Goal: Information Seeking & Learning: Learn about a topic

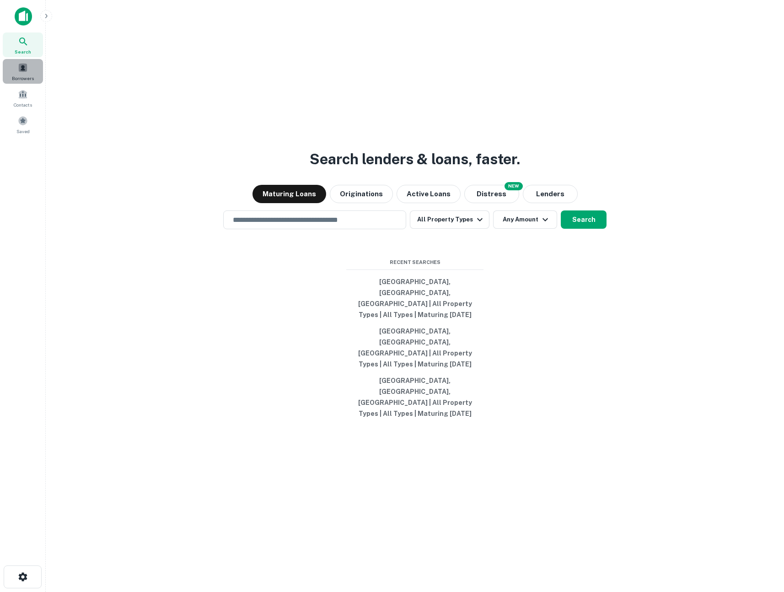
click at [27, 67] on span at bounding box center [23, 68] width 10 height 10
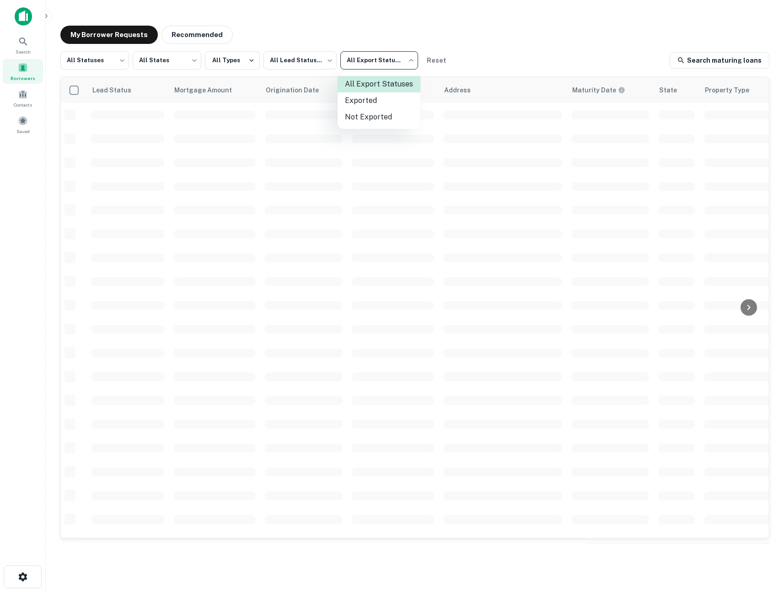
click at [369, 64] on body "Search Borrowers Contacts Saved My Borrower Requests Recommended All Statuses *…" at bounding box center [392, 296] width 784 height 592
click at [374, 100] on li "Exported" at bounding box center [378, 100] width 83 height 16
type input "****"
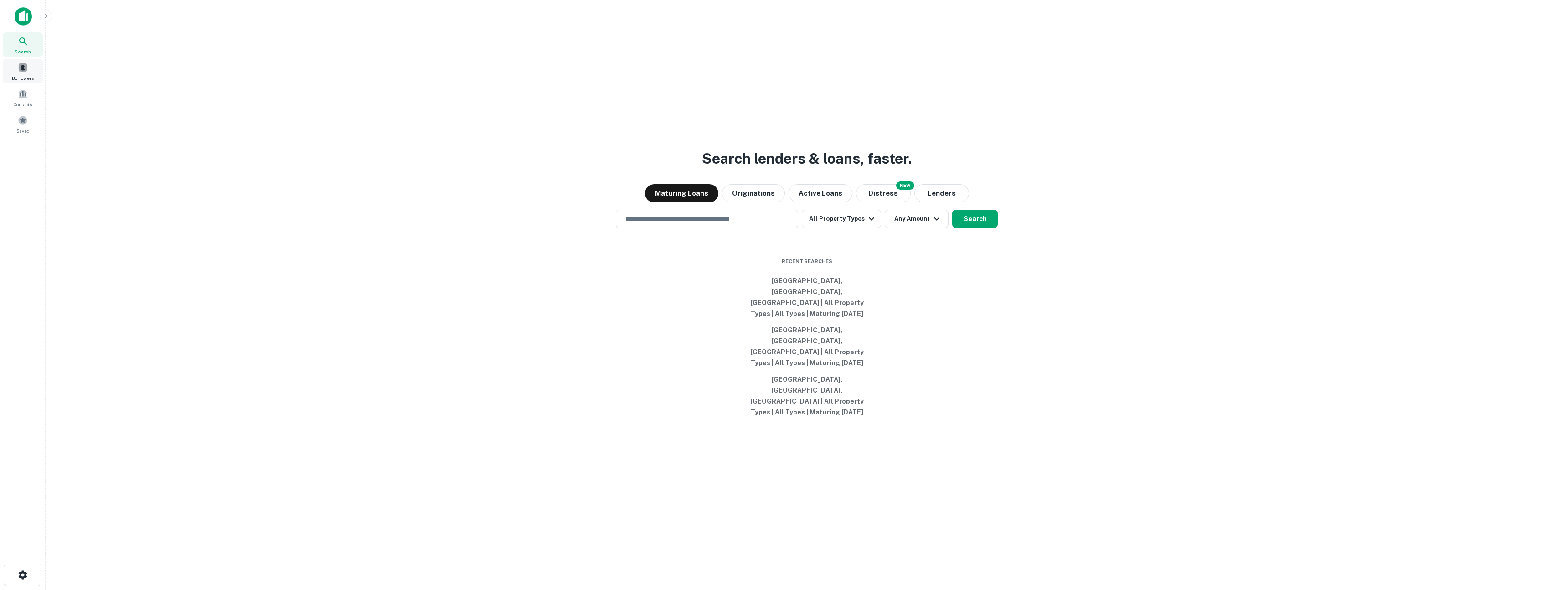
drag, startPoint x: 43, startPoint y: 75, endPoint x: 28, endPoint y: 78, distance: 15.3
click at [41, 76] on div "Search Borrowers Contacts Saved" at bounding box center [23, 84] width 46 height 104
click at [27, 78] on span "Borrowers" at bounding box center [23, 78] width 22 height 7
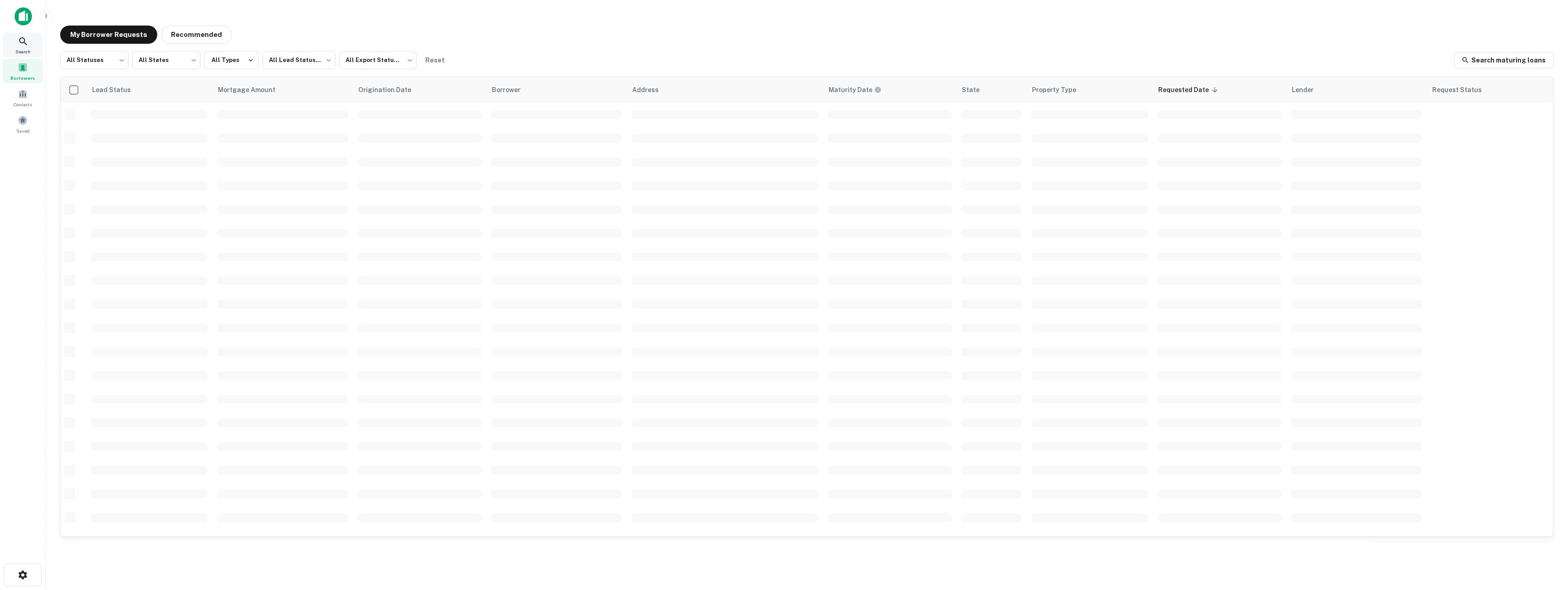
click at [16, 46] on div "Search" at bounding box center [23, 44] width 40 height 25
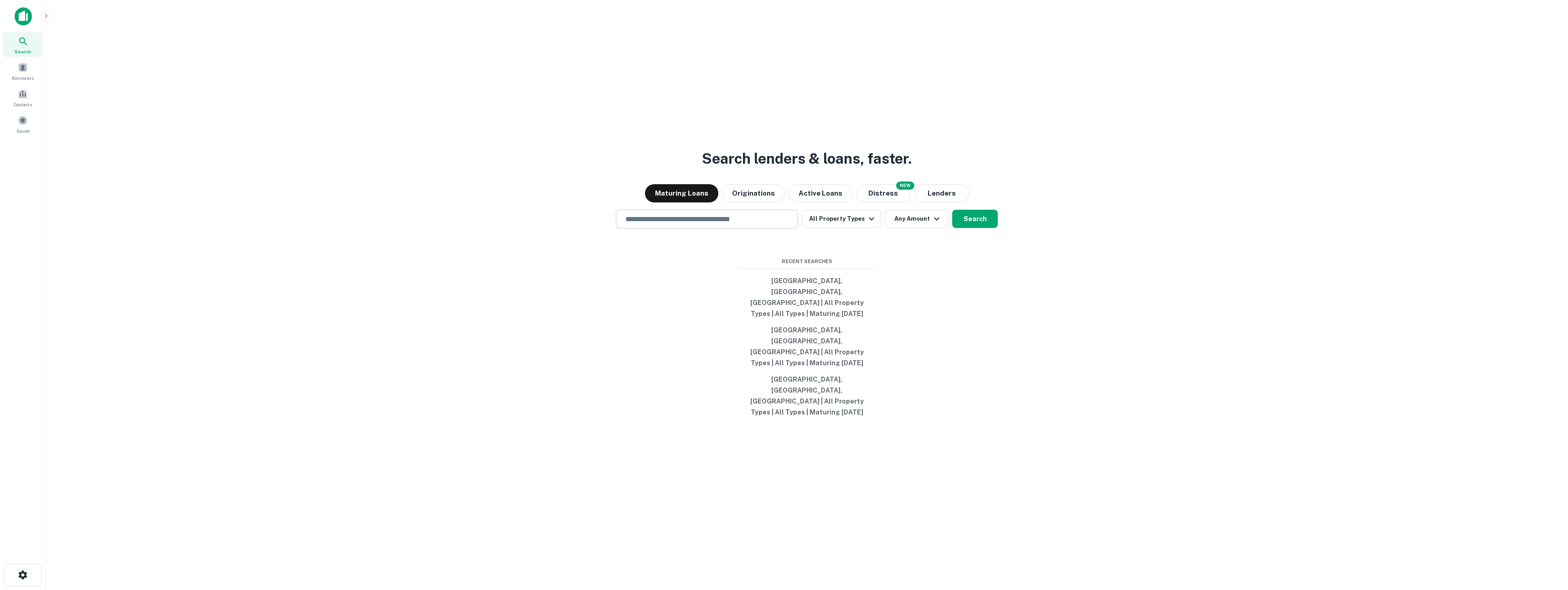
click at [659, 224] on input "text" at bounding box center [707, 218] width 174 height 11
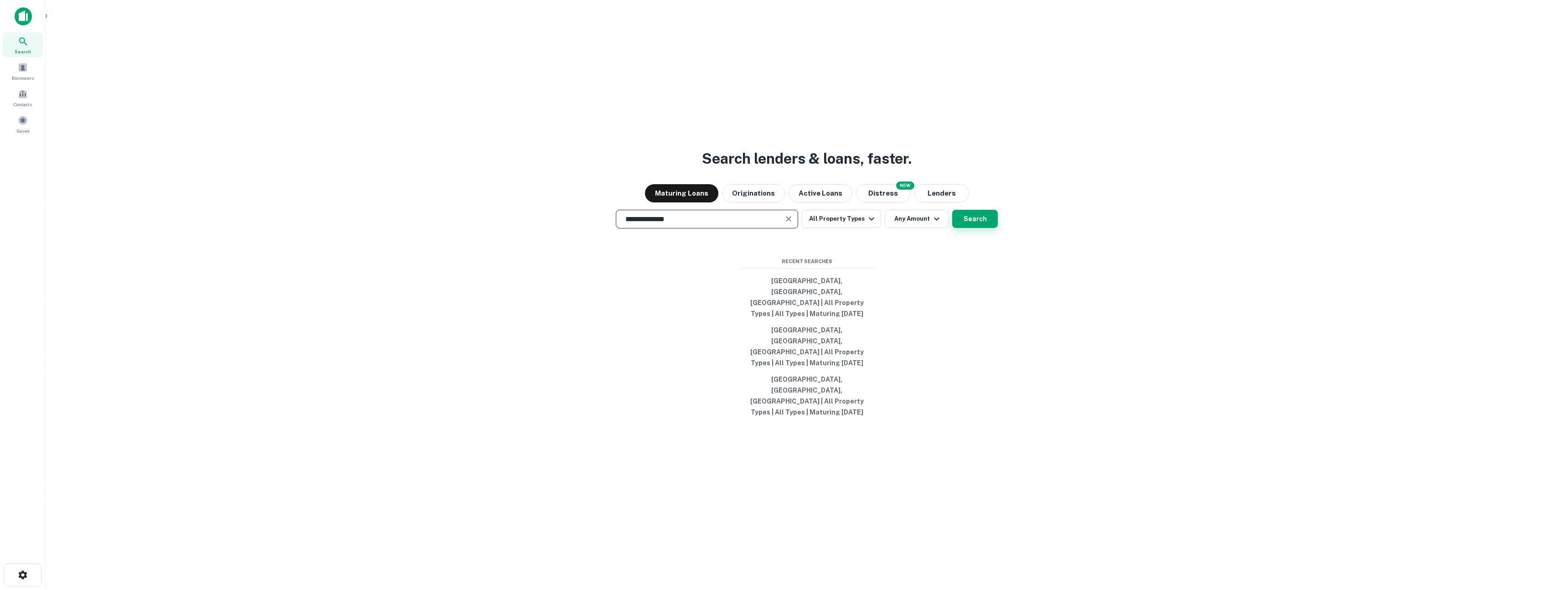
type input "**********"
click at [981, 228] on button "Search" at bounding box center [975, 218] width 46 height 18
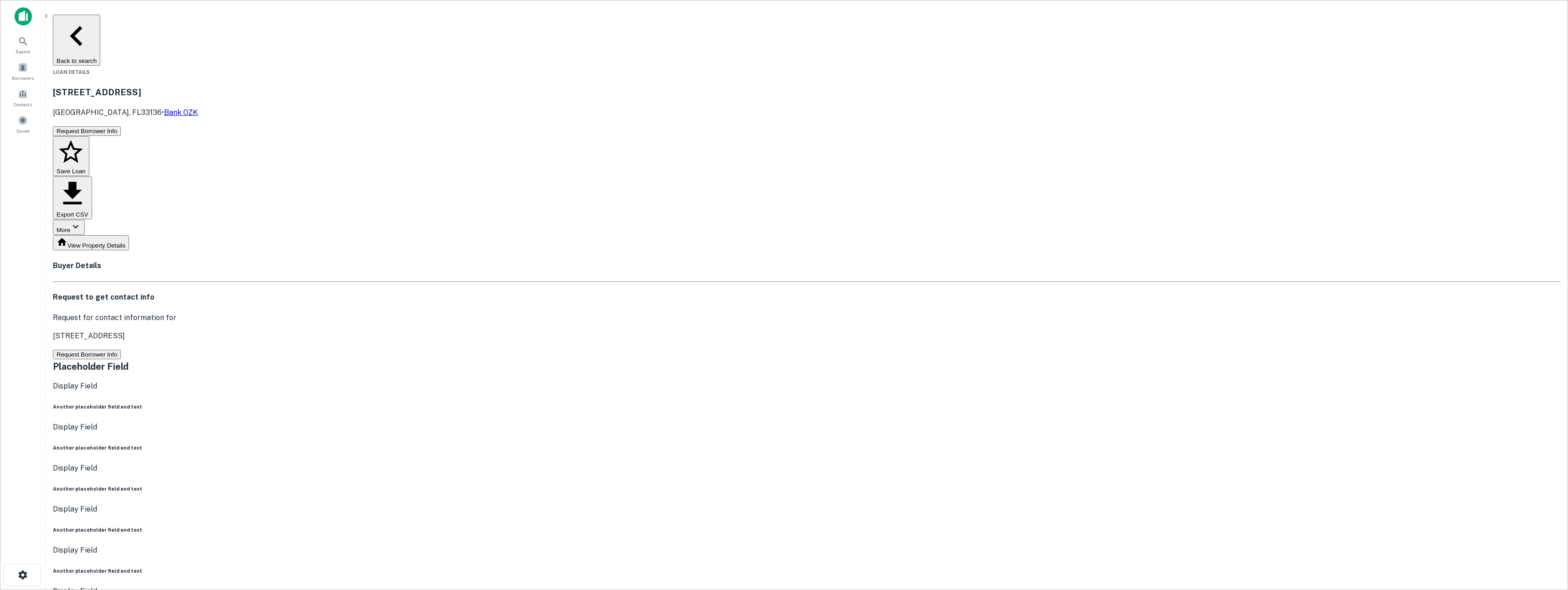
click at [121, 350] on button "Request Borrower Info" at bounding box center [87, 355] width 68 height 10
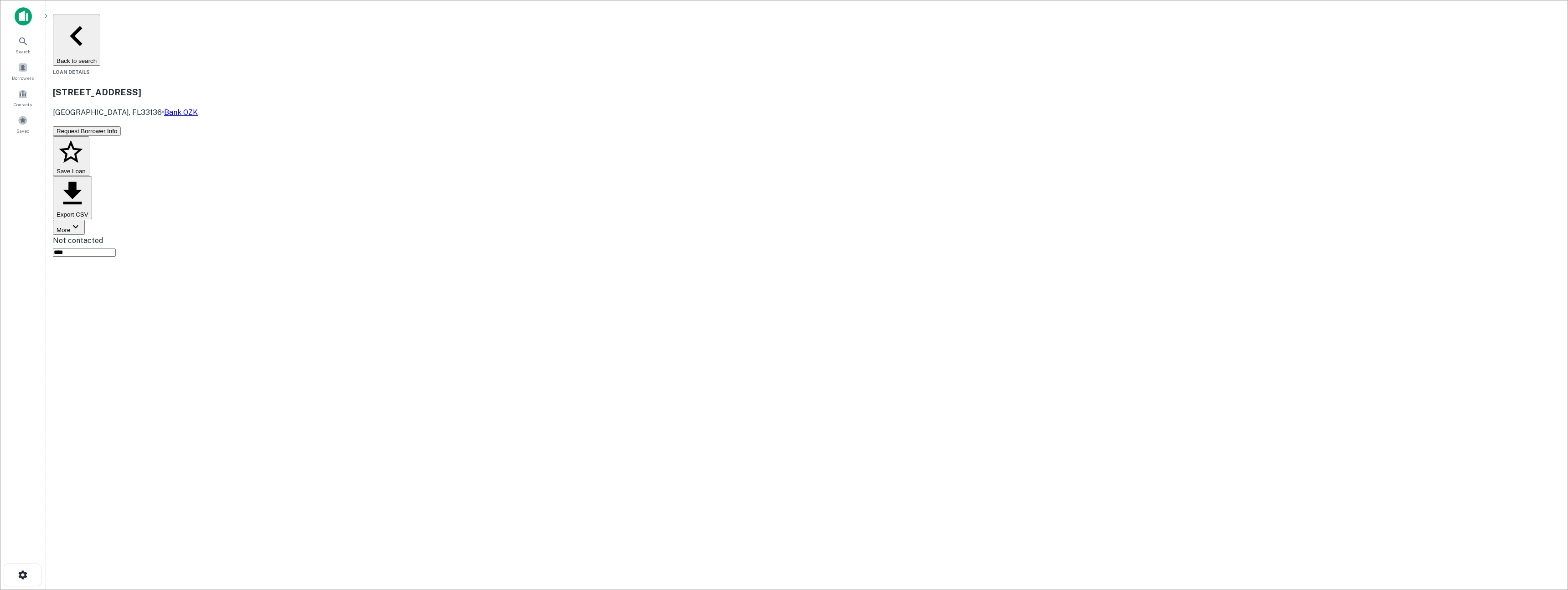
click at [101, 27] on button "Back to search" at bounding box center [77, 40] width 48 height 51
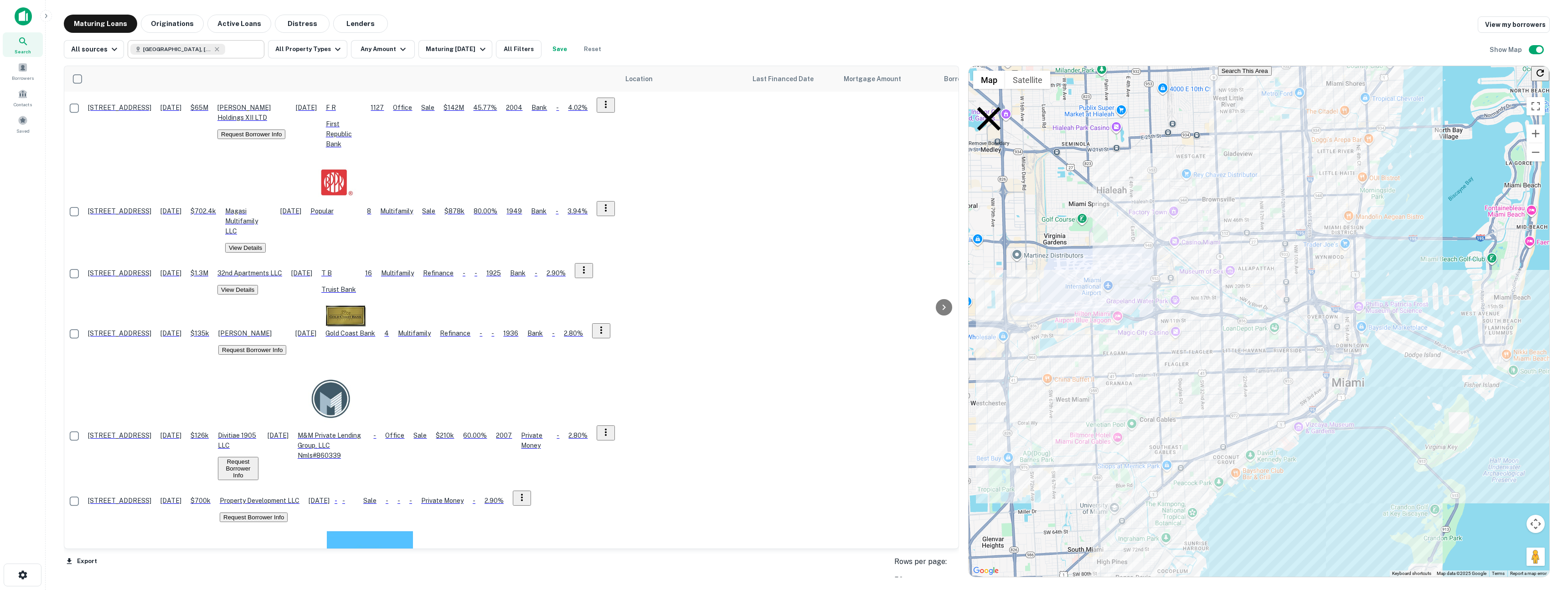
click at [225, 52] on input "text" at bounding box center [242, 49] width 35 height 13
type input "**********"
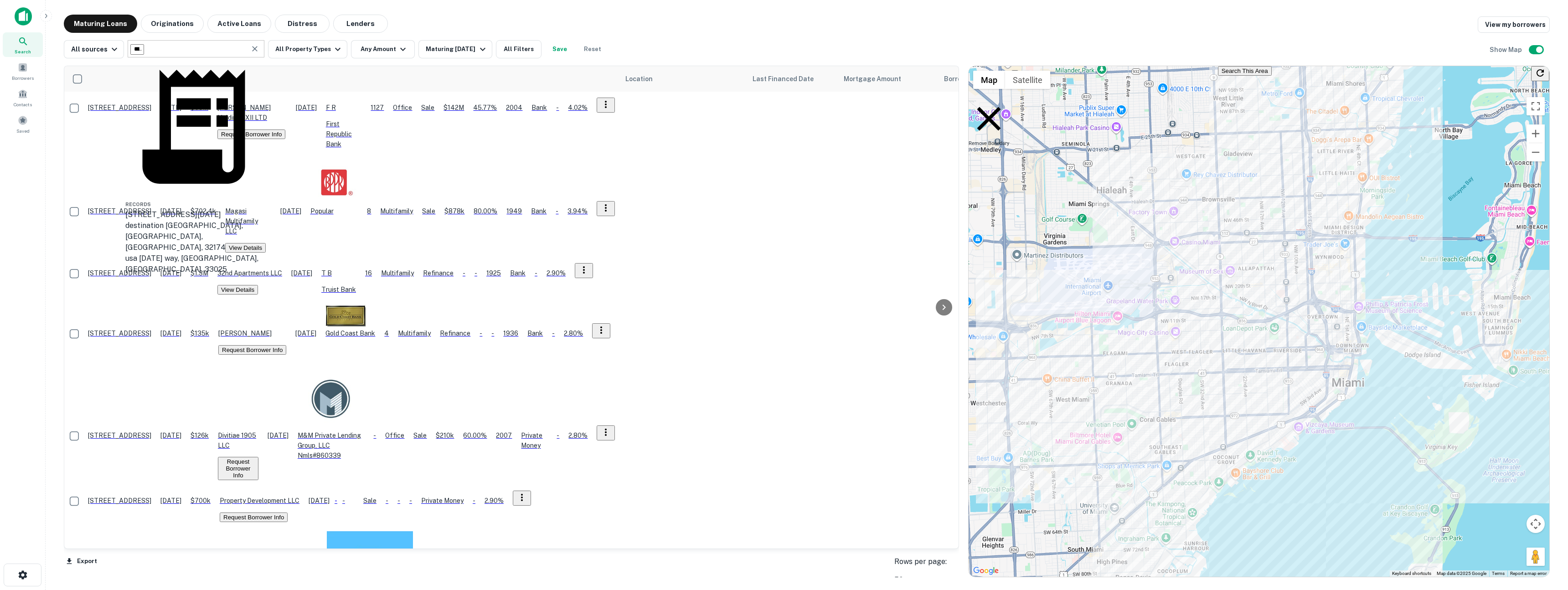
click at [250, 51] on icon "Clear" at bounding box center [254, 48] width 9 height 9
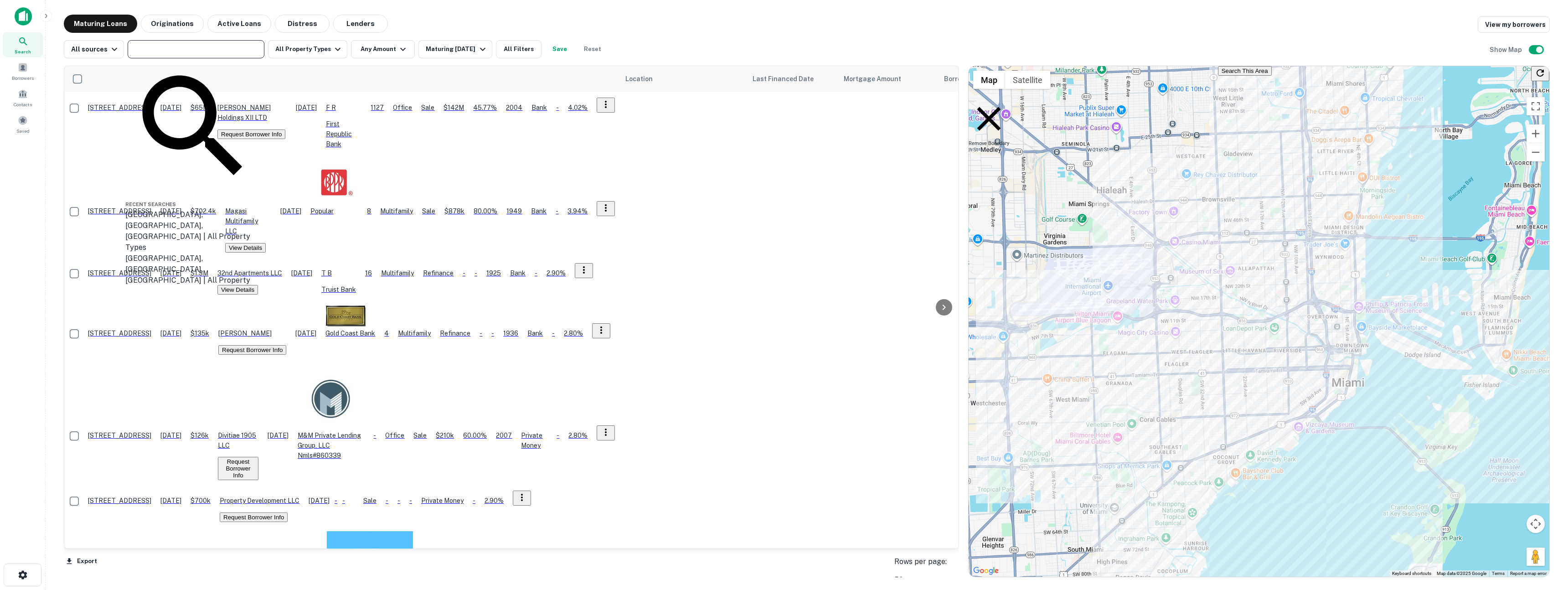
click at [208, 52] on input "text" at bounding box center [195, 49] width 130 height 13
type input "*"
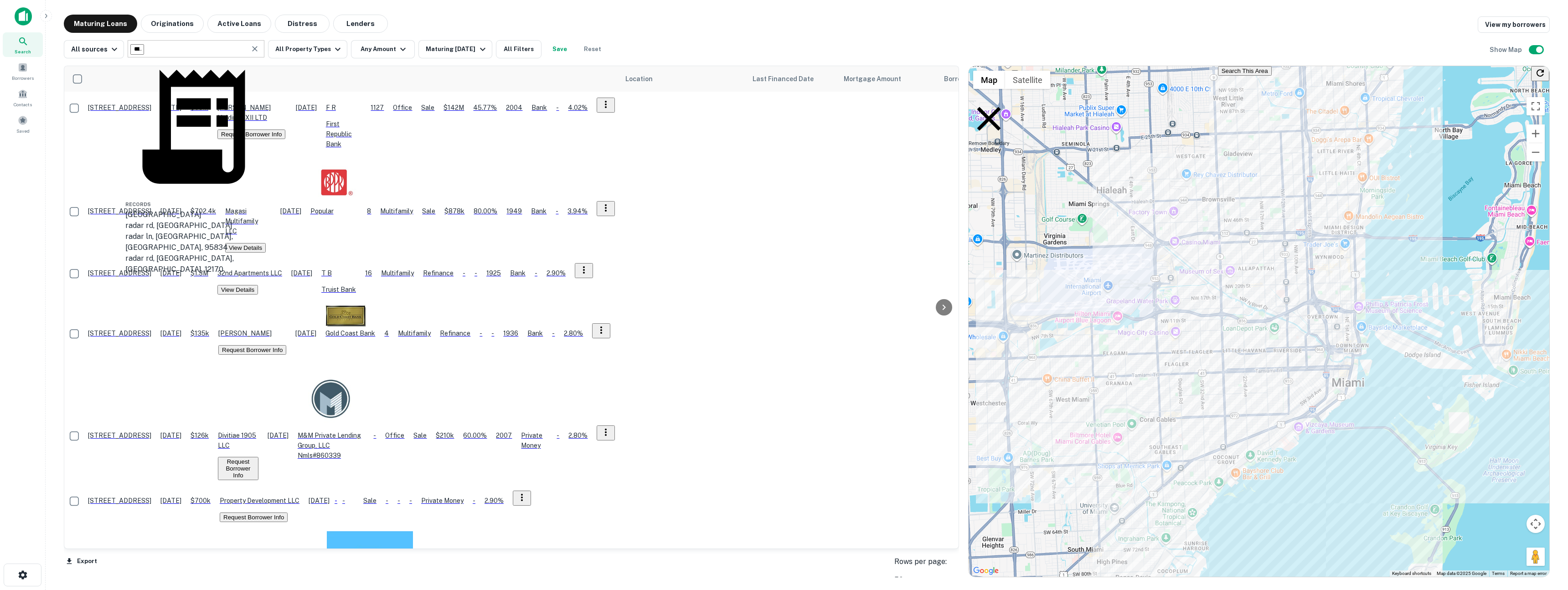
type input "*****"
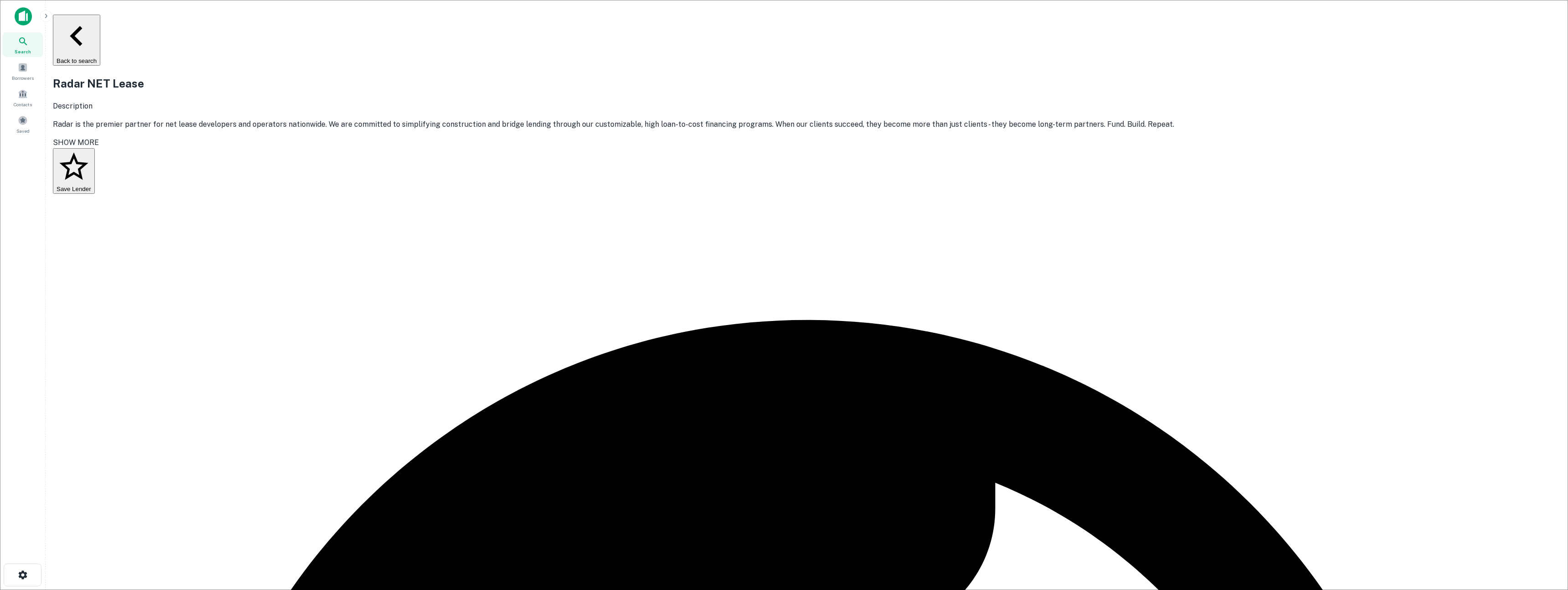
drag, startPoint x: 754, startPoint y: 547, endPoint x: 758, endPoint y: 562, distance: 15.5
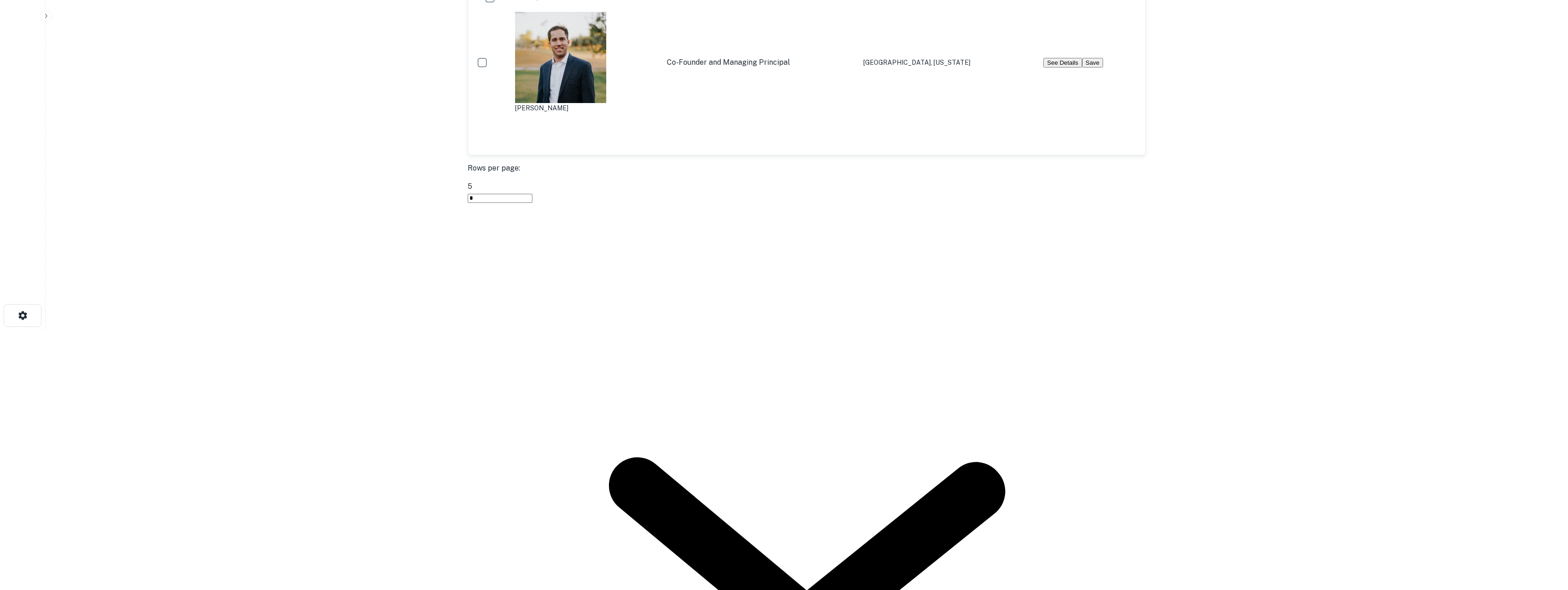
scroll to position [301, 0]
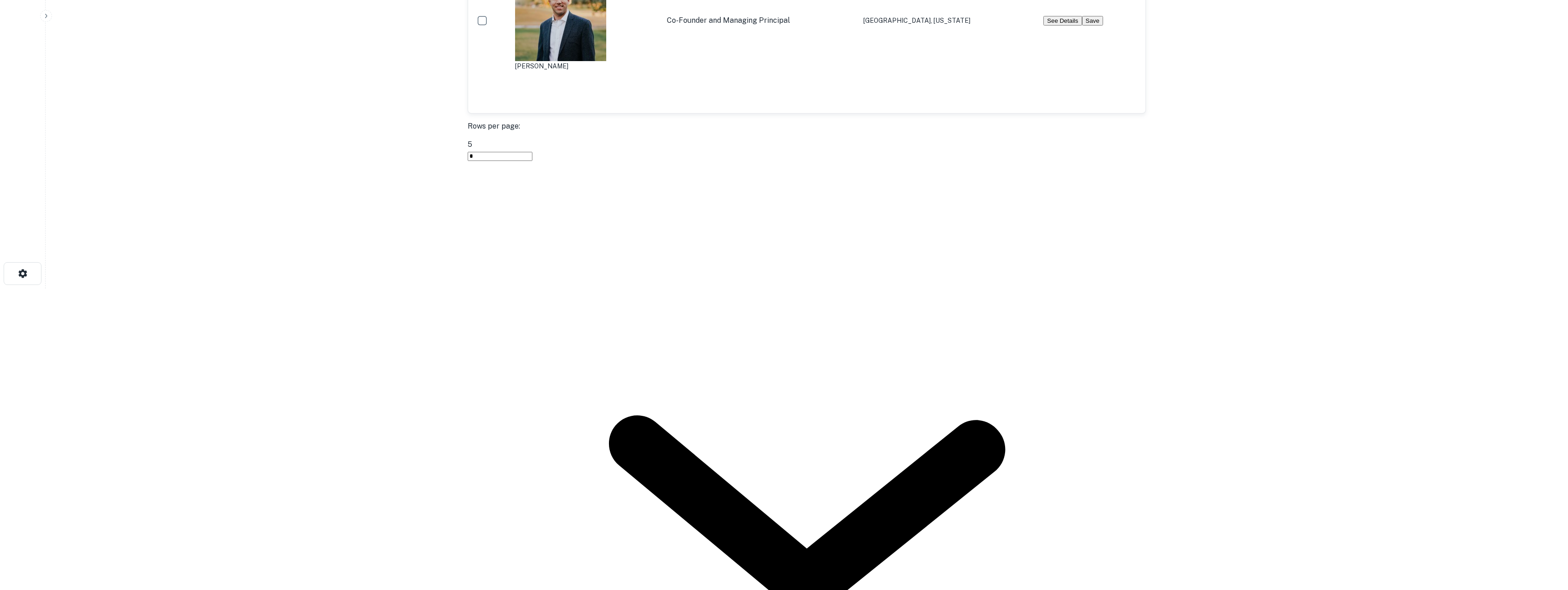
drag, startPoint x: 811, startPoint y: 349, endPoint x: 802, endPoint y: 375, distance: 27.5
drag, startPoint x: 809, startPoint y: 380, endPoint x: 818, endPoint y: 416, distance: 37.1
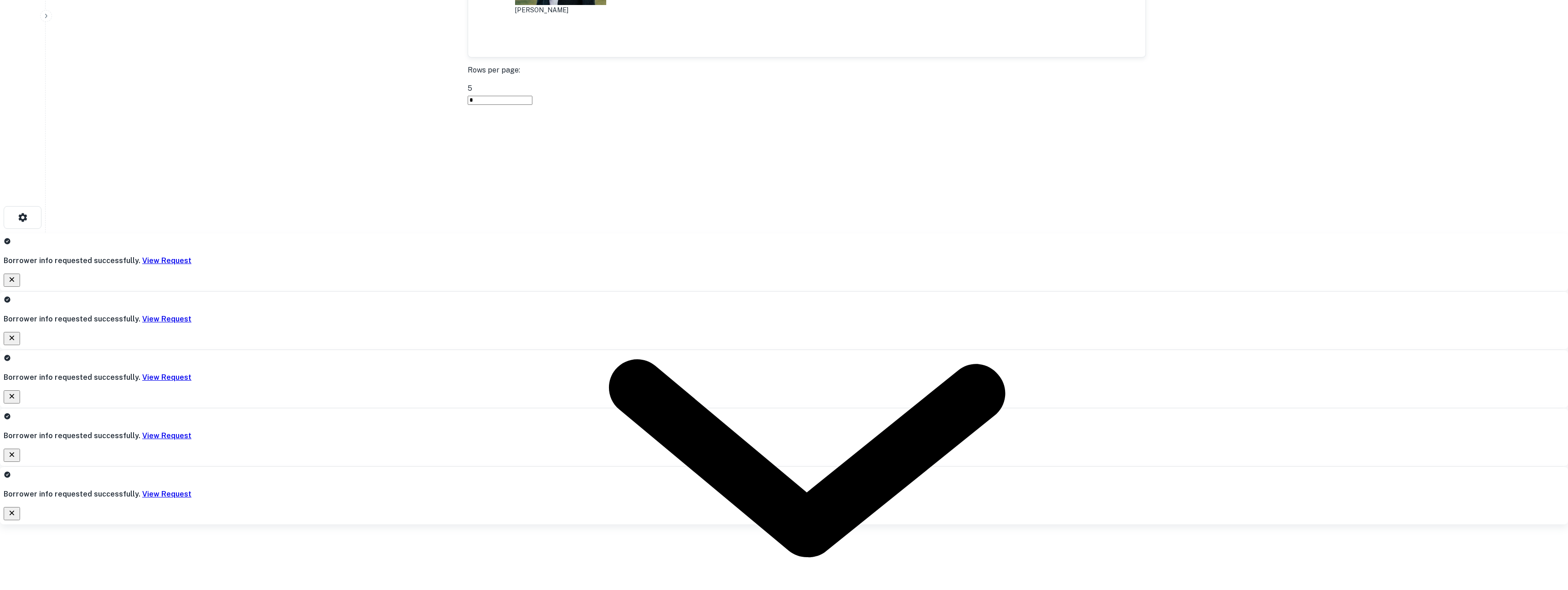
scroll to position [361, 0]
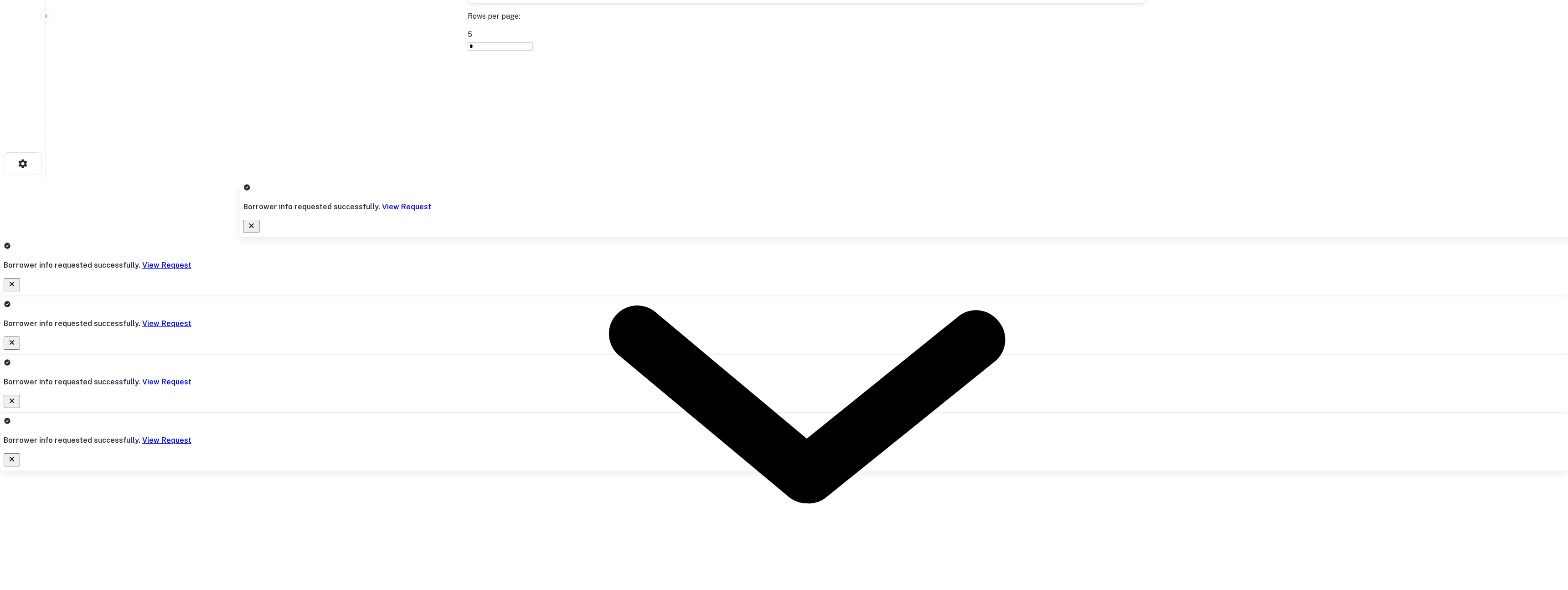
scroll to position [415, 0]
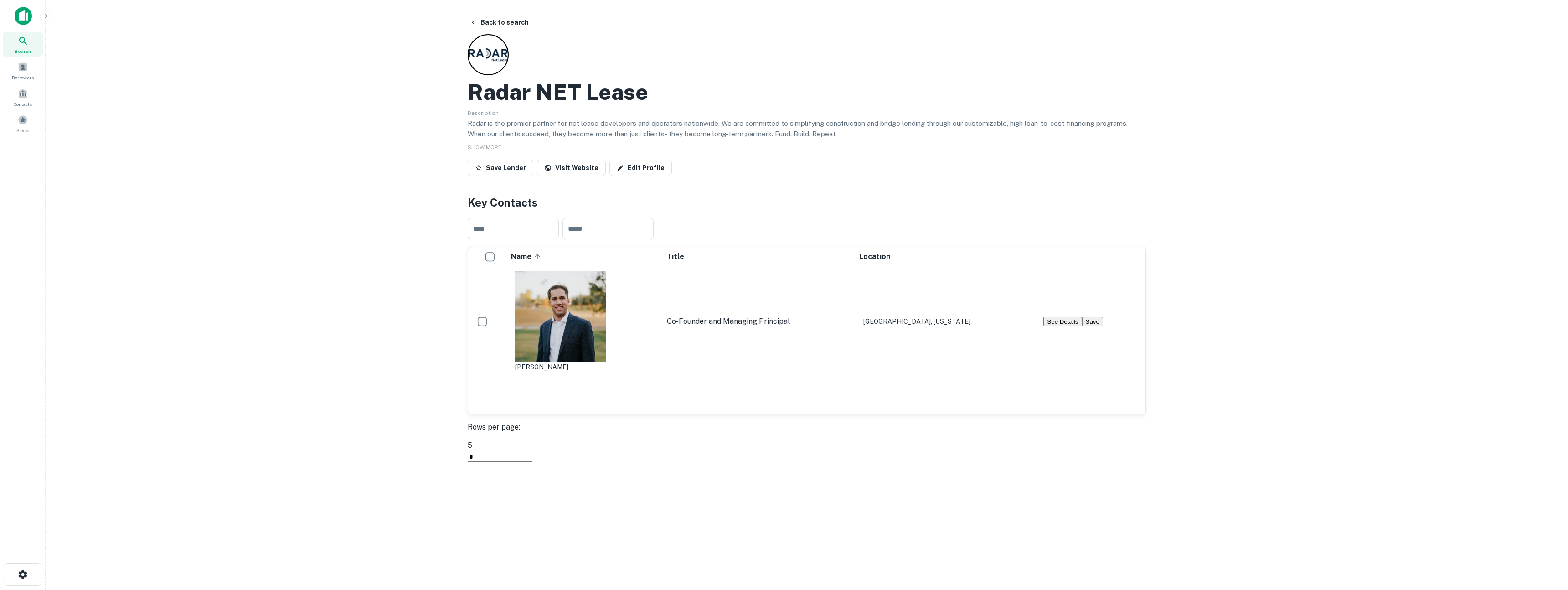
scroll to position [0, 0]
click at [517, 25] on button "Back to search" at bounding box center [498, 23] width 67 height 16
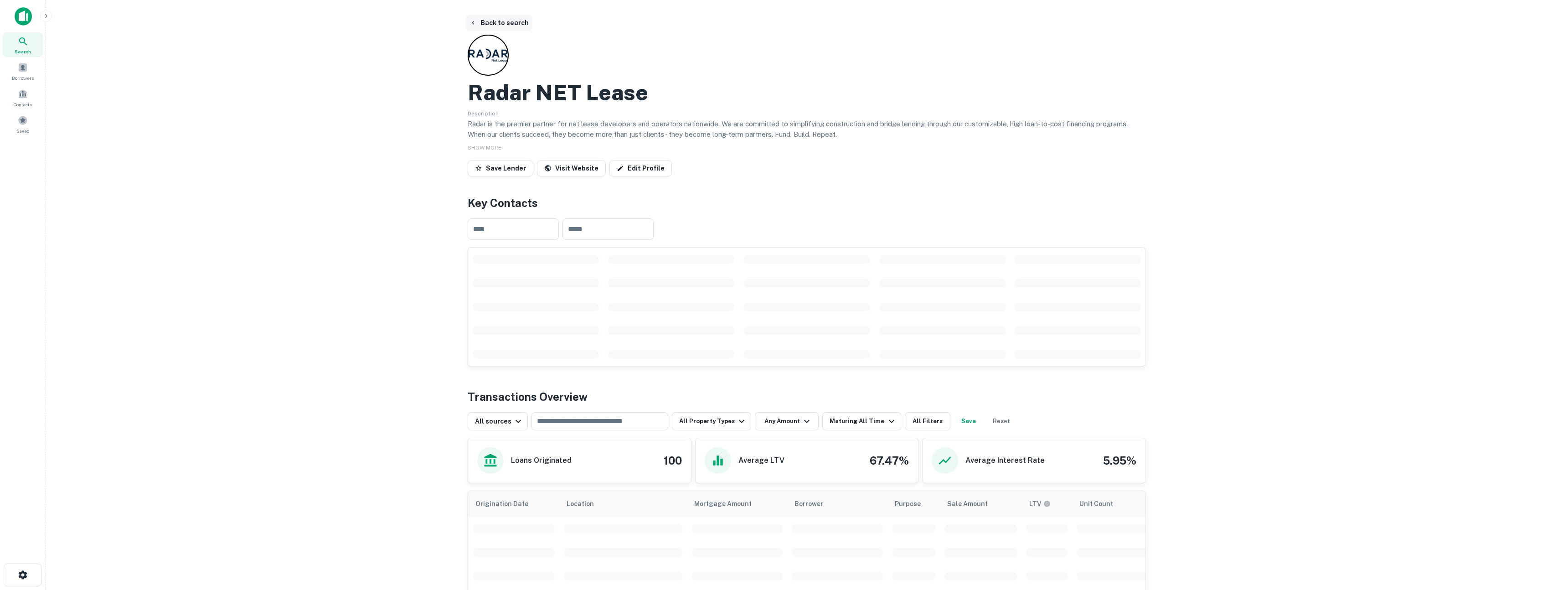
click at [517, 25] on button "Back to search" at bounding box center [498, 23] width 67 height 16
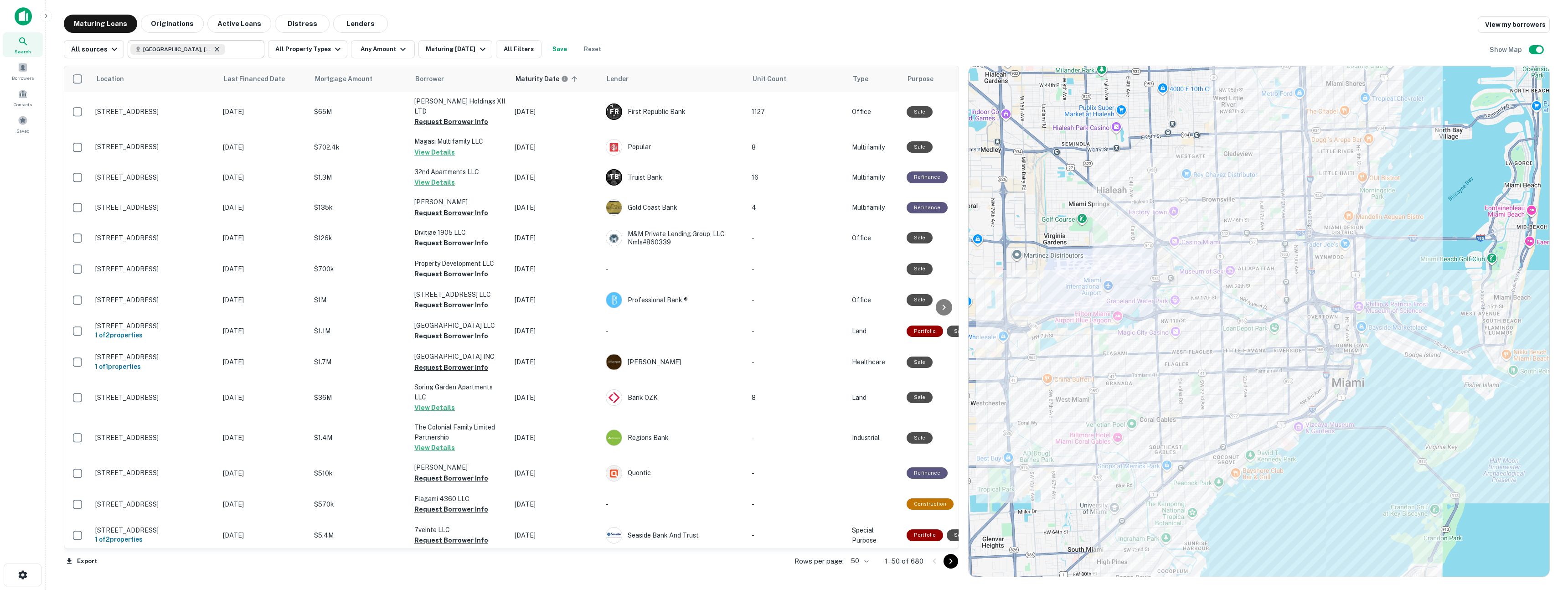
click at [213, 49] on icon at bounding box center [216, 49] width 7 height 7
type input "**********"
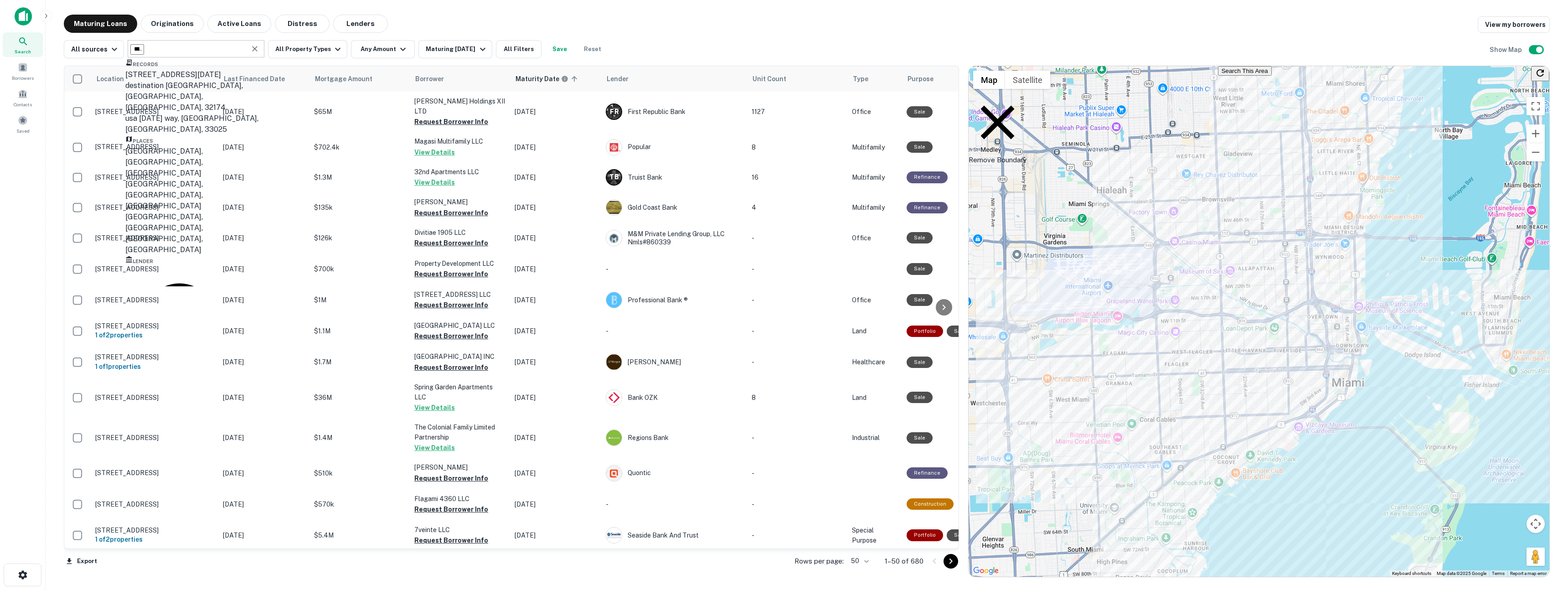
click at [255, 49] on icon "Clear" at bounding box center [254, 48] width 9 height 9
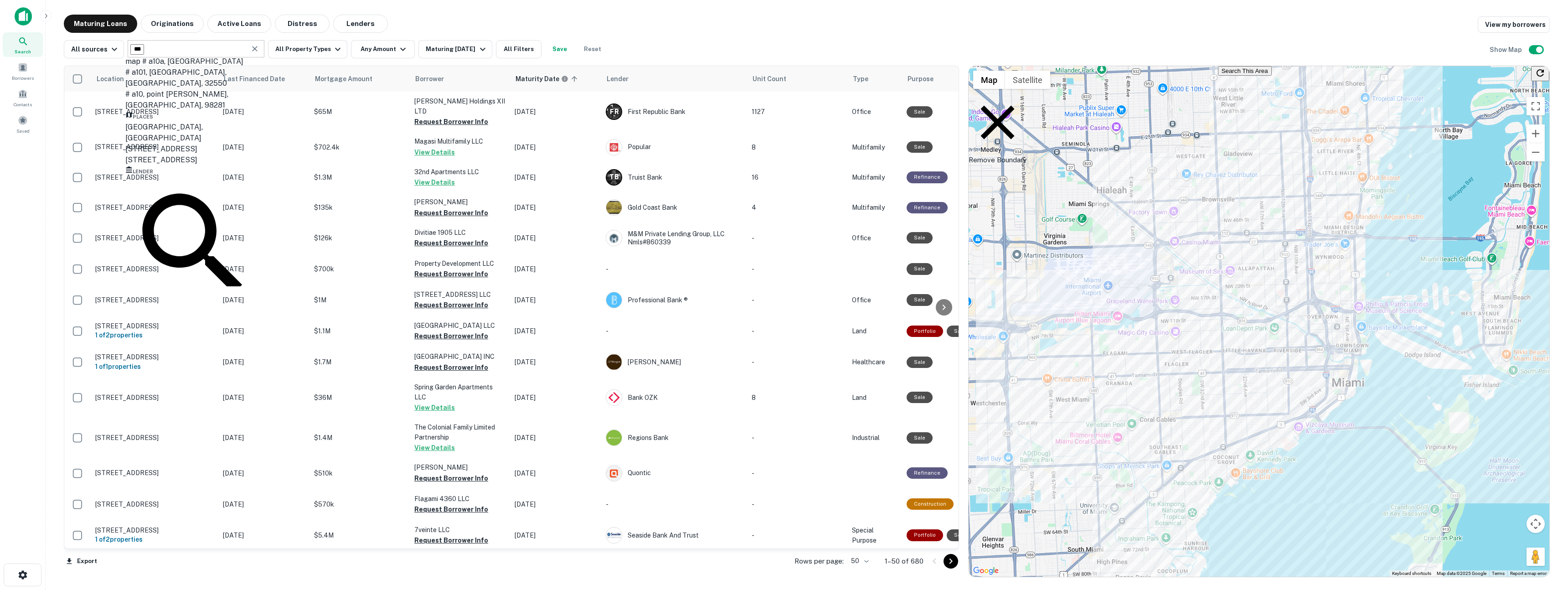
scroll to position [48, 0]
type input "***"
click at [167, 481] on div "a10 capital" at bounding box center [193, 486] width 137 height 11
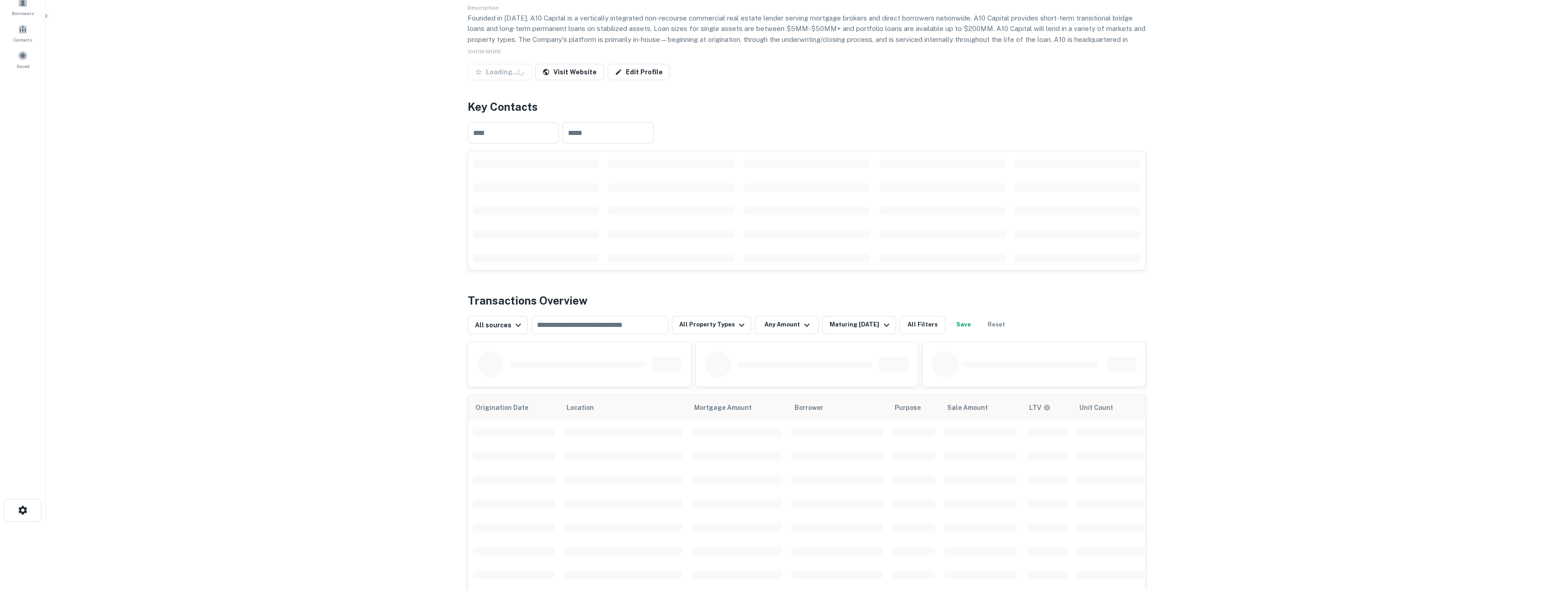
scroll to position [98, 0]
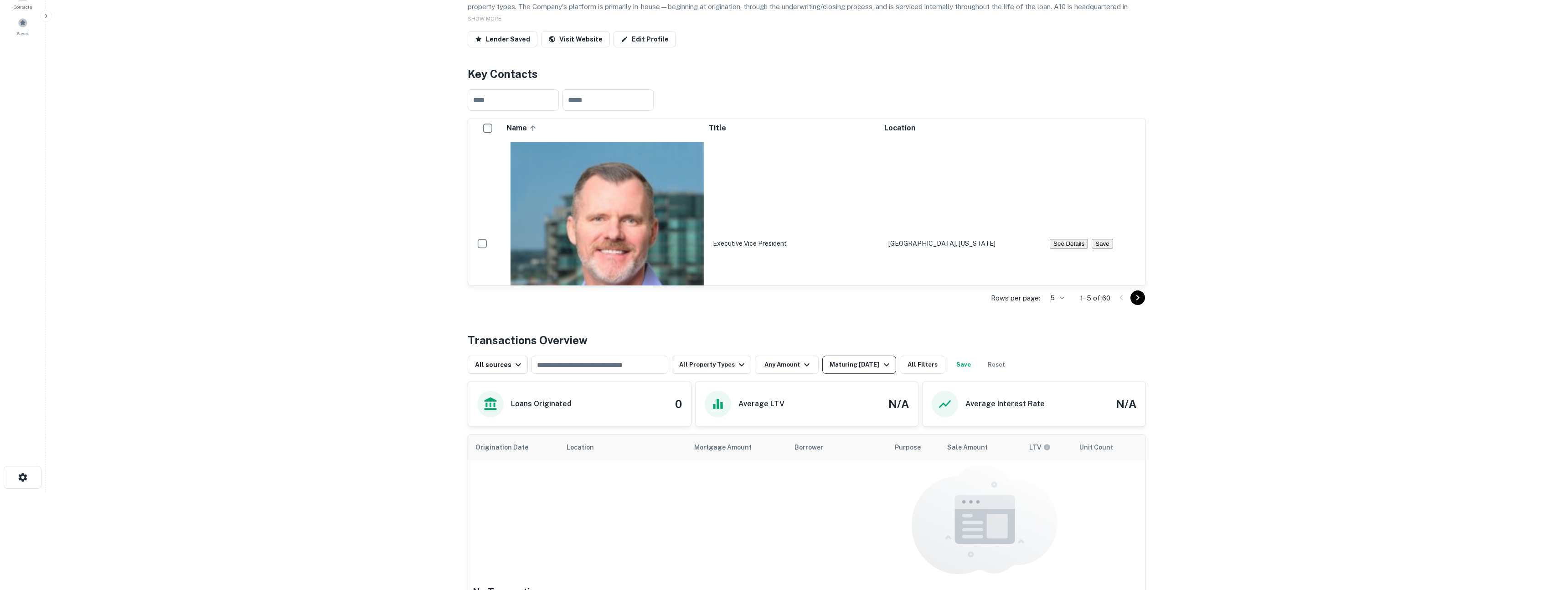
click at [843, 370] on div "Maturing In 1 Year" at bounding box center [860, 364] width 62 height 11
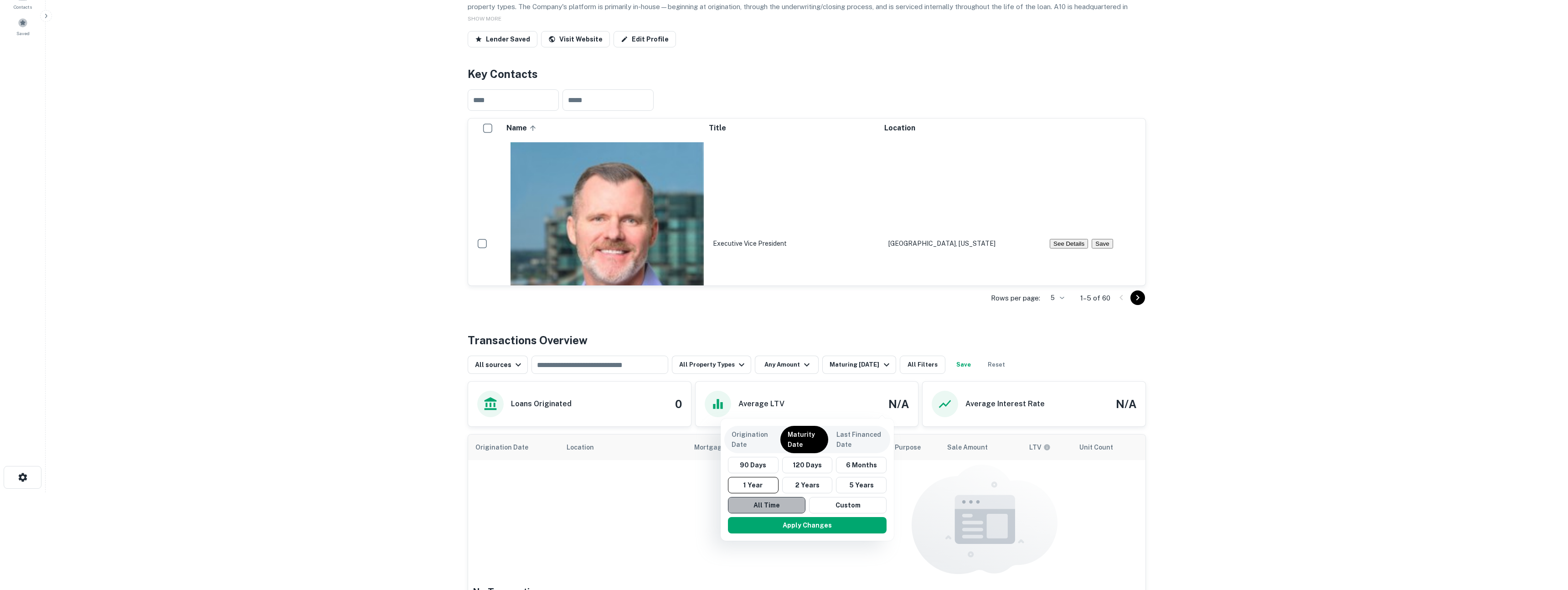
click at [767, 502] on button "All Time" at bounding box center [767, 504] width 78 height 16
click at [799, 526] on button "Apply Changes" at bounding box center [807, 524] width 158 height 16
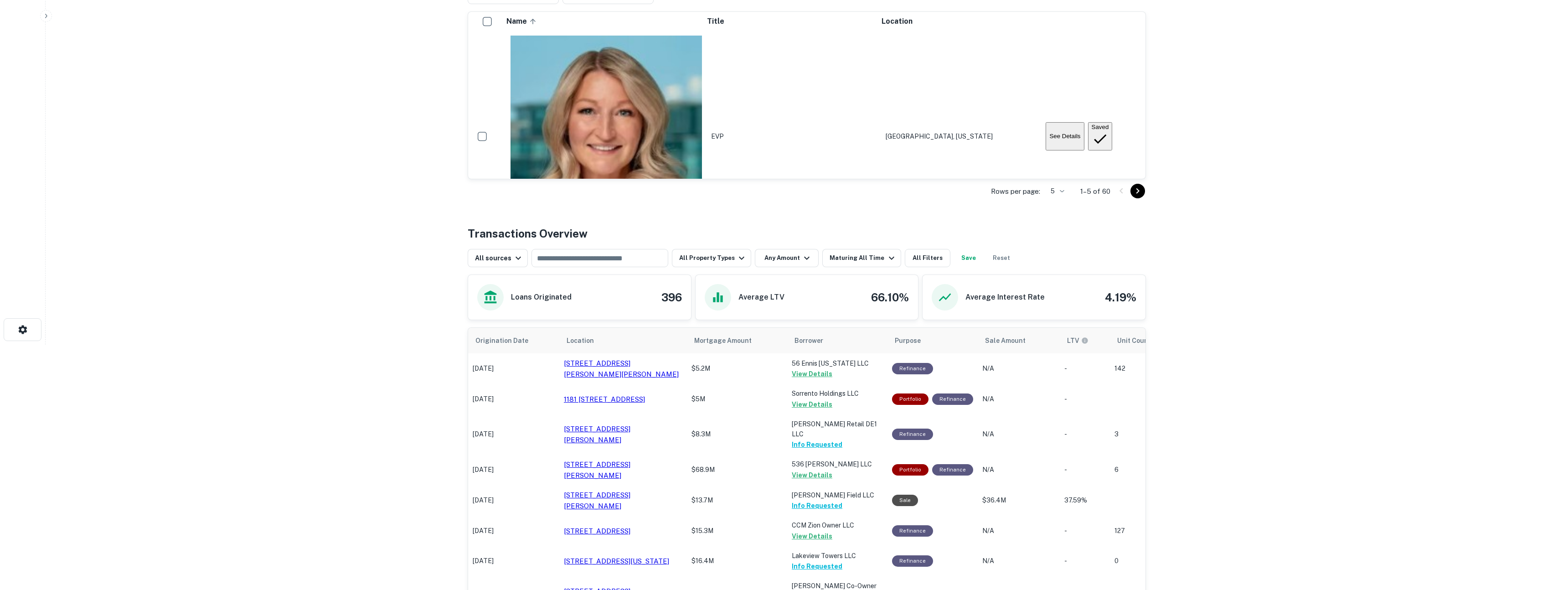
scroll to position [386, 0]
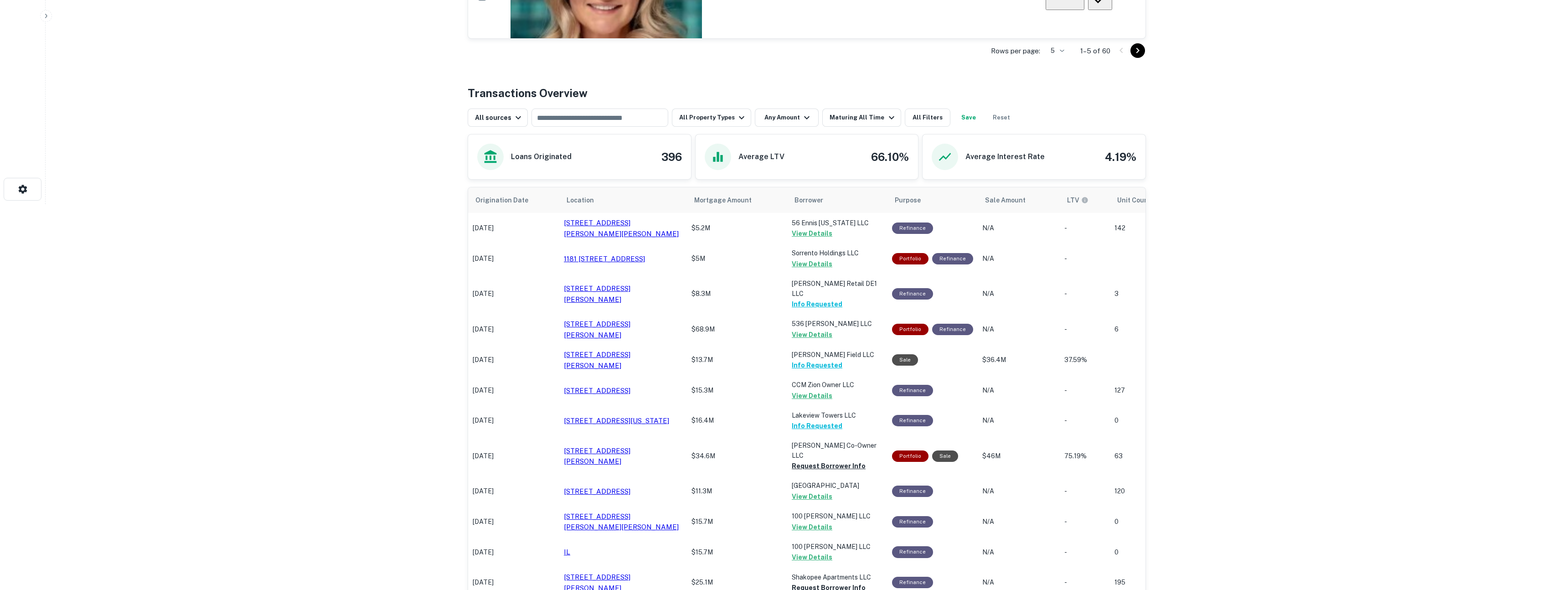
drag, startPoint x: 762, startPoint y: 511, endPoint x: 721, endPoint y: 506, distance: 41.3
click at [762, 511] on td "$15.7M" at bounding box center [737, 521] width 101 height 31
click at [817, 521] on button "View Details" at bounding box center [811, 526] width 41 height 11
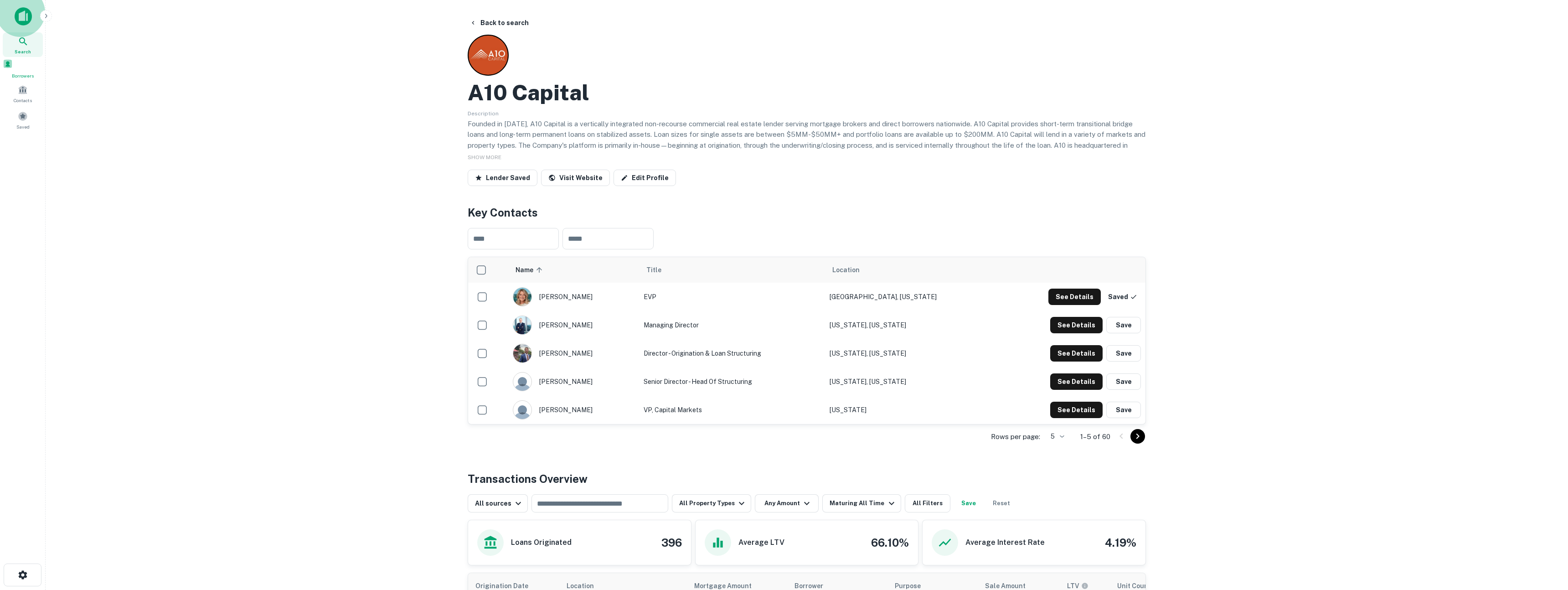
click at [13, 69] on span at bounding box center [8, 64] width 10 height 10
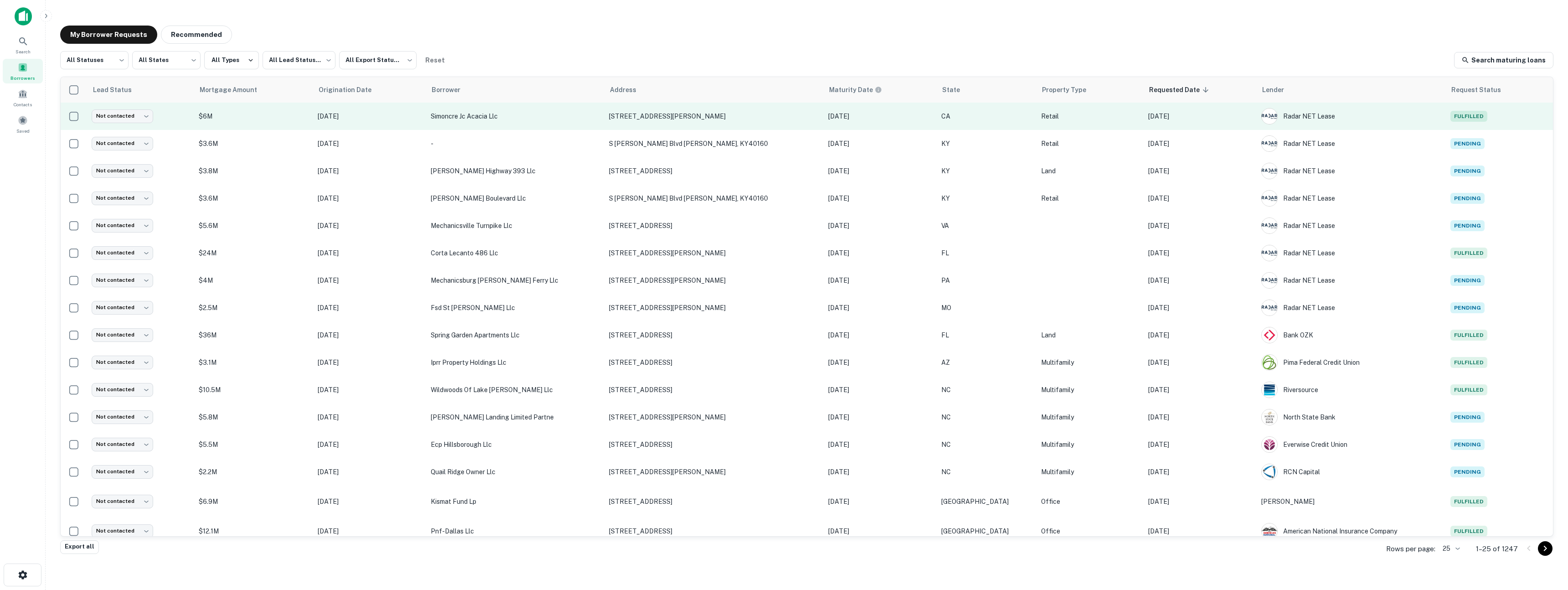
click at [1053, 120] on p "Retail" at bounding box center [1090, 117] width 98 height 10
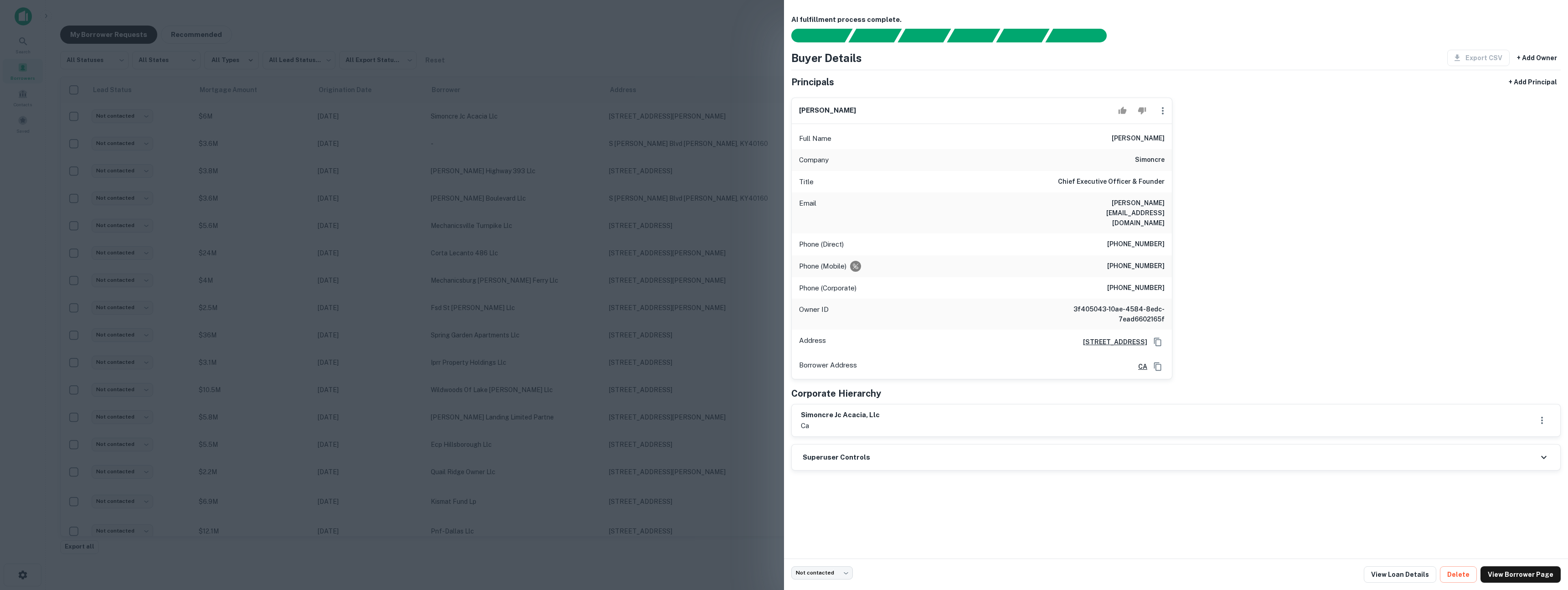
click at [719, 257] on div at bounding box center [784, 295] width 1568 height 590
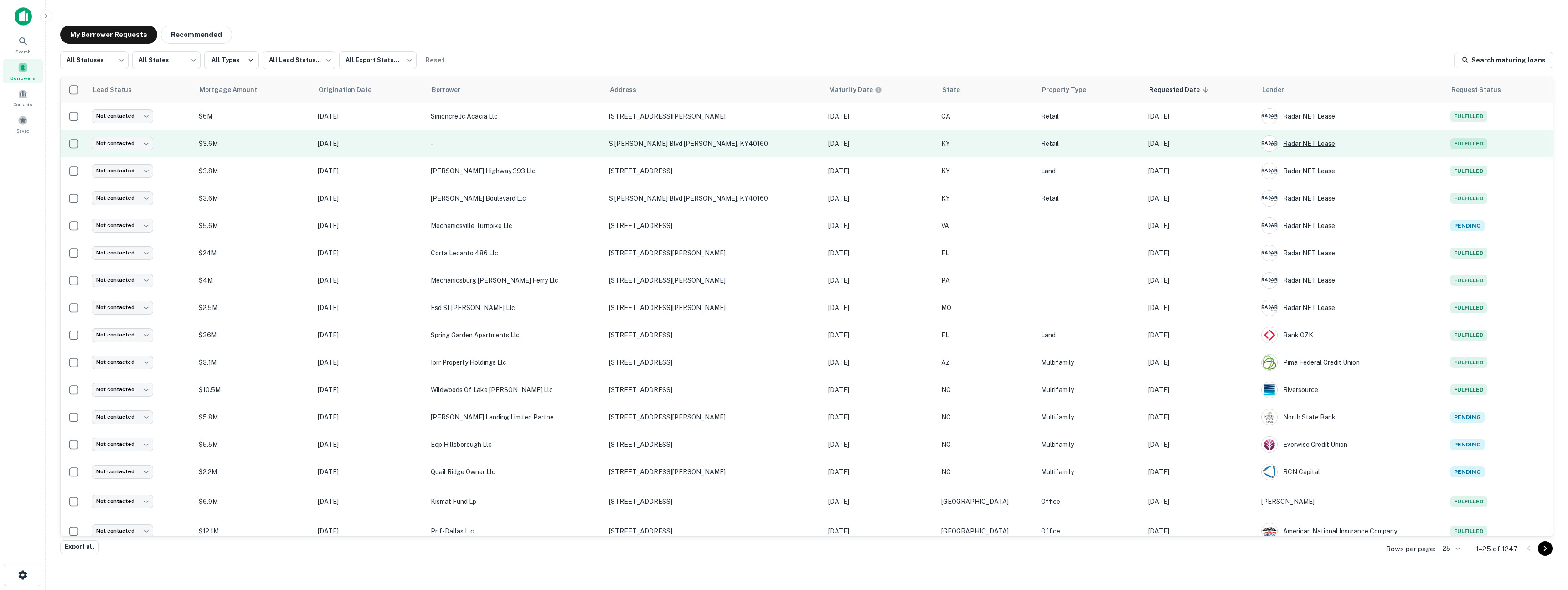
click at [1387, 141] on div "Radar NET Lease" at bounding box center [1351, 144] width 180 height 16
click at [989, 148] on p "KY" at bounding box center [986, 144] width 91 height 10
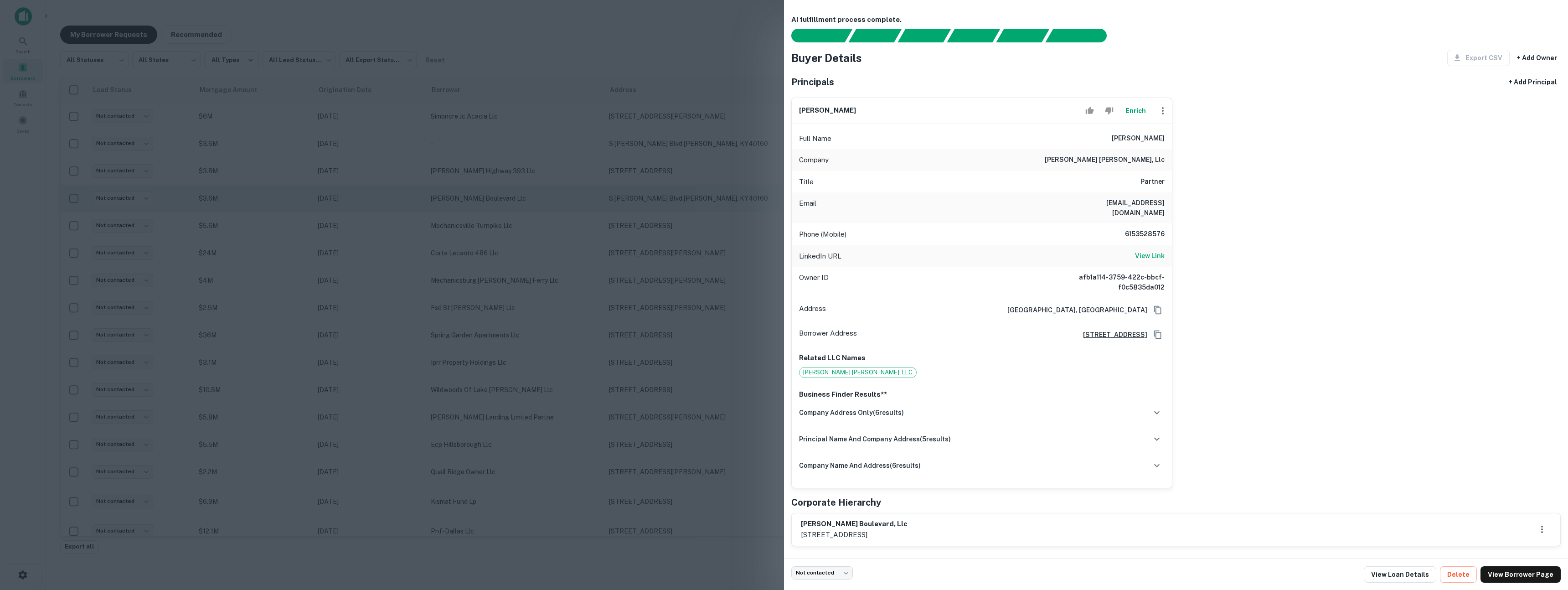
drag, startPoint x: 655, startPoint y: 187, endPoint x: 837, endPoint y: 184, distance: 182.0
click at [655, 187] on div at bounding box center [784, 295] width 1568 height 590
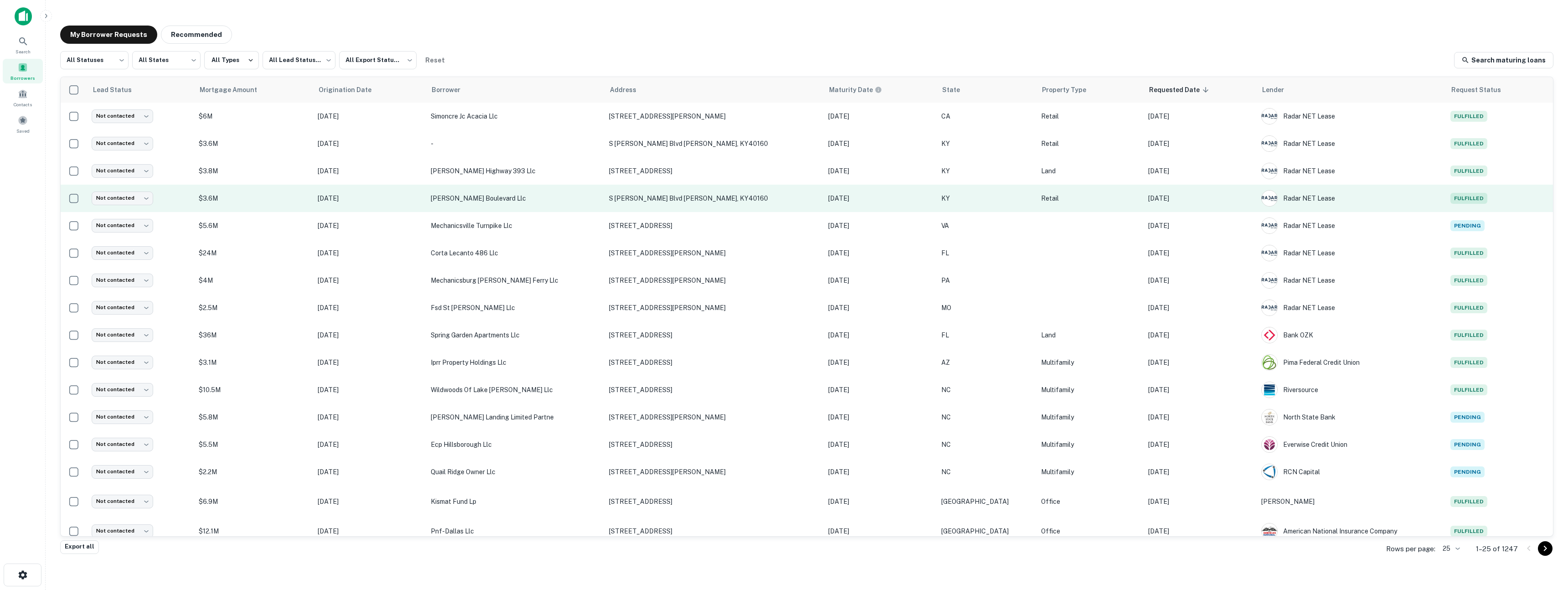
click at [1216, 201] on p "[DATE]" at bounding box center [1200, 198] width 104 height 10
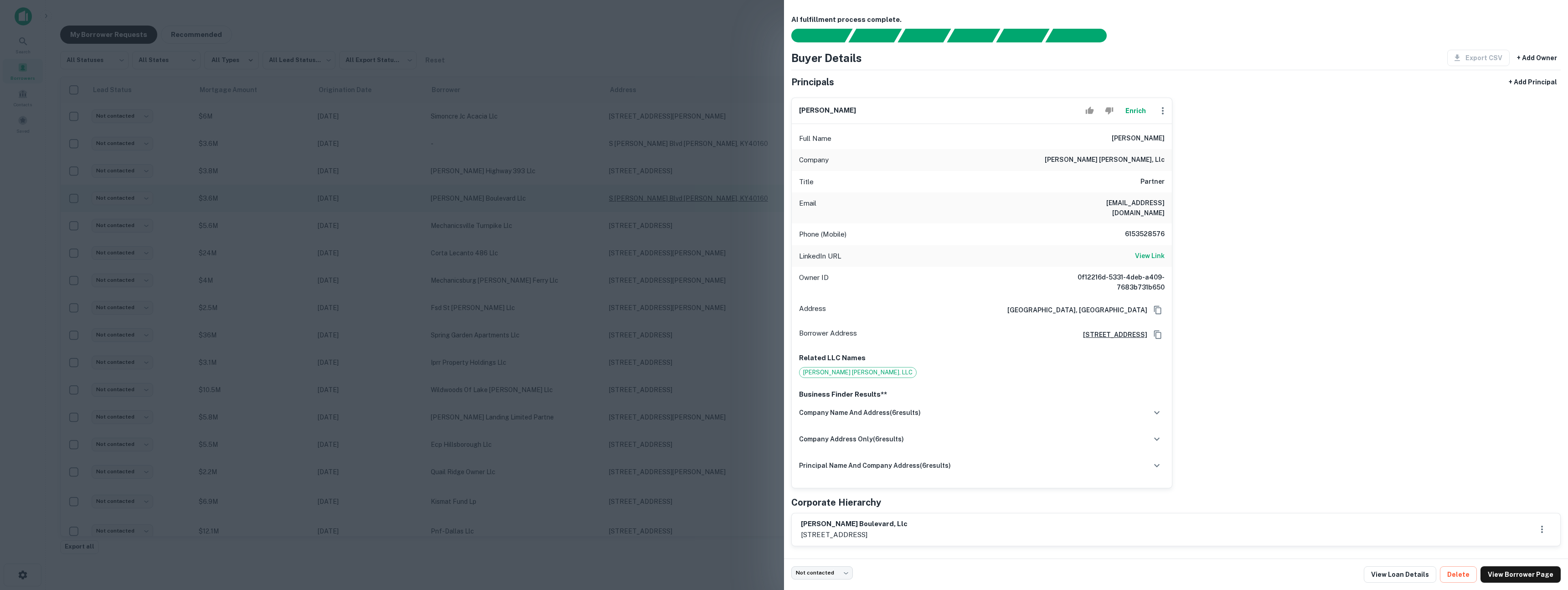
drag, startPoint x: 583, startPoint y: 199, endPoint x: 618, endPoint y: 201, distance: 35.1
click at [583, 199] on div at bounding box center [784, 295] width 1568 height 590
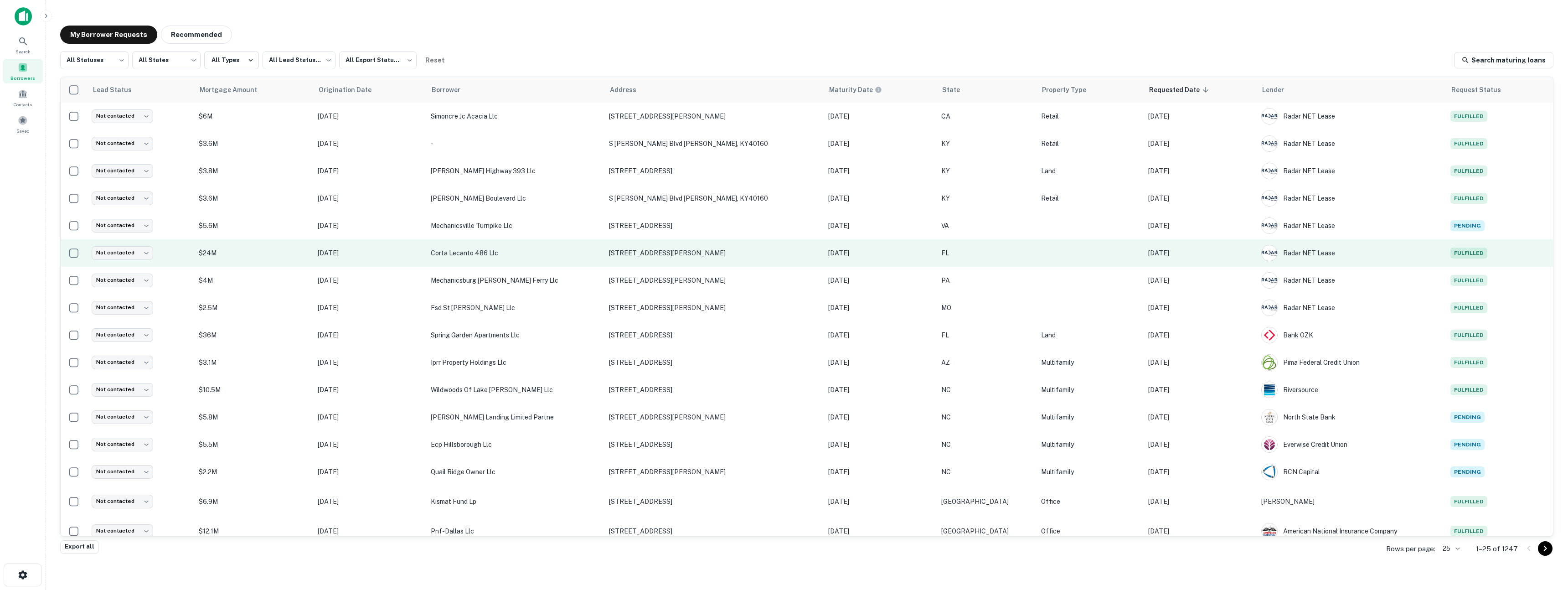
click at [1222, 263] on td "[DATE]" at bounding box center [1199, 252] width 113 height 27
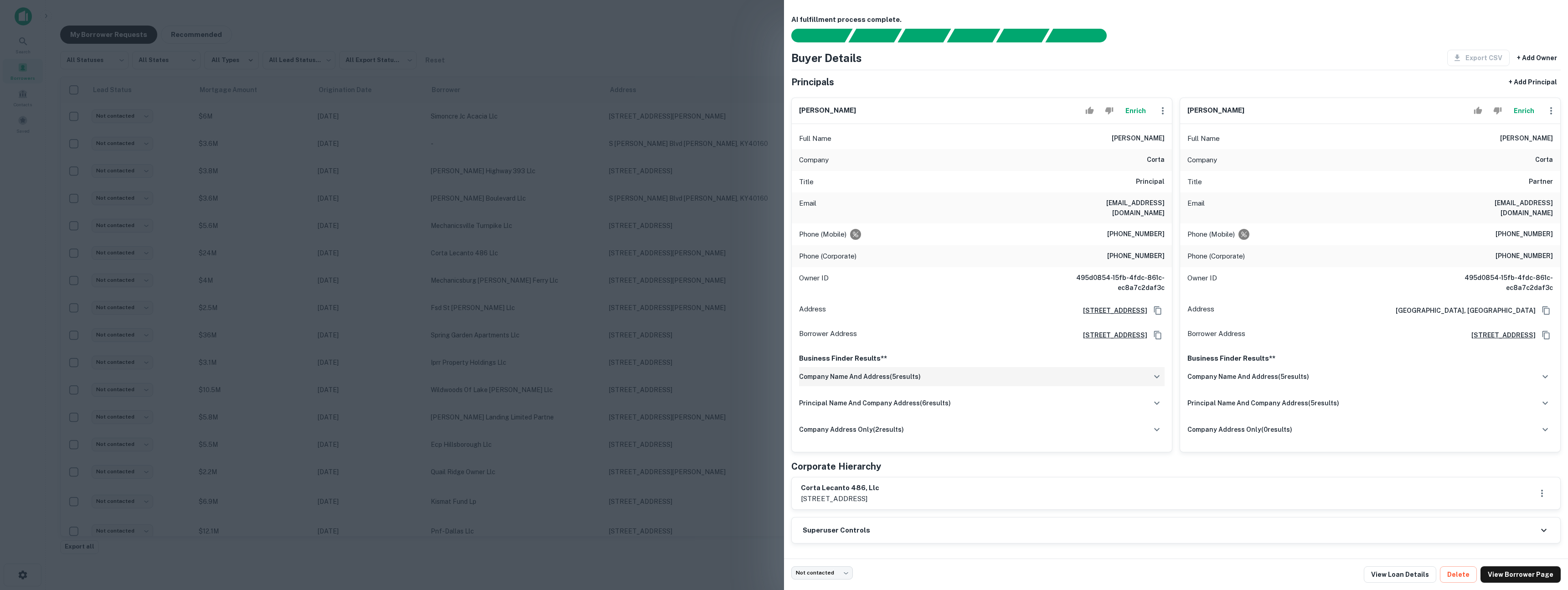
click at [972, 372] on div "company name and address ( 5 results)" at bounding box center [981, 376] width 366 height 19
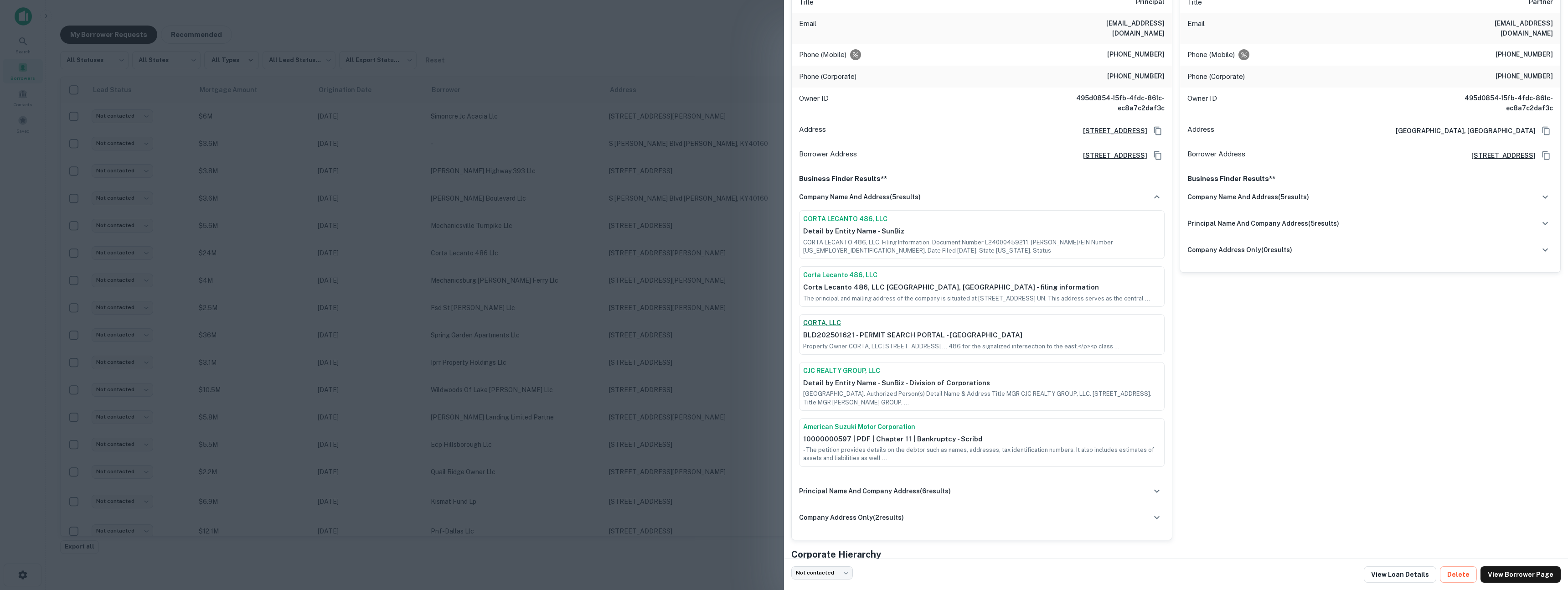
scroll to position [180, 0]
click at [934, 495] on h6 "principal name and company address ( 6 results)" at bounding box center [874, 489] width 152 height 10
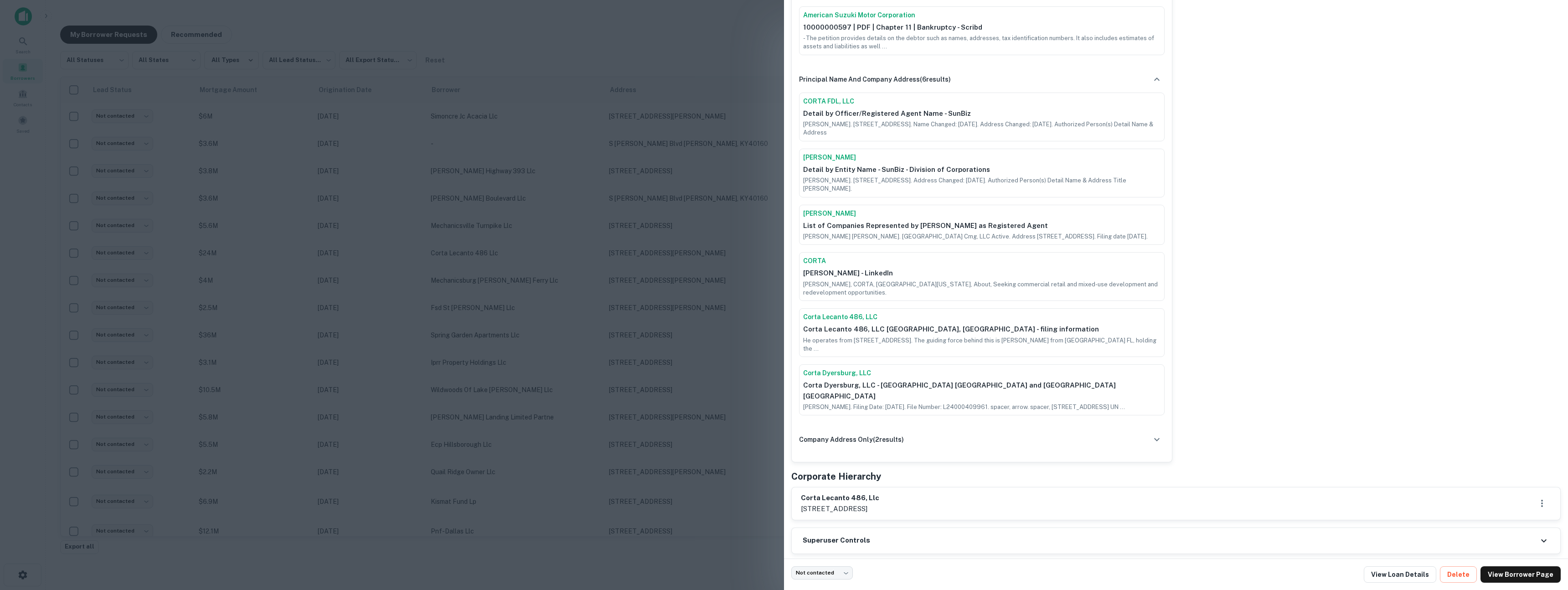
scroll to position [595, 0]
click at [878, 445] on div "company address only ( 2 results)" at bounding box center [981, 435] width 366 height 19
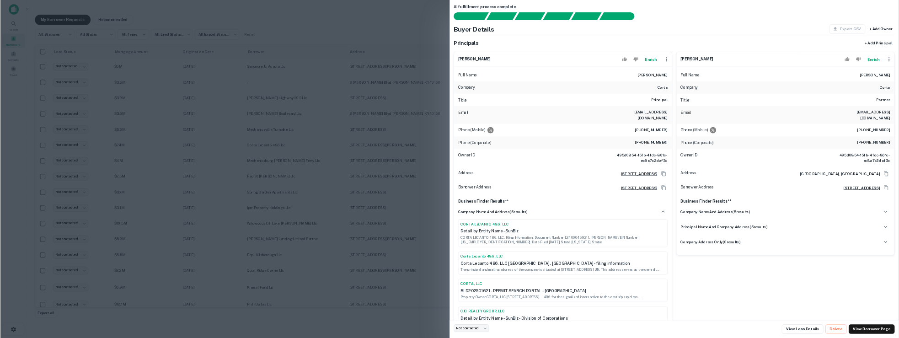
scroll to position [0, 0]
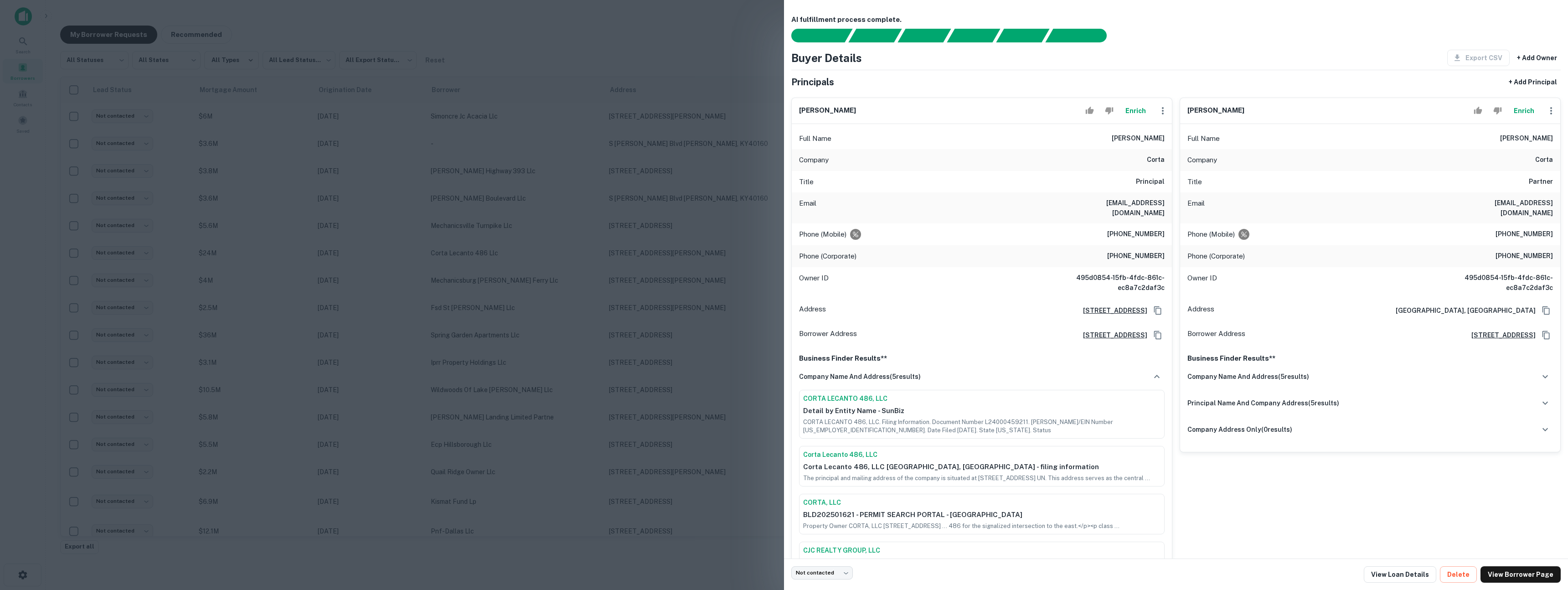
click at [670, 336] on div at bounding box center [784, 295] width 1568 height 590
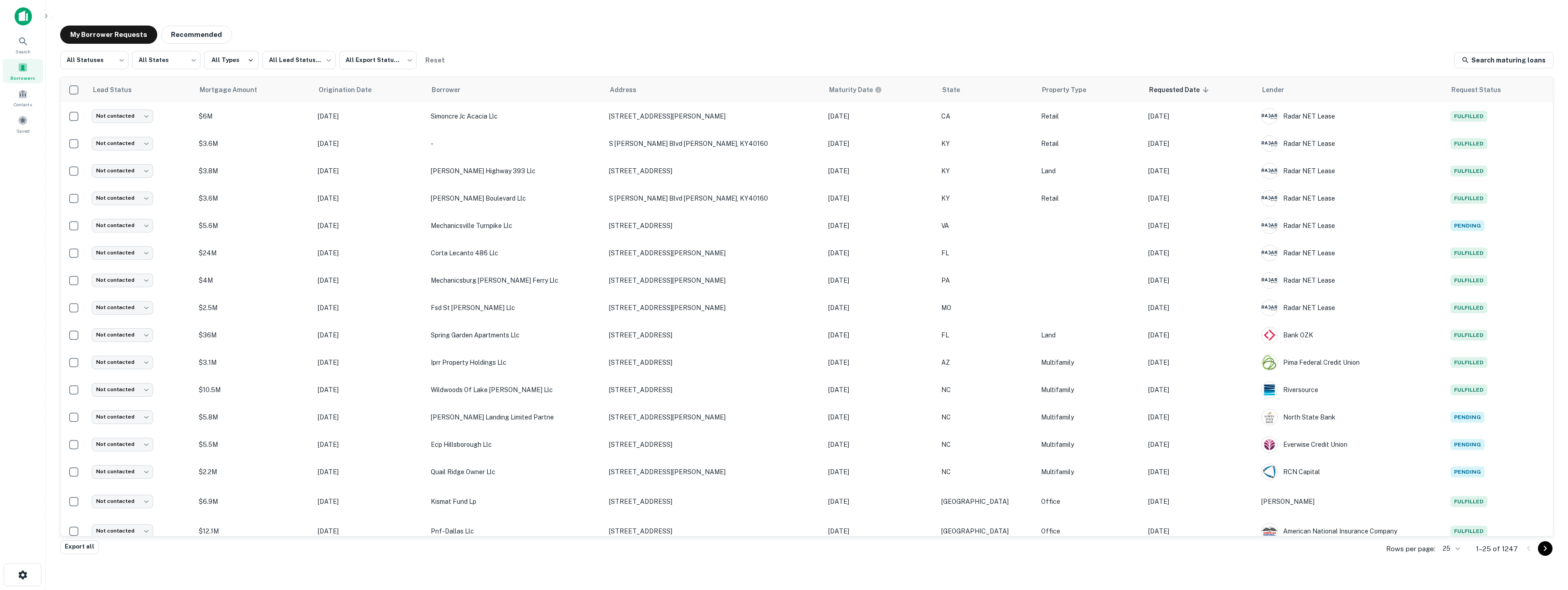
click at [22, 23] on img at bounding box center [23, 16] width 17 height 18
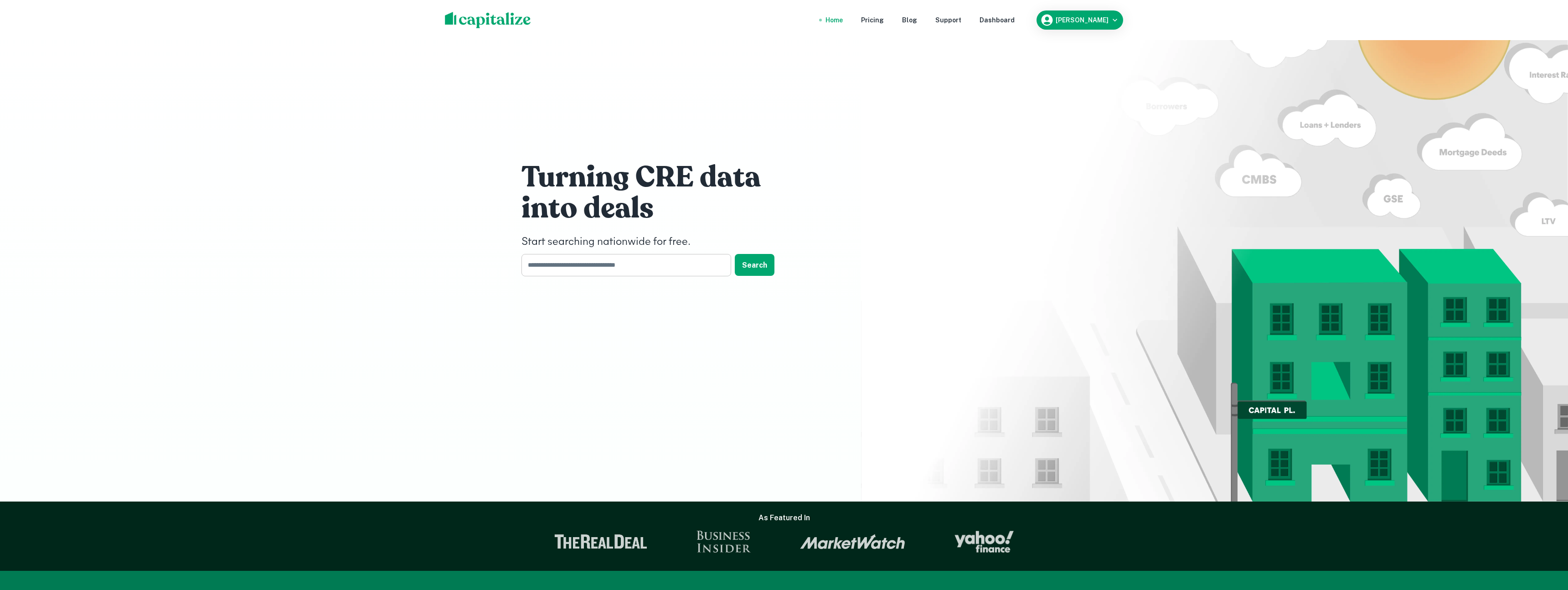
click at [569, 270] on input "text" at bounding box center [623, 265] width 203 height 22
type input "*******"
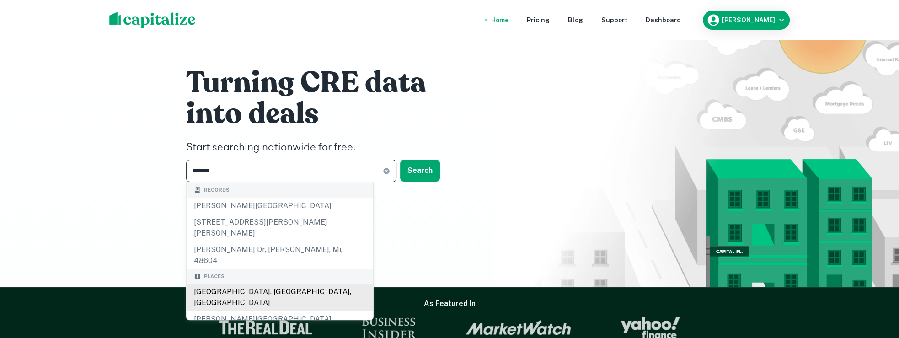
click at [238, 283] on div "West Bay, FL, USA" at bounding box center [280, 296] width 187 height 27
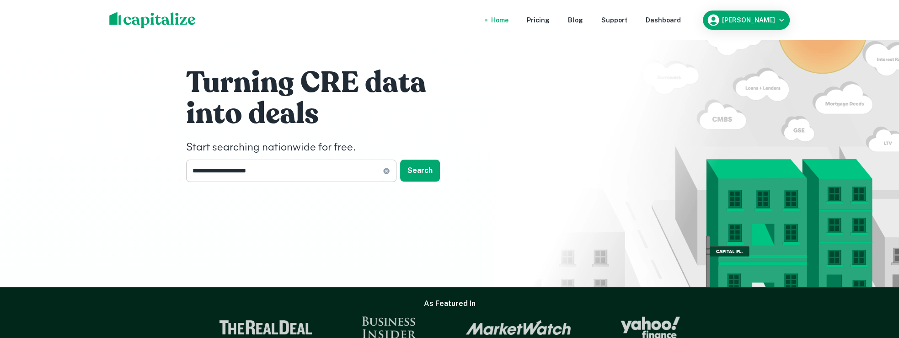
click at [391, 172] on div "**********" at bounding box center [291, 171] width 210 height 22
click at [387, 171] on icon at bounding box center [386, 170] width 7 height 7
click at [351, 173] on input "text" at bounding box center [288, 171] width 204 height 22
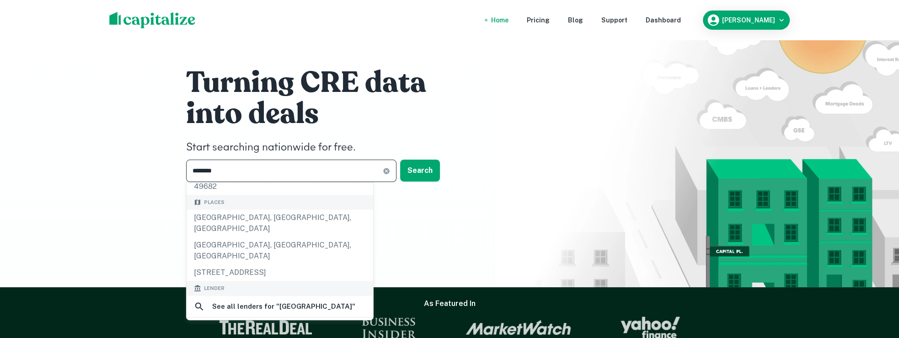
scroll to position [120, 0]
type input "********"
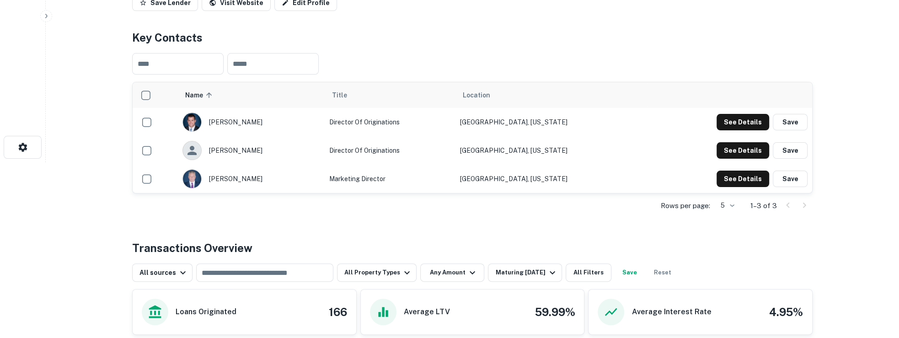
scroll to position [307, 0]
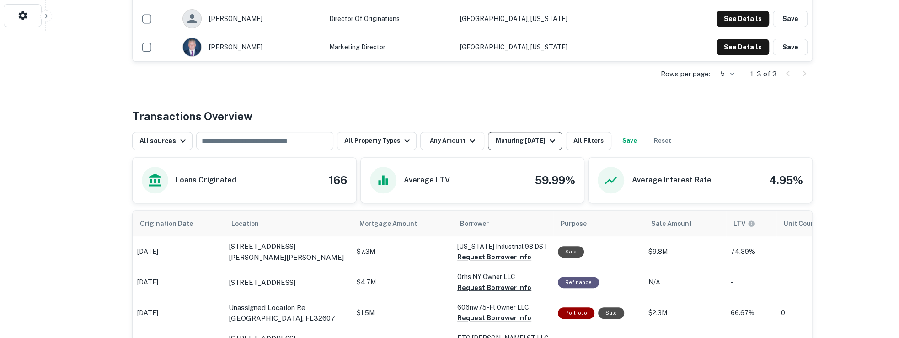
click at [503, 138] on div "Maturing In 1 Year" at bounding box center [526, 140] width 62 height 11
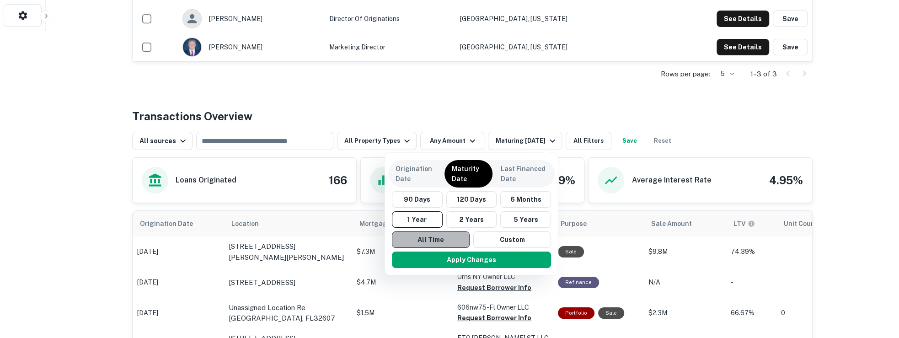
click at [437, 235] on button "All Time" at bounding box center [431, 239] width 78 height 16
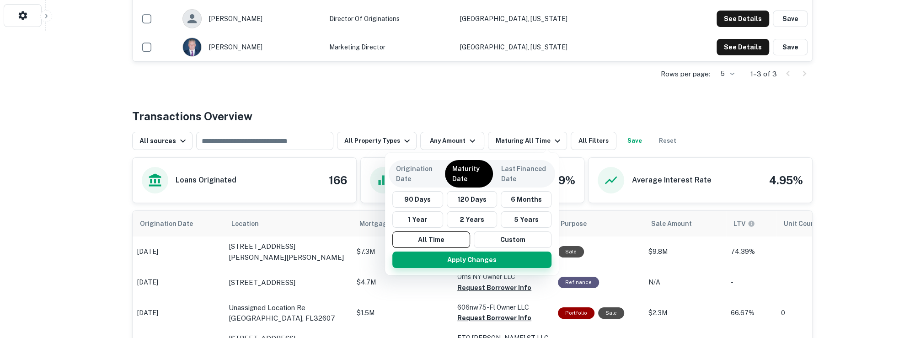
click at [443, 265] on button "Apply Changes" at bounding box center [471, 259] width 159 height 16
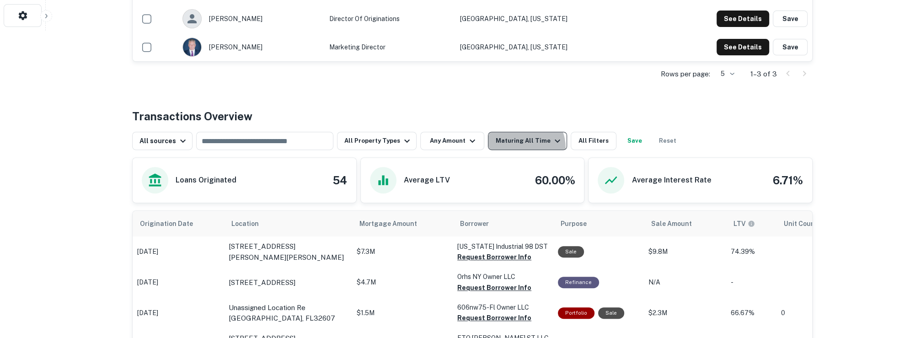
click at [513, 147] on button "Maturing All Time" at bounding box center [527, 141] width 79 height 18
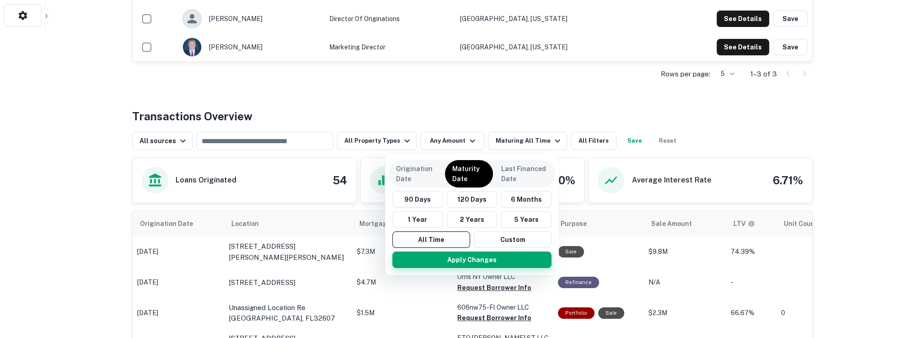
click at [448, 259] on button "Apply Changes" at bounding box center [471, 259] width 159 height 16
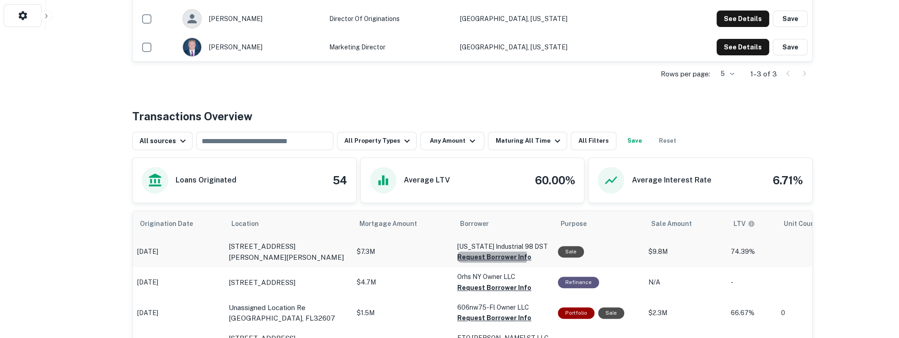
click at [470, 254] on button "Request Borrower Info" at bounding box center [494, 256] width 74 height 11
click at [472, 285] on button "Request Borrower Info" at bounding box center [494, 287] width 74 height 11
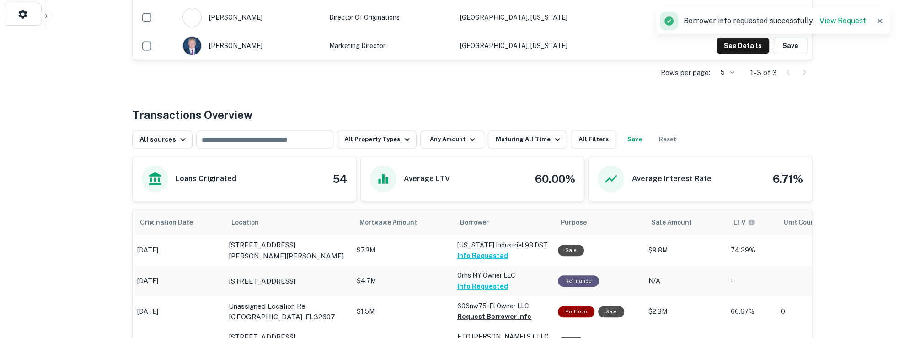
scroll to position [309, 0]
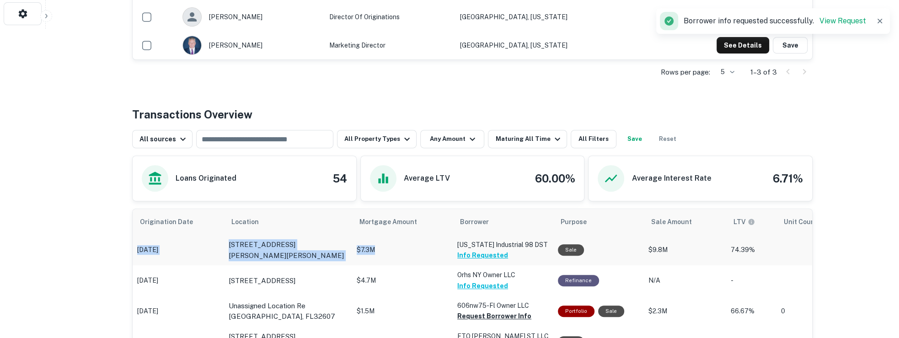
drag, startPoint x: 424, startPoint y: 257, endPoint x: 174, endPoint y: 239, distance: 250.8
click at [163, 236] on tr "Aug 18, 2025 755 Lovejoy Rd Nw Fort Walton Beach, FL32548 $7.3M Florida Industr…" at bounding box center [723, 250] width 1181 height 31
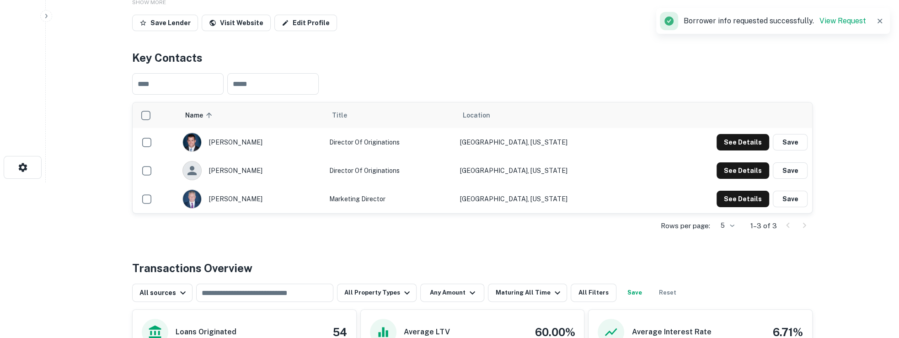
scroll to position [0, 0]
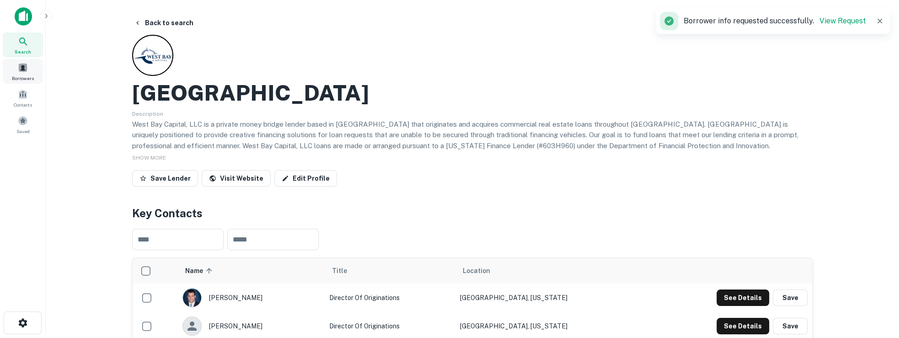
click at [30, 79] on span "Borrowers" at bounding box center [23, 78] width 22 height 7
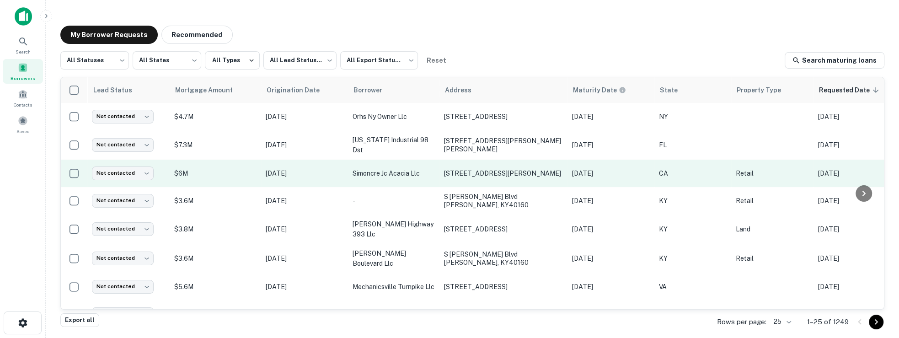
scroll to position [0, 159]
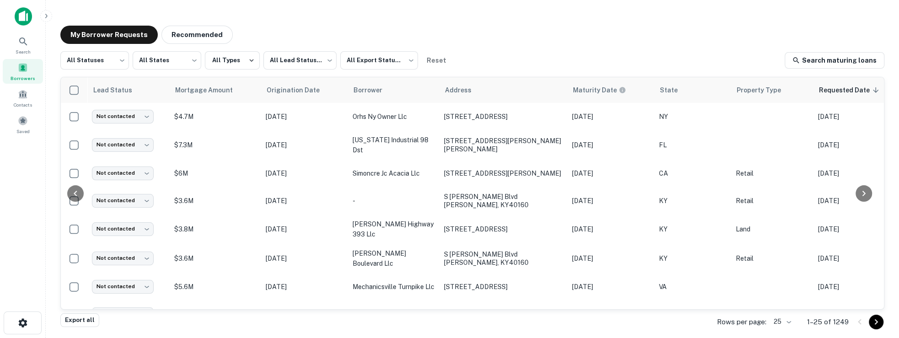
scroll to position [0, 159]
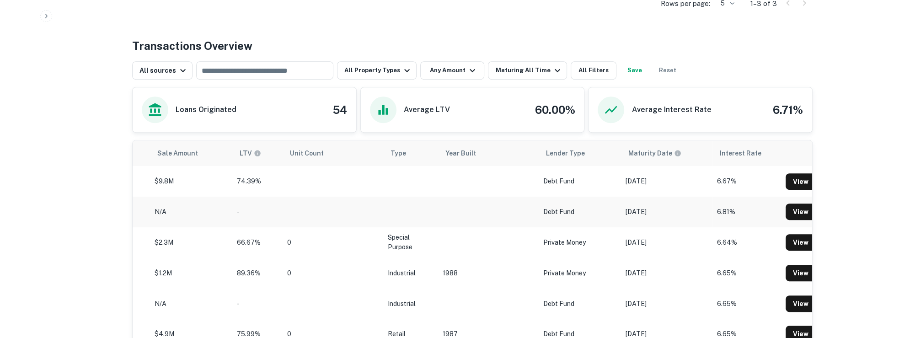
scroll to position [0, 496]
click at [571, 71] on button "All Filters" at bounding box center [594, 70] width 46 height 18
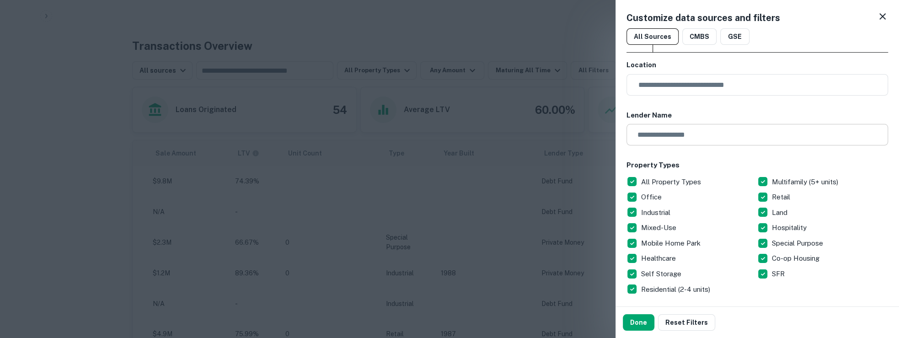
scroll to position [197, 0]
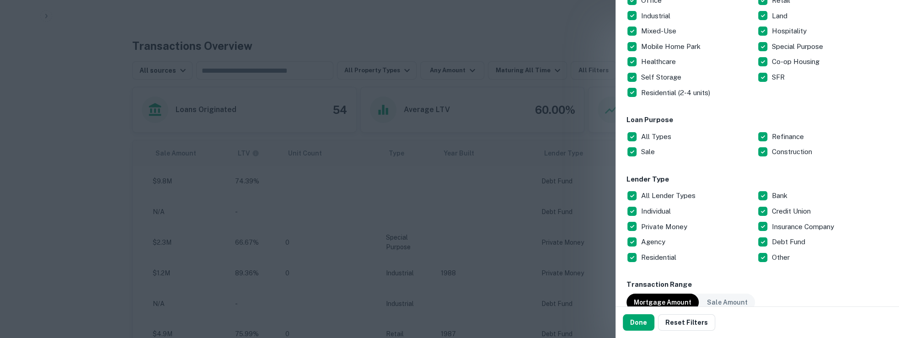
click at [114, 182] on div at bounding box center [449, 169] width 899 height 338
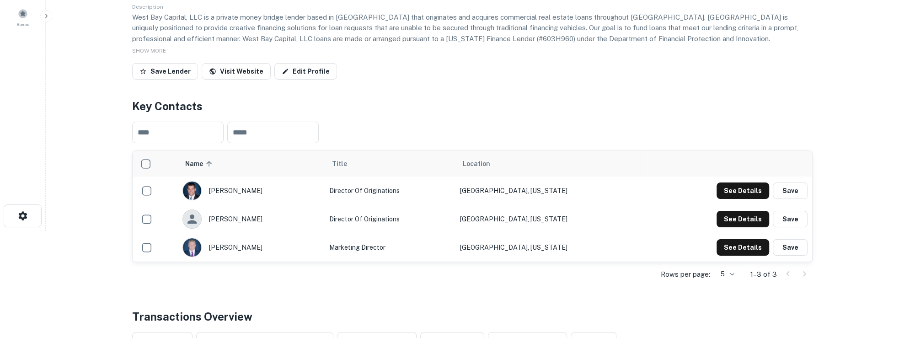
scroll to position [0, 0]
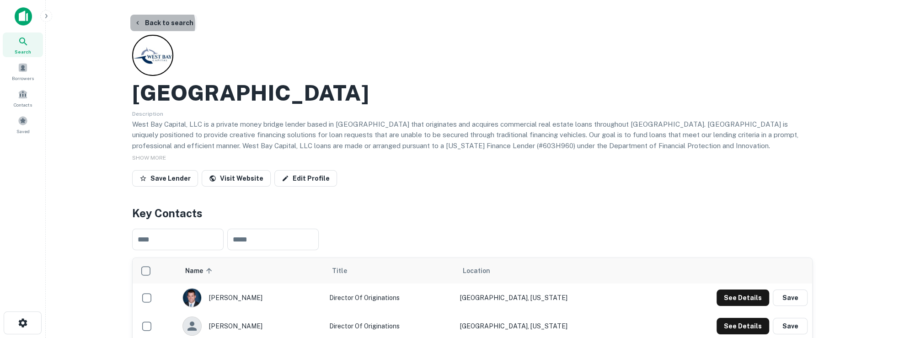
click at [157, 24] on button "Back to search" at bounding box center [163, 23] width 67 height 16
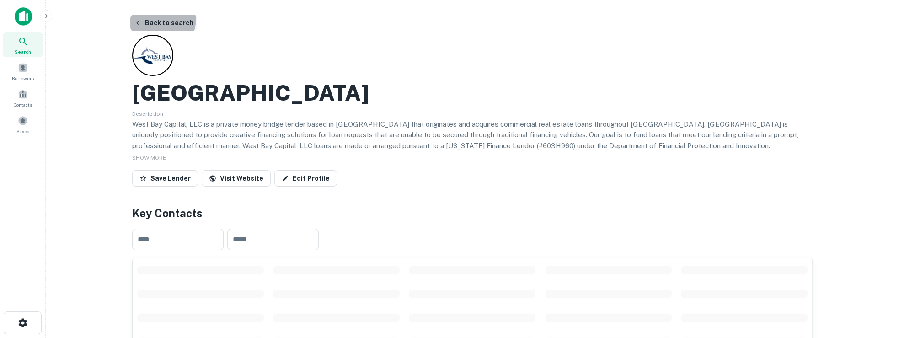
click at [154, 18] on button "Back to search" at bounding box center [163, 23] width 67 height 16
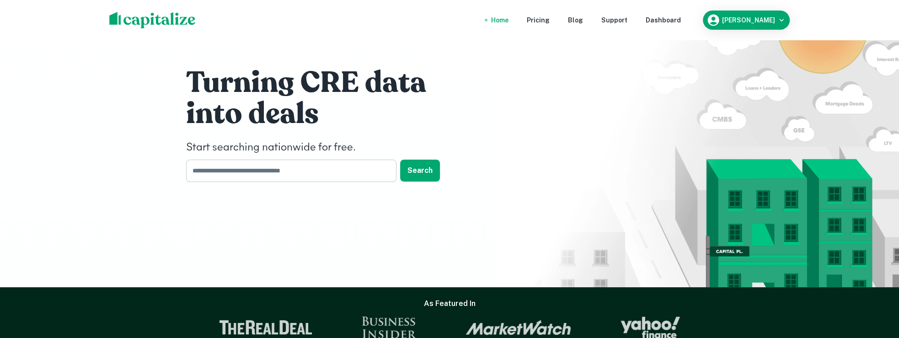
click at [243, 175] on input "text" at bounding box center [288, 171] width 204 height 22
click at [681, 24] on div "Dashboard" at bounding box center [663, 20] width 35 height 10
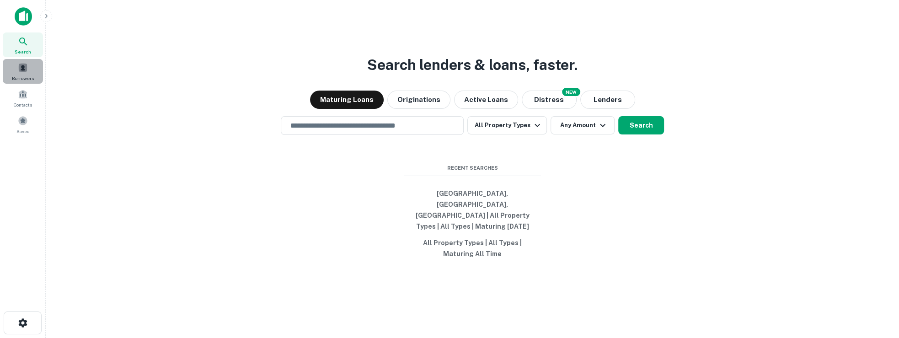
click at [12, 66] on div "Borrowers" at bounding box center [23, 71] width 40 height 25
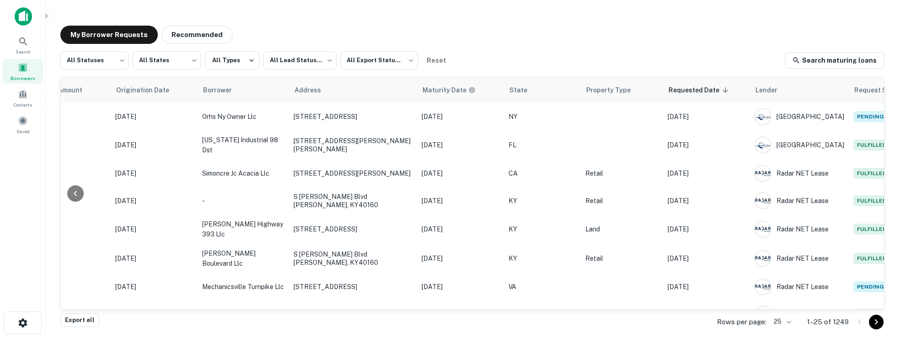
scroll to position [0, 159]
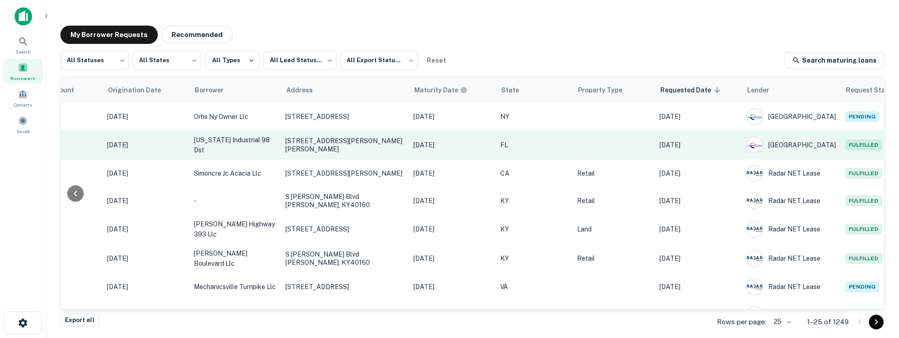
click at [532, 148] on p "FL" at bounding box center [534, 145] width 68 height 10
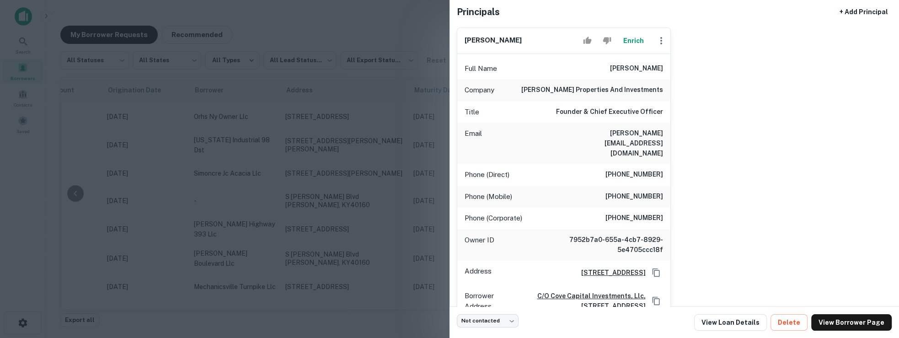
scroll to position [77, 0]
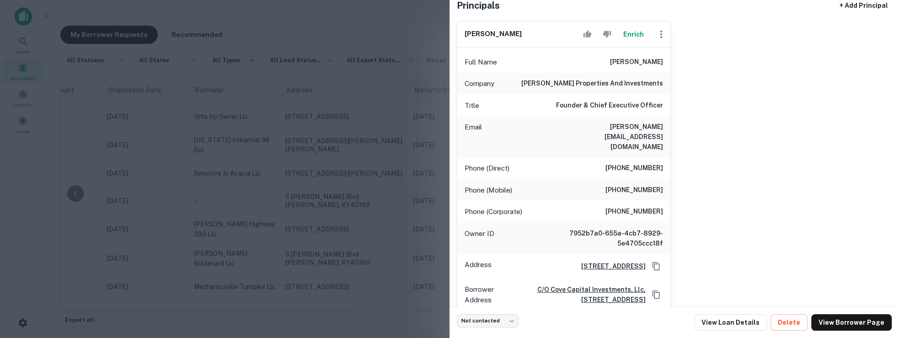
click at [359, 142] on div at bounding box center [449, 169] width 899 height 338
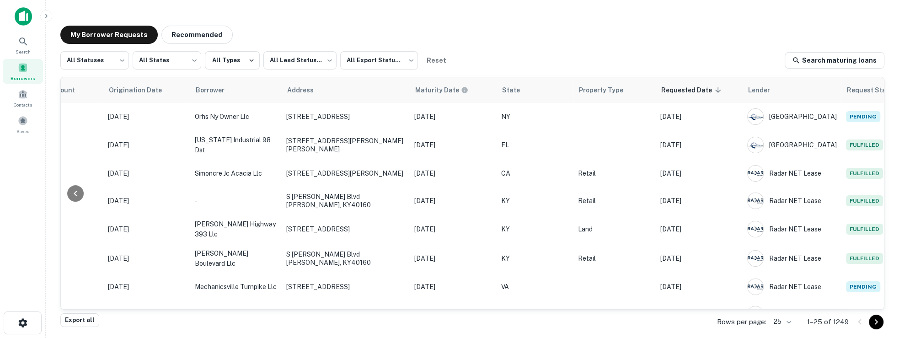
scroll to position [0, 159]
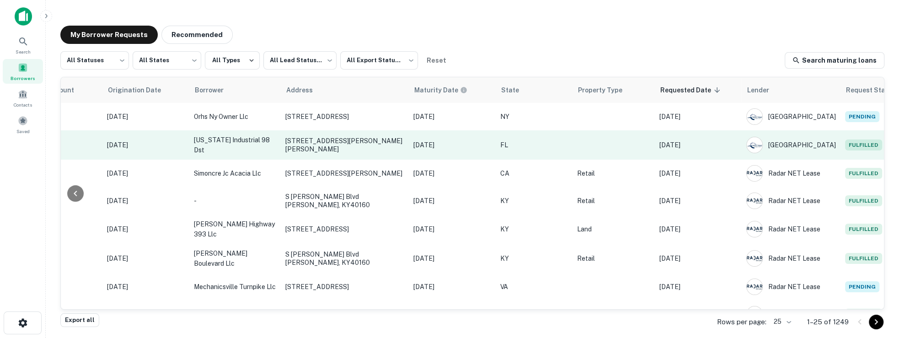
click at [491, 138] on td "[DATE]" at bounding box center [452, 144] width 87 height 29
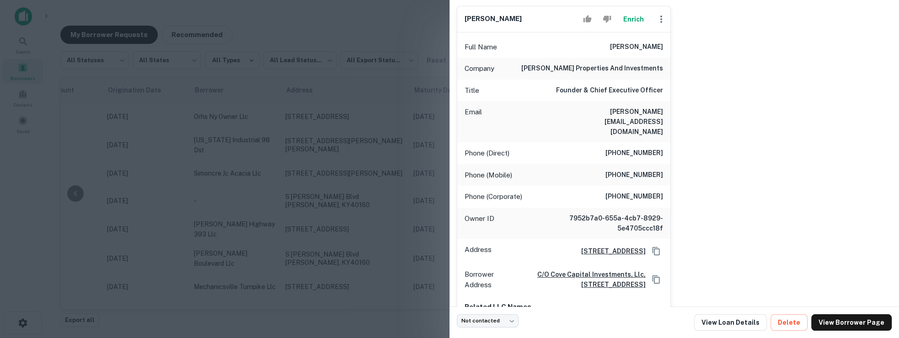
scroll to position [89, 0]
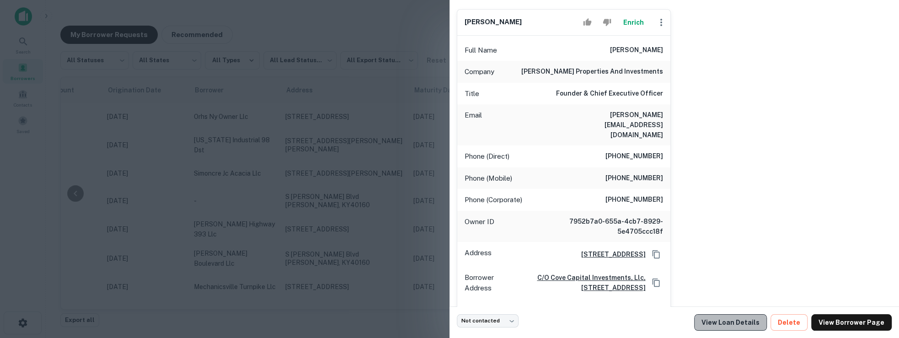
click at [747, 321] on link "View Loan Details" at bounding box center [730, 322] width 73 height 16
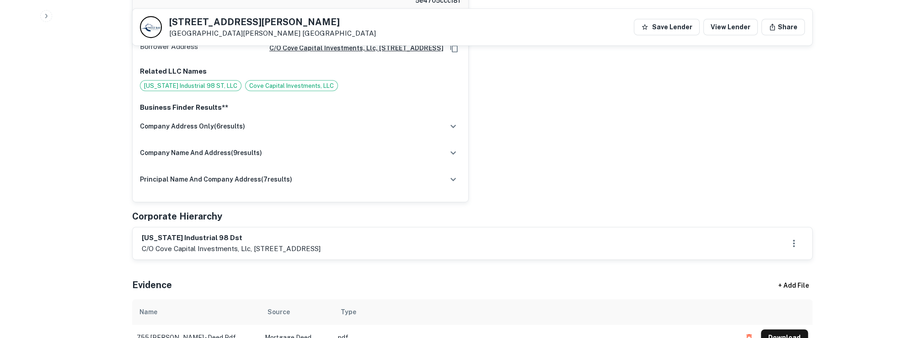
scroll to position [487, 0]
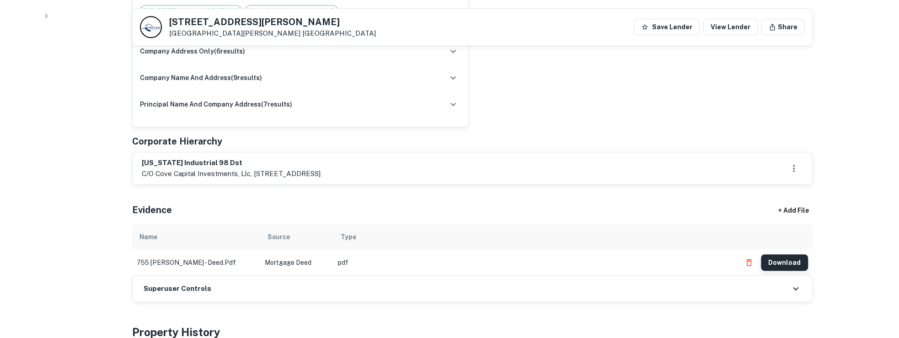
click at [798, 254] on button "Download" at bounding box center [784, 262] width 47 height 16
click at [789, 254] on button "Download" at bounding box center [784, 262] width 47 height 16
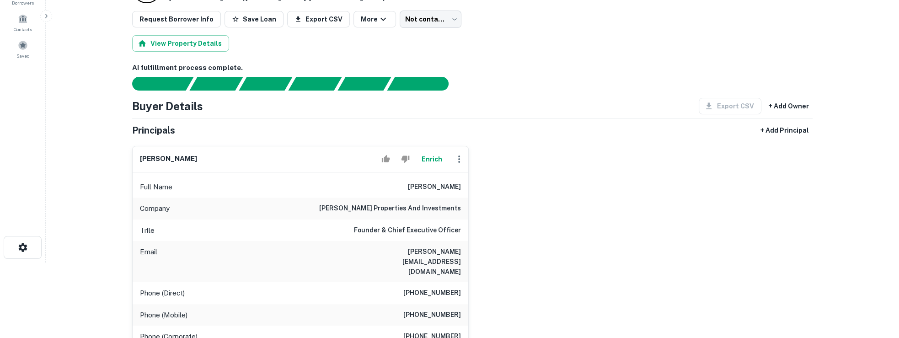
scroll to position [0, 0]
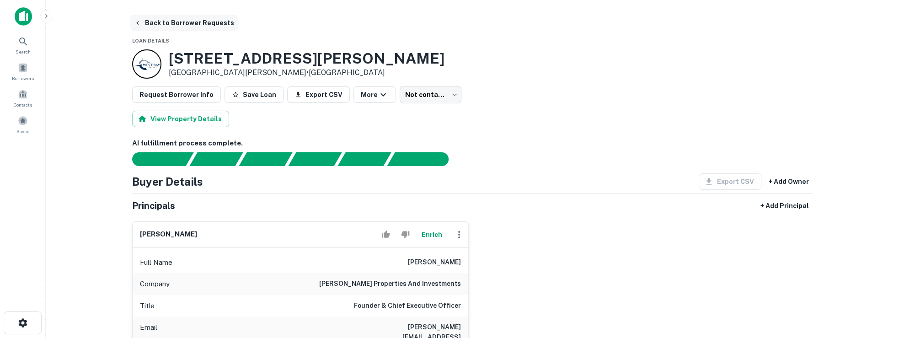
click at [157, 21] on button "Back to Borrower Requests" at bounding box center [183, 23] width 107 height 16
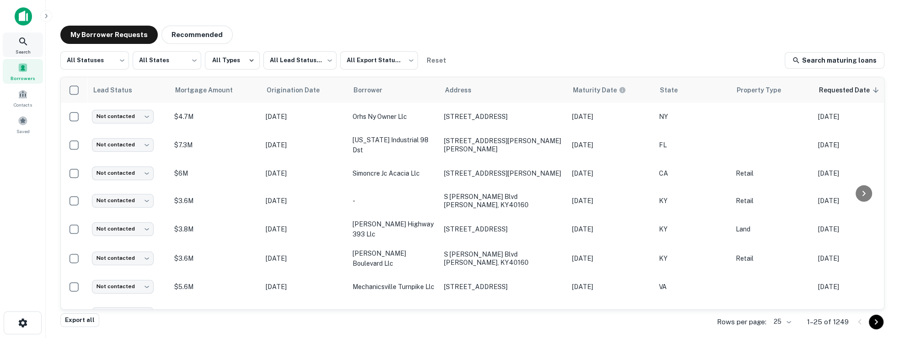
click at [27, 46] on icon at bounding box center [23, 41] width 11 height 11
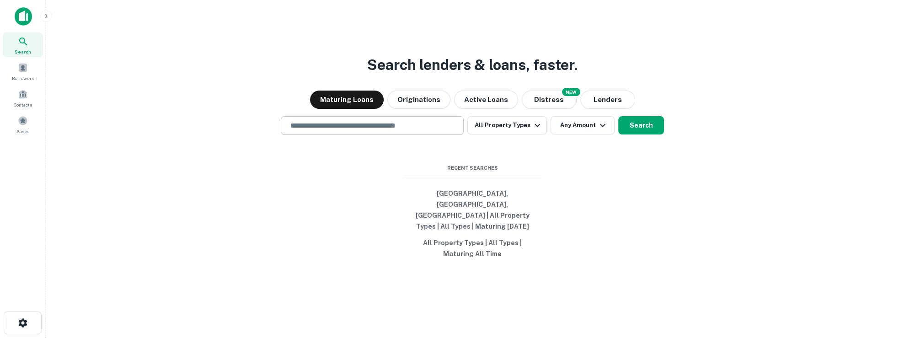
click at [324, 131] on input "text" at bounding box center [372, 125] width 175 height 11
click at [369, 131] on input "text" at bounding box center [372, 125] width 175 height 11
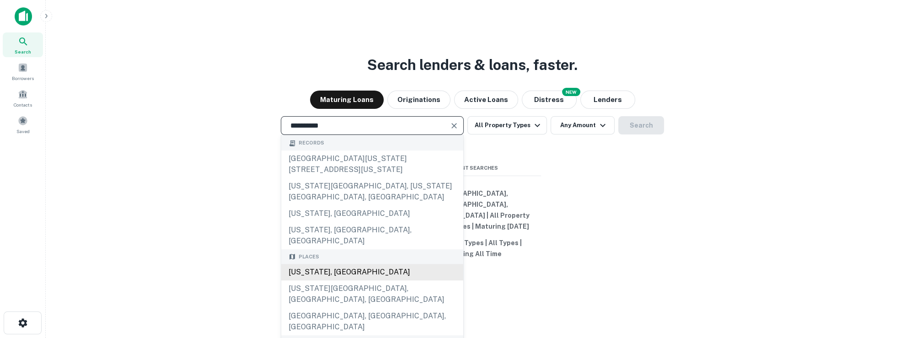
click at [336, 265] on div "[US_STATE], [GEOGRAPHIC_DATA]" at bounding box center [372, 272] width 182 height 16
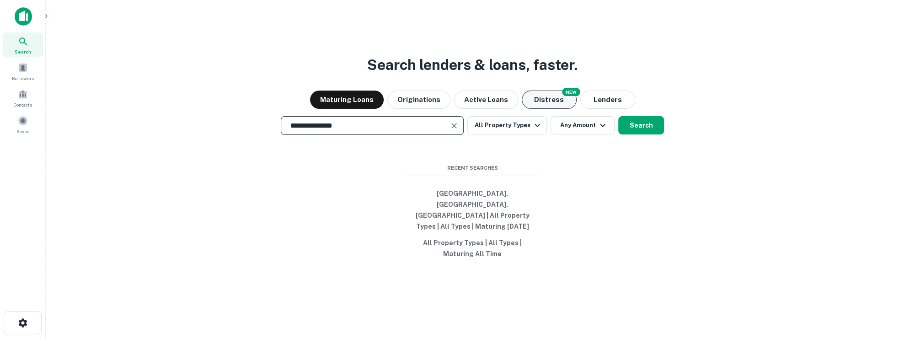
type input "**********"
click at [534, 109] on button "Distress" at bounding box center [549, 100] width 55 height 18
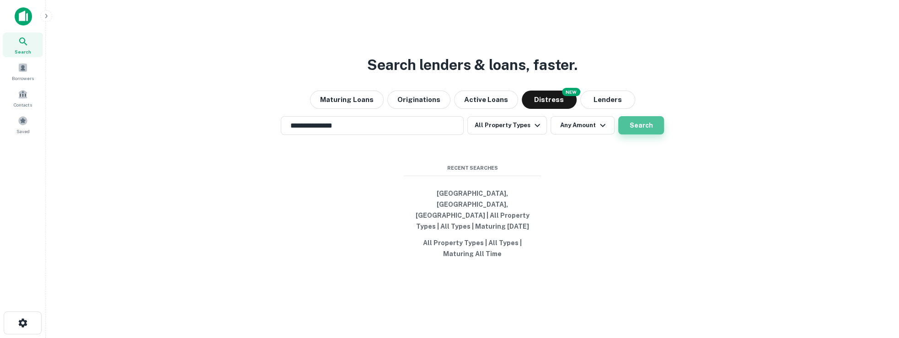
click at [625, 130] on button "Search" at bounding box center [641, 125] width 46 height 18
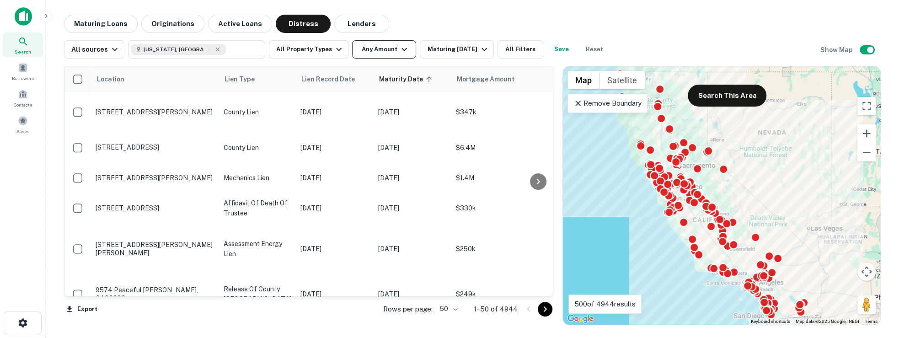
click at [365, 55] on button "Any Amount" at bounding box center [384, 49] width 64 height 18
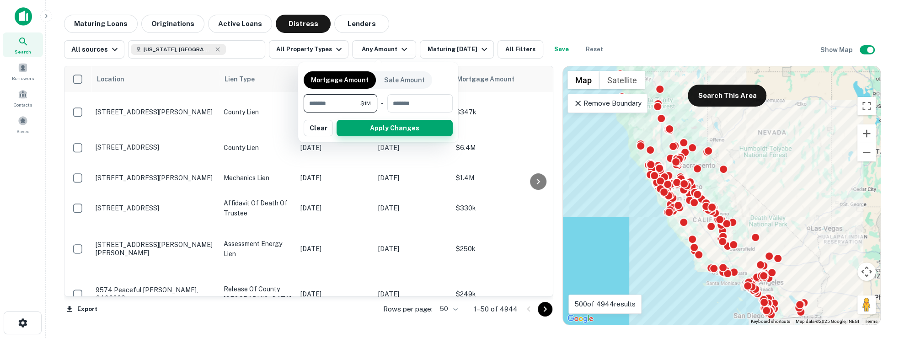
type input "*******"
click at [369, 135] on button "Apply Changes" at bounding box center [395, 128] width 116 height 16
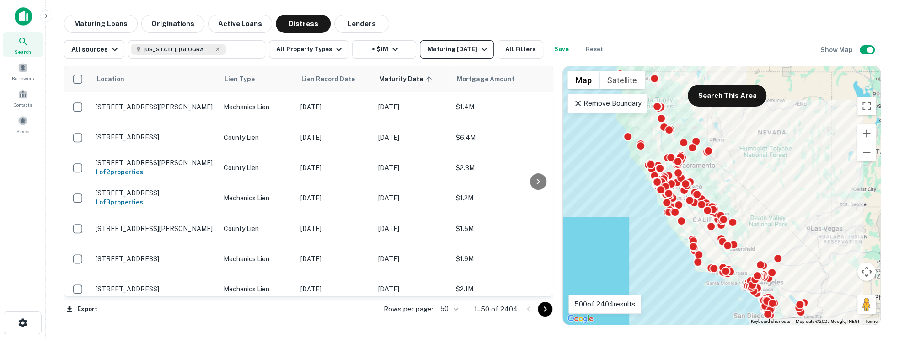
click at [437, 44] on div "Maturing In 1 Year" at bounding box center [458, 49] width 62 height 11
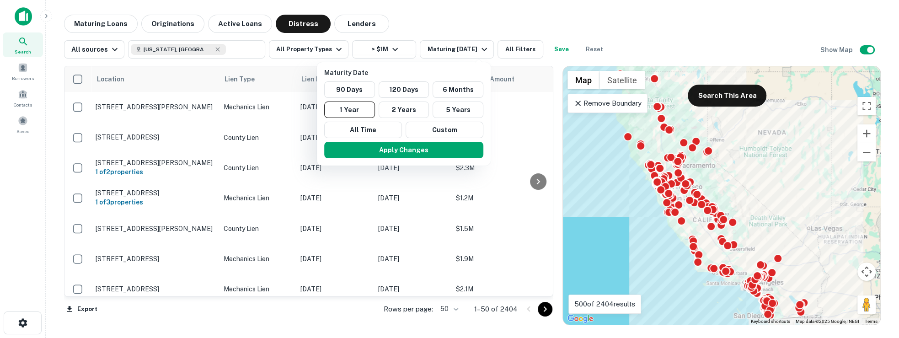
click at [496, 24] on div at bounding box center [449, 169] width 899 height 338
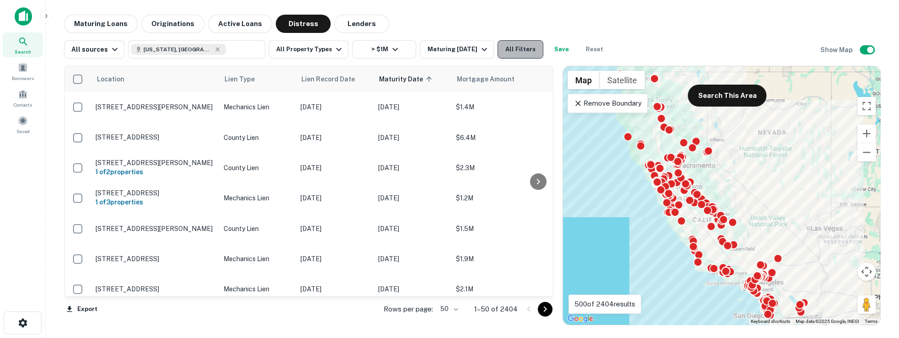
click at [503, 51] on button "All Filters" at bounding box center [520, 49] width 46 height 18
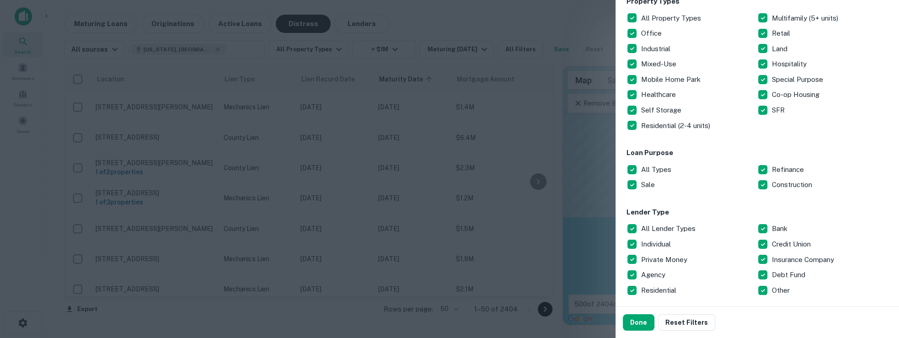
scroll to position [164, 0]
click at [643, 315] on button "Done" at bounding box center [639, 322] width 32 height 16
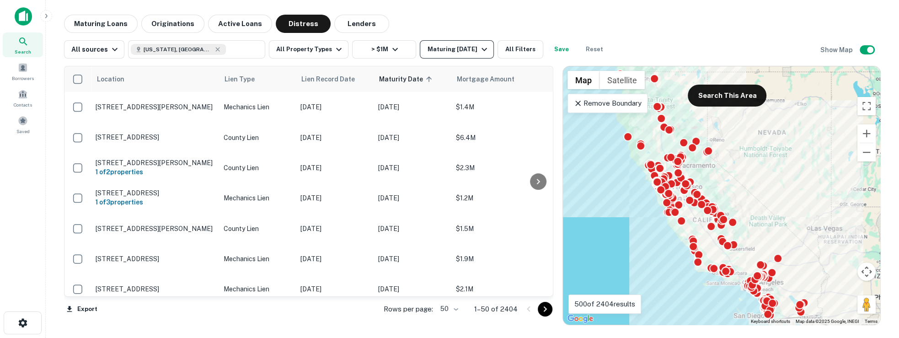
click at [463, 52] on div "Maturing In 1 Year" at bounding box center [458, 49] width 62 height 11
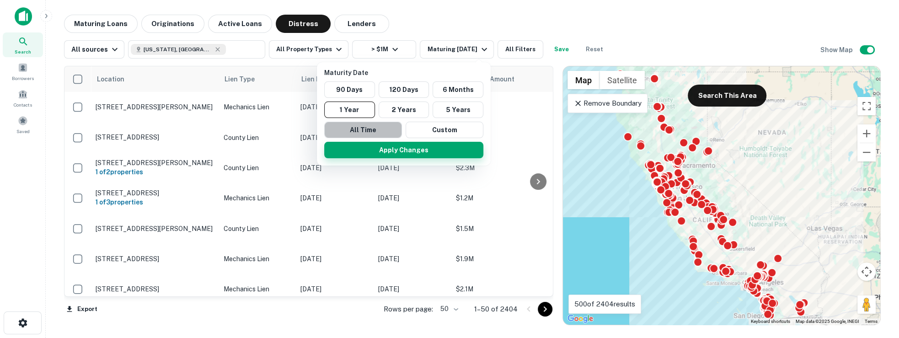
drag, startPoint x: 380, startPoint y: 129, endPoint x: 382, endPoint y: 142, distance: 12.9
click at [380, 129] on button "All Time" at bounding box center [363, 130] width 78 height 16
click at [380, 146] on button "Apply Changes" at bounding box center [403, 150] width 159 height 16
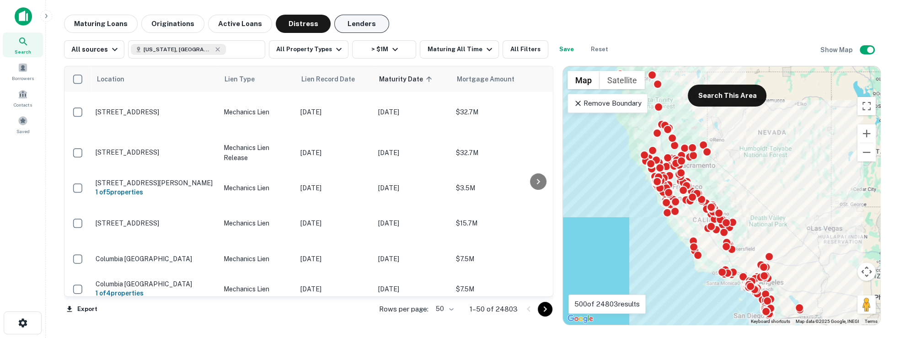
click at [341, 22] on button "Lenders" at bounding box center [361, 24] width 55 height 18
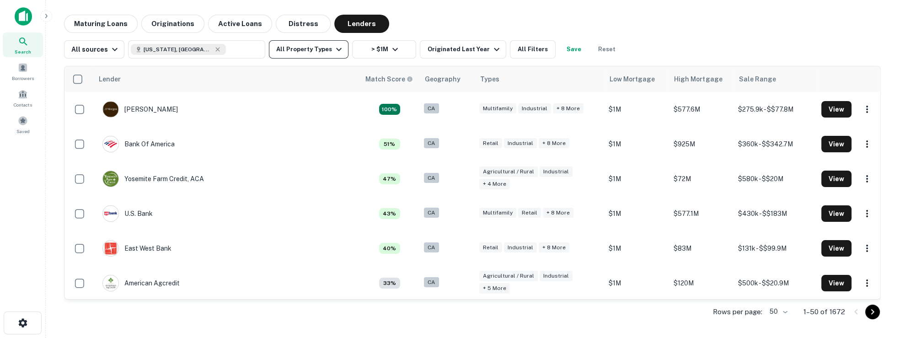
click at [316, 54] on button "All Property Types" at bounding box center [309, 49] width 80 height 18
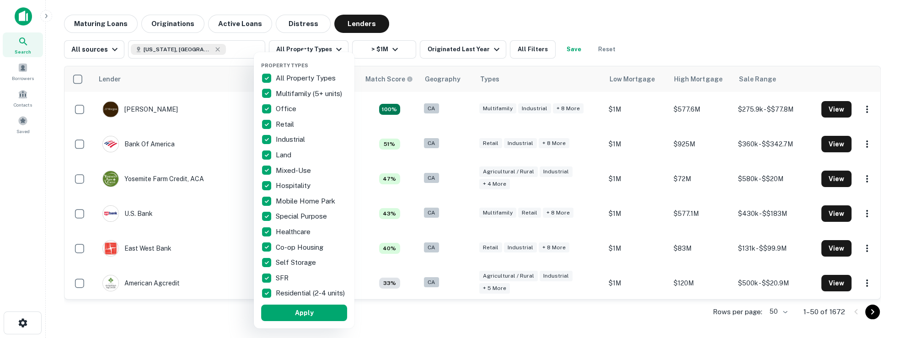
click at [187, 50] on div at bounding box center [449, 169] width 899 height 338
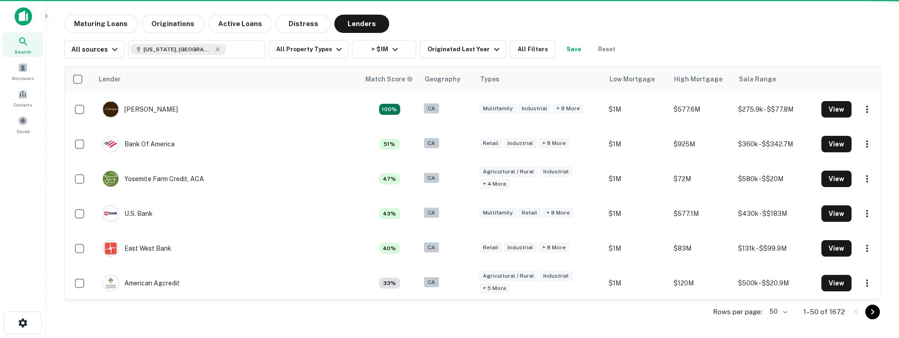
click at [185, 50] on div "Property Types All Property Types Multifamily (5+ units) Office Retail Industri…" at bounding box center [449, 169] width 899 height 338
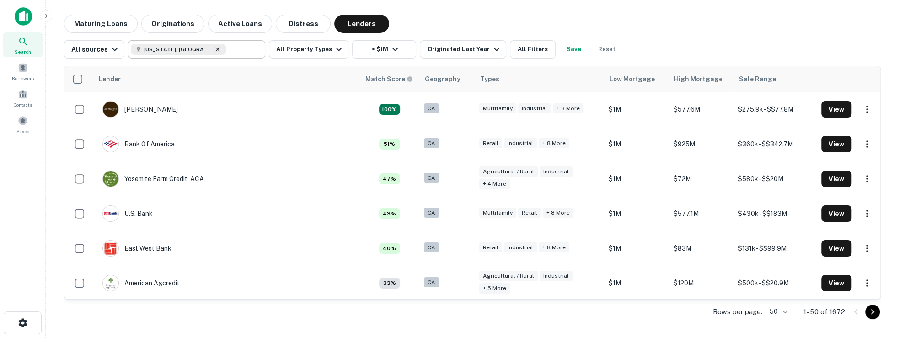
click at [216, 50] on icon at bounding box center [218, 49] width 4 height 4
type input "**********"
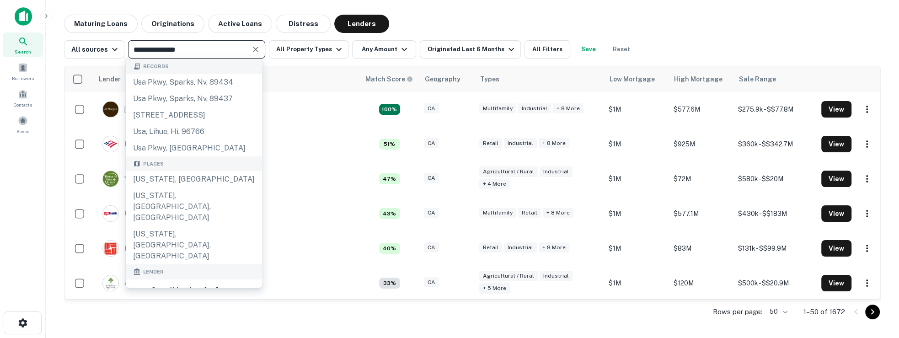
click at [254, 50] on icon "Clear" at bounding box center [255, 49] width 5 height 5
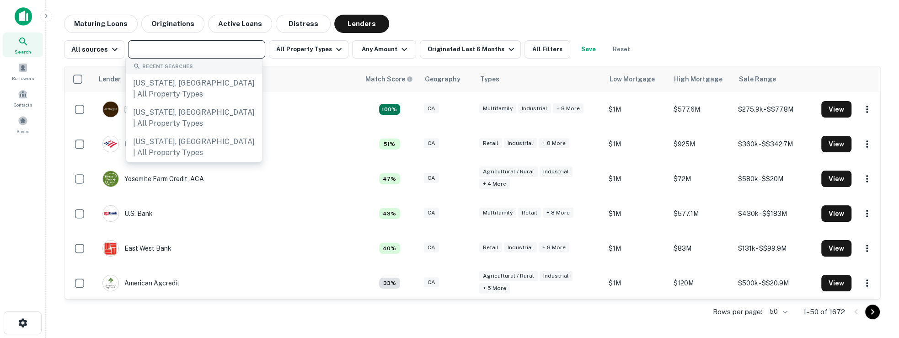
click at [216, 50] on input "text" at bounding box center [196, 49] width 130 height 13
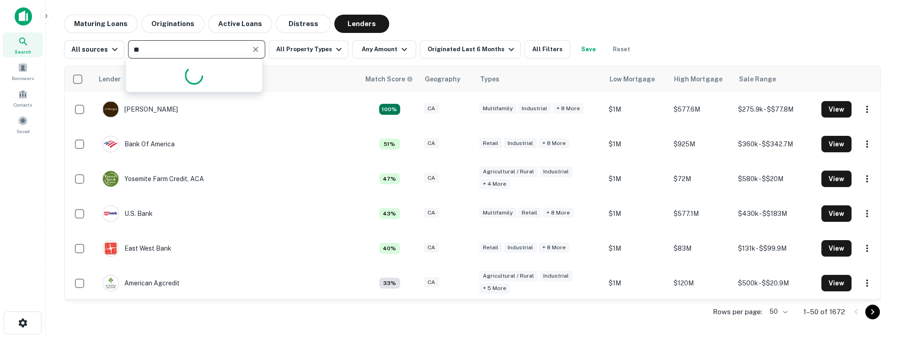
type input "***"
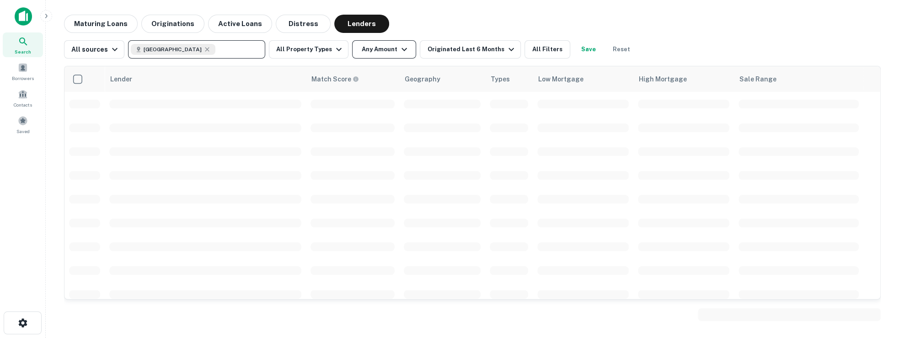
click at [366, 51] on button "Any Amount" at bounding box center [384, 49] width 64 height 18
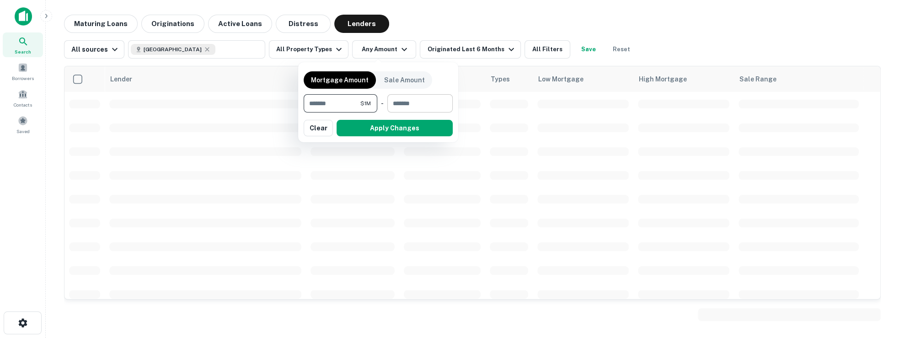
type input "*******"
click at [409, 105] on input "number" at bounding box center [416, 103] width 59 height 18
type input "********"
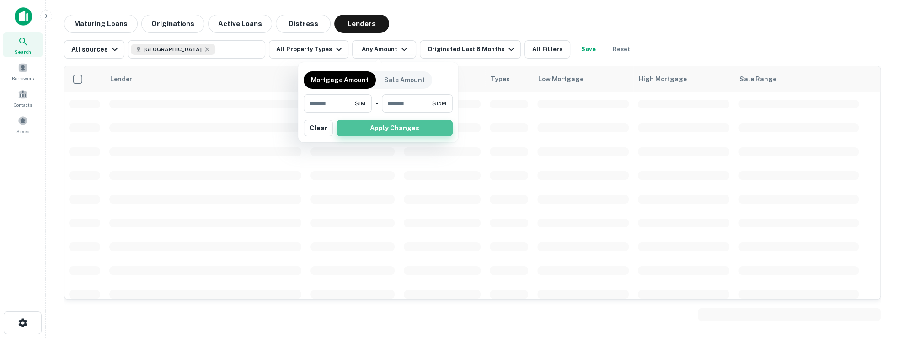
click at [408, 132] on button "Apply Changes" at bounding box center [395, 128] width 116 height 16
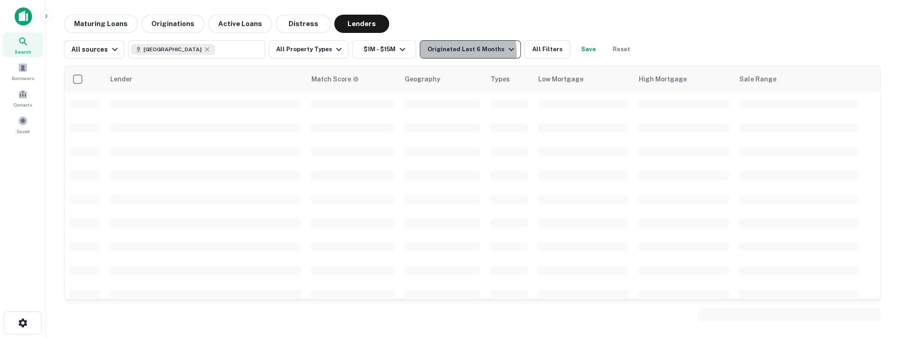
click at [434, 53] on div "Originated Last 6 Months" at bounding box center [471, 49] width 89 height 11
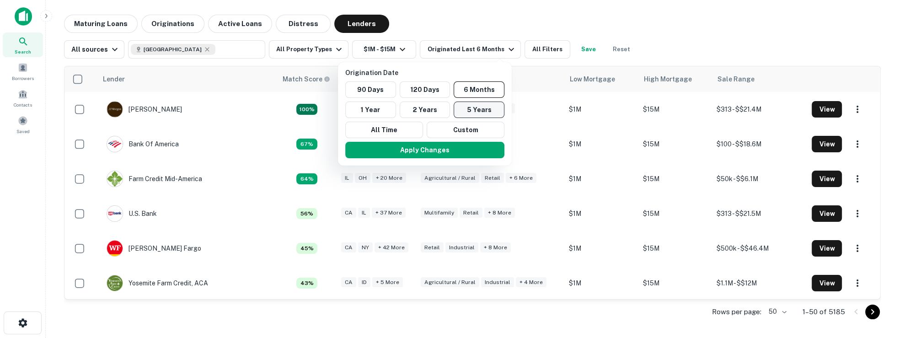
click at [476, 109] on button "5 Years" at bounding box center [479, 110] width 51 height 16
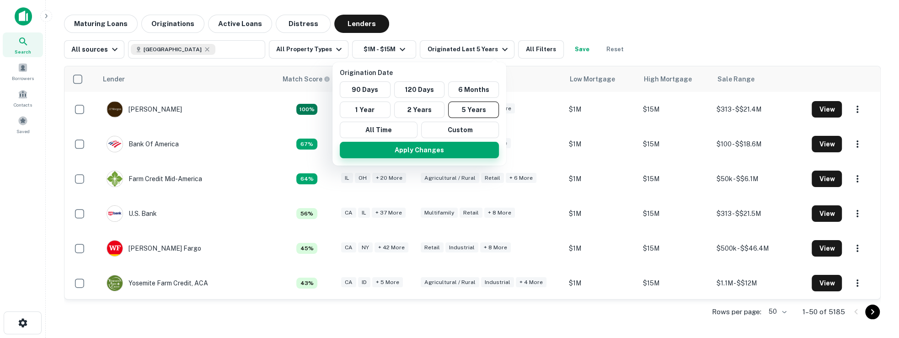
drag, startPoint x: 461, startPoint y: 147, endPoint x: 456, endPoint y: 144, distance: 6.1
click at [461, 147] on button "Apply Changes" at bounding box center [419, 150] width 159 height 16
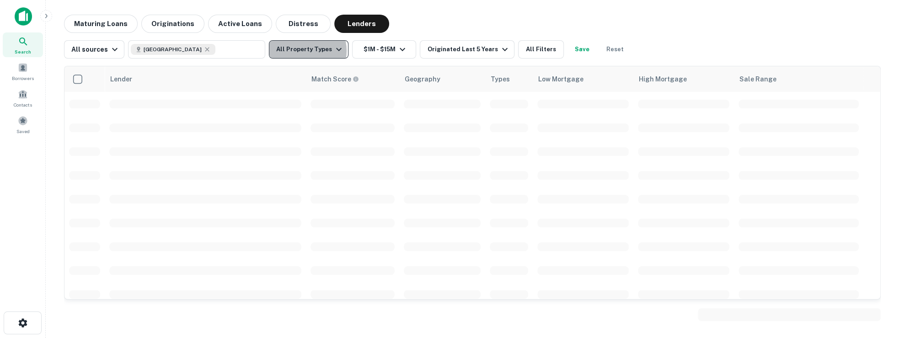
click at [299, 51] on button "All Property Types" at bounding box center [309, 49] width 80 height 18
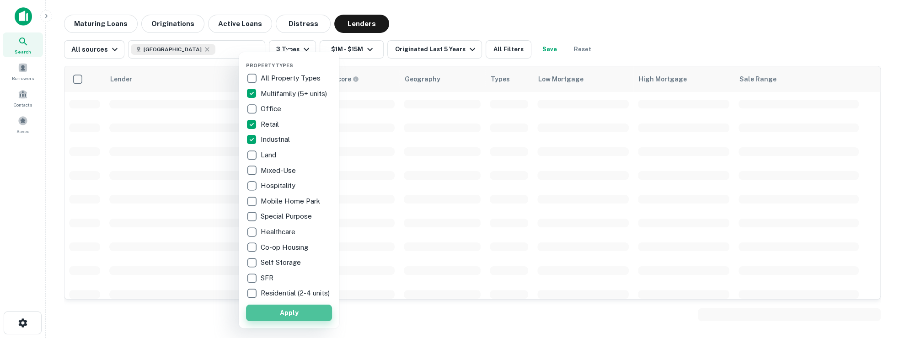
click at [294, 321] on button "Apply" at bounding box center [289, 313] width 86 height 16
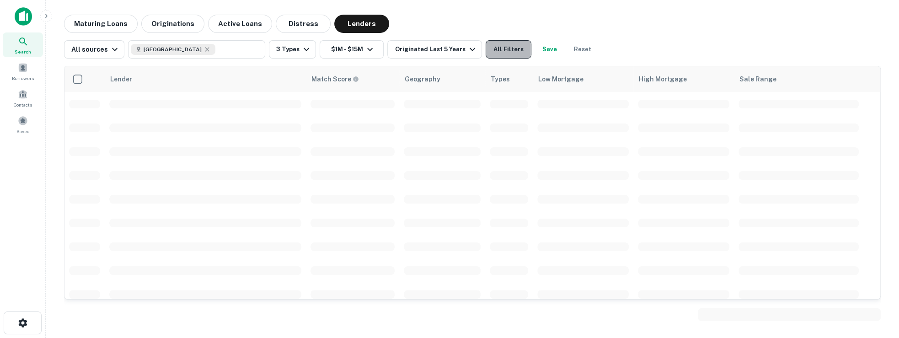
click at [502, 56] on button "All Filters" at bounding box center [509, 49] width 46 height 18
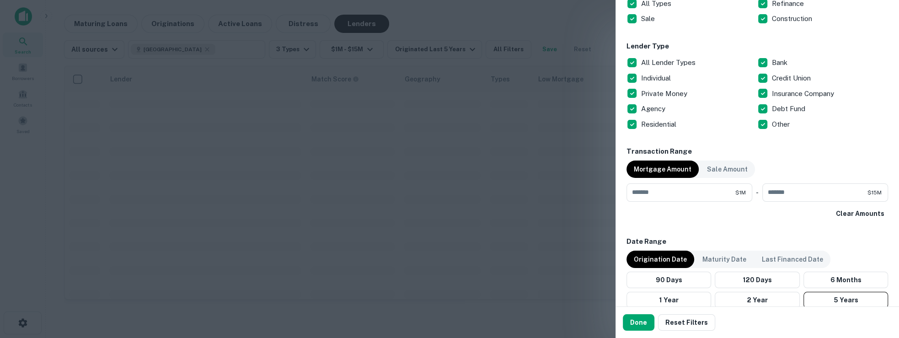
scroll to position [329, 0]
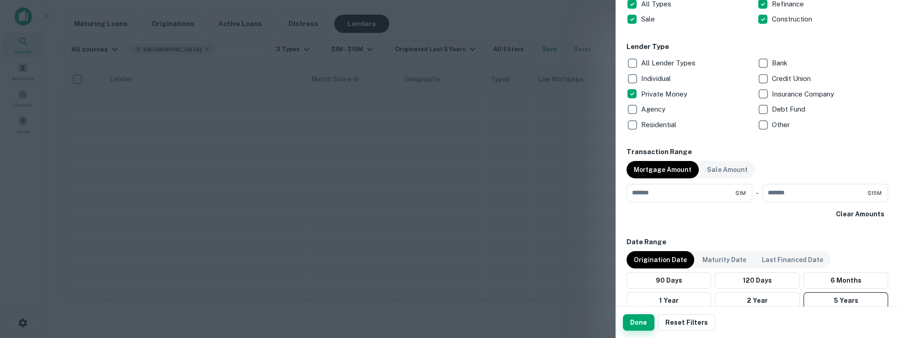
click at [646, 317] on button "Done" at bounding box center [639, 322] width 32 height 16
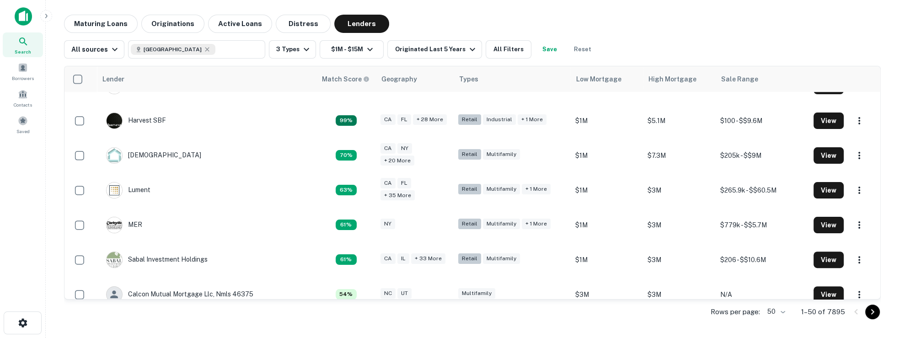
scroll to position [242, 0]
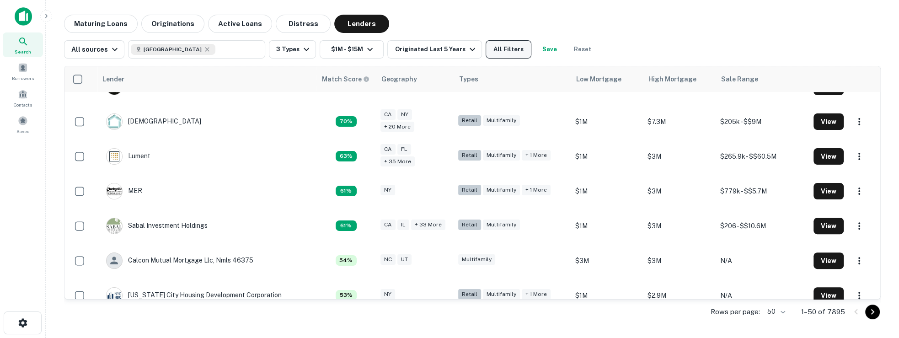
click at [511, 47] on button "All Filters" at bounding box center [509, 49] width 46 height 18
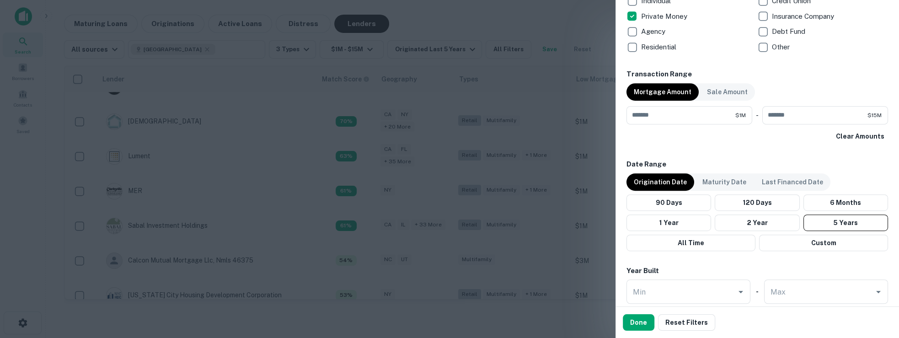
scroll to position [408, 0]
click at [642, 324] on button "Done" at bounding box center [639, 322] width 32 height 16
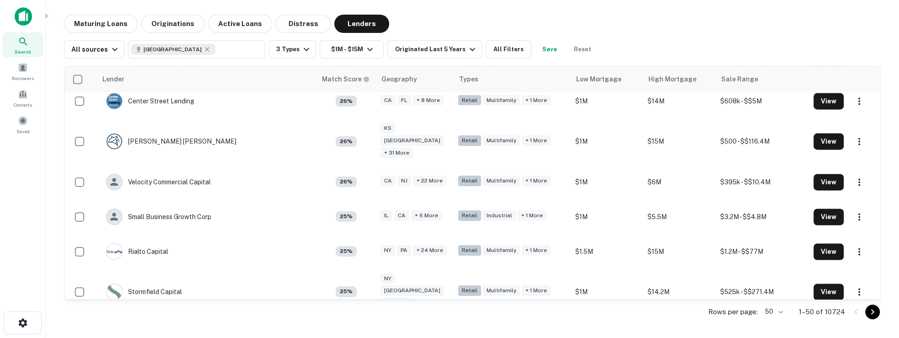
scroll to position [1346, 0]
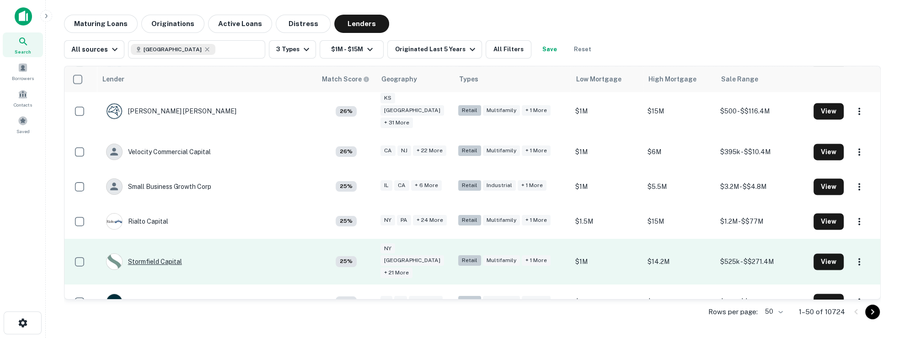
click at [146, 253] on div "Stormfield Capital" at bounding box center [144, 261] width 76 height 16
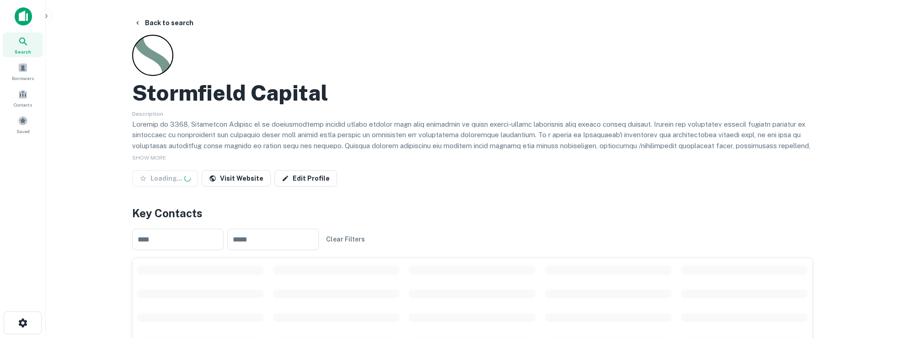
click at [182, 217] on h4 "Key Contacts" at bounding box center [472, 213] width 680 height 16
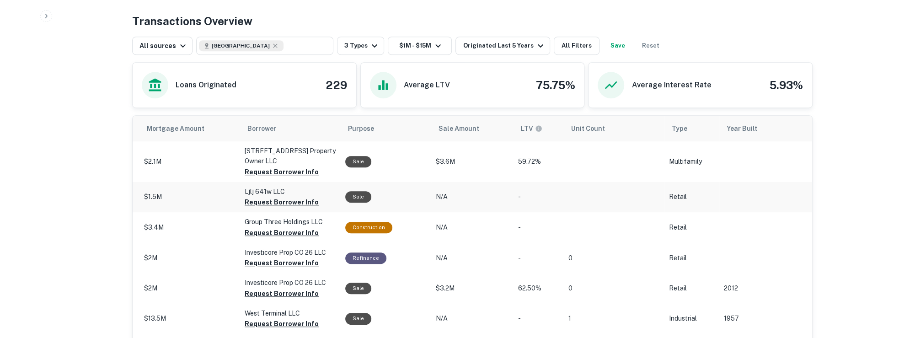
scroll to position [438, 0]
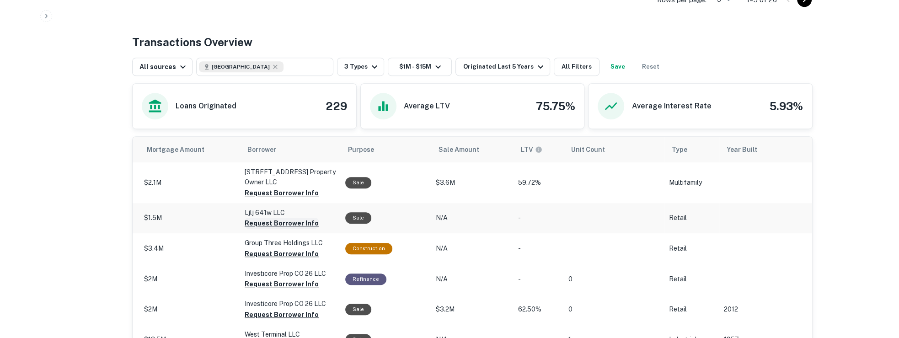
click at [253, 226] on button "Request Borrower Info" at bounding box center [282, 223] width 74 height 11
click at [250, 249] on button "Request Borrower Info" at bounding box center [282, 253] width 74 height 11
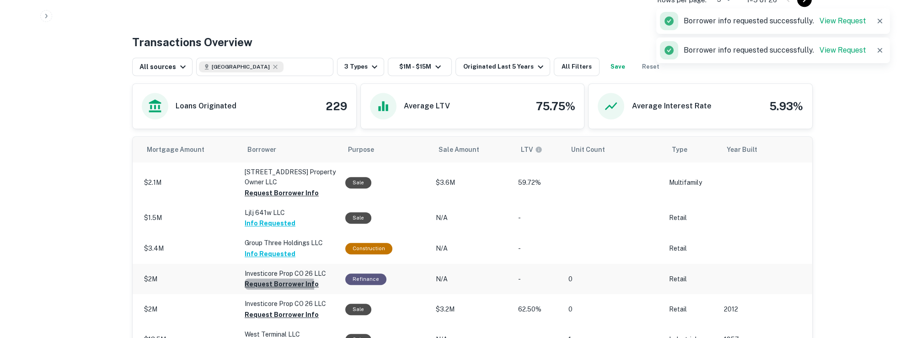
click at [263, 285] on button "Request Borrower Info" at bounding box center [282, 283] width 74 height 11
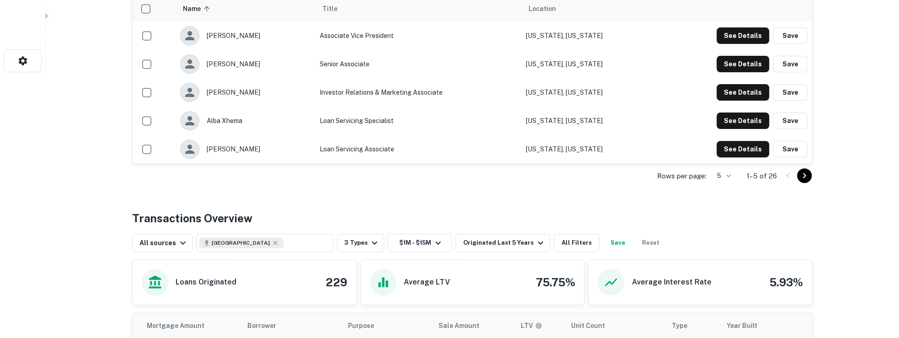
scroll to position [262, 0]
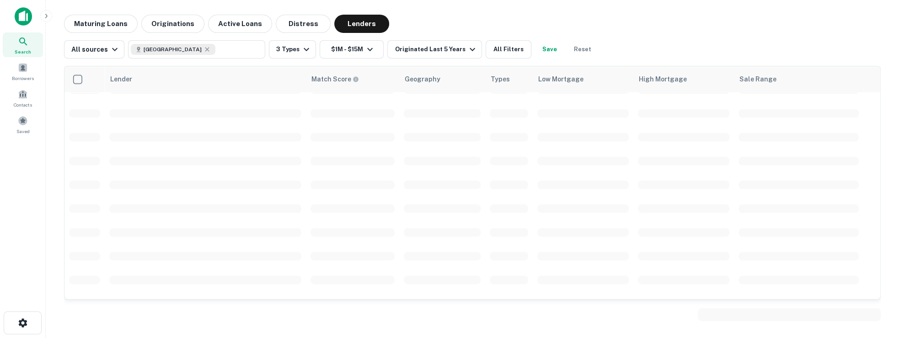
scroll to position [1346, 0]
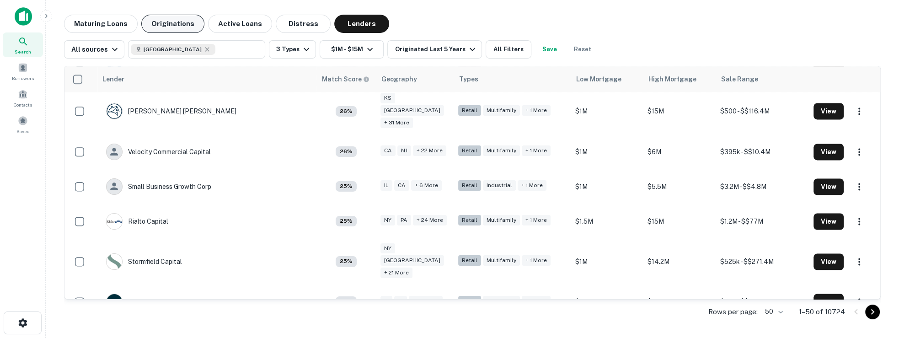
click at [185, 26] on button "Originations" at bounding box center [172, 24] width 63 height 18
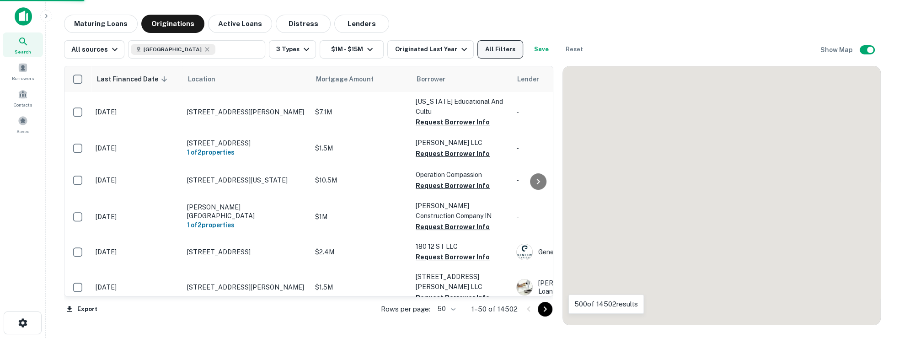
click at [487, 56] on button "All Filters" at bounding box center [500, 49] width 46 height 18
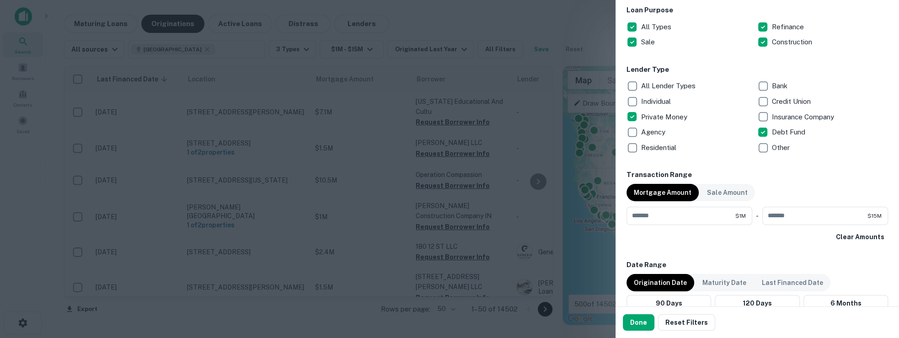
scroll to position [305, 0]
click at [650, 122] on p "Private Money" at bounding box center [665, 117] width 48 height 11
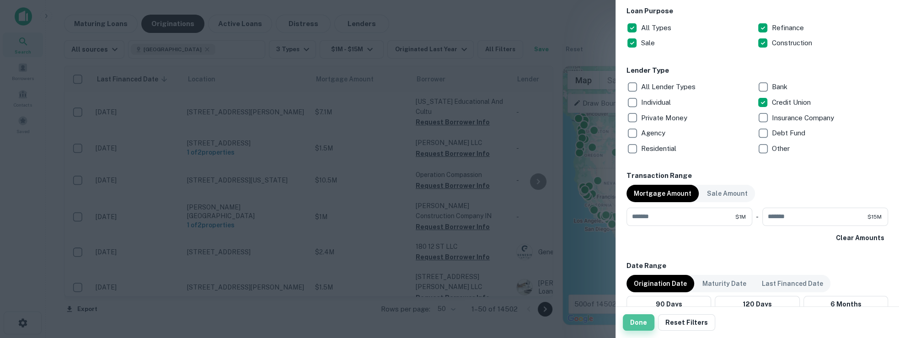
click at [635, 328] on button "Done" at bounding box center [639, 322] width 32 height 16
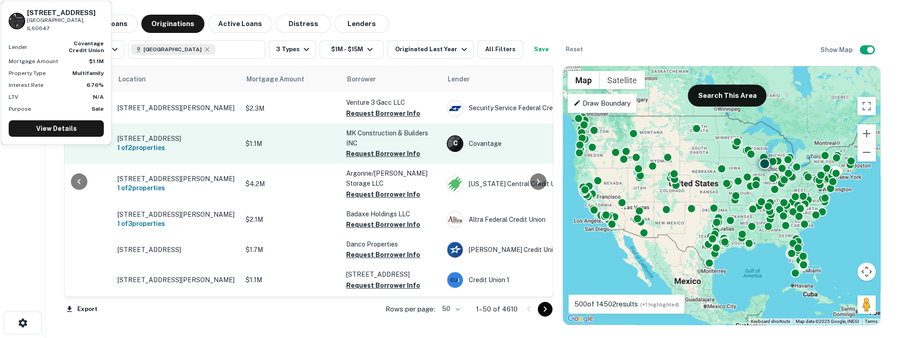
scroll to position [353, 69]
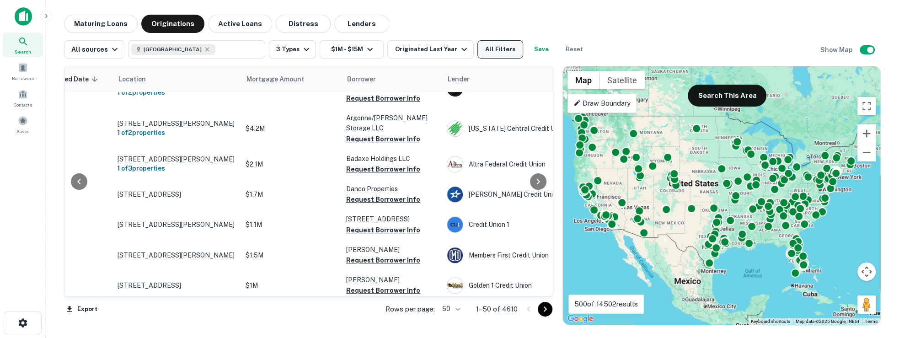
click at [486, 52] on button "All Filters" at bounding box center [500, 49] width 46 height 18
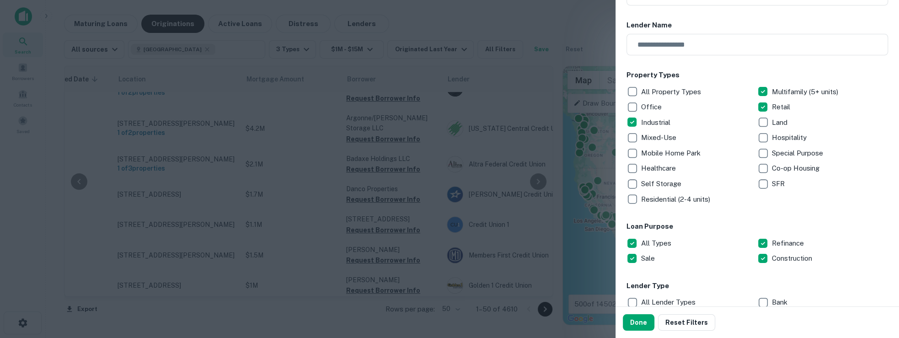
scroll to position [167, 0]
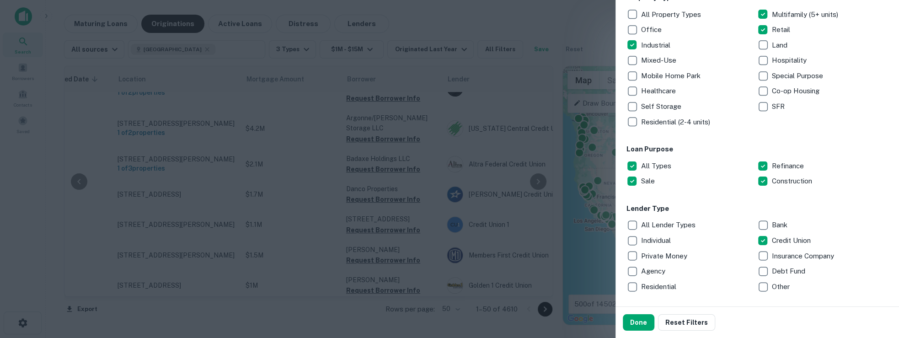
drag, startPoint x: 29, startPoint y: 72, endPoint x: 21, endPoint y: 71, distance: 7.4
click at [28, 72] on div at bounding box center [449, 169] width 899 height 338
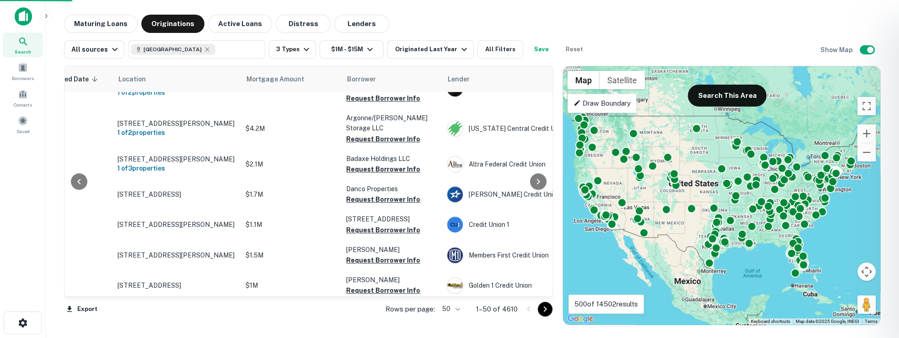
click at [21, 71] on div at bounding box center [449, 169] width 899 height 338
click at [22, 70] on div at bounding box center [449, 169] width 899 height 338
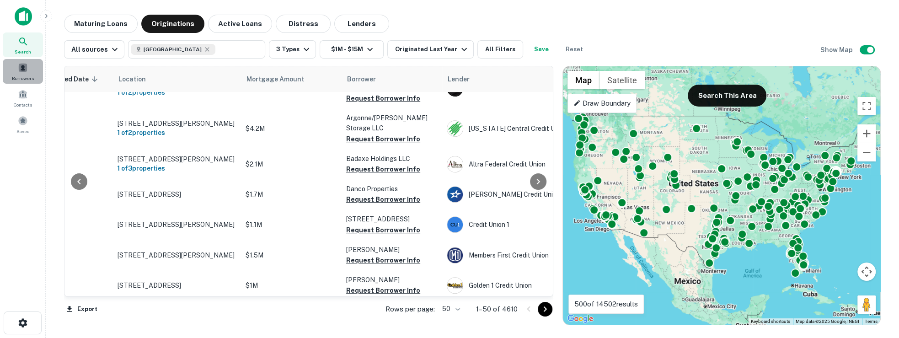
click at [24, 69] on span at bounding box center [23, 68] width 10 height 10
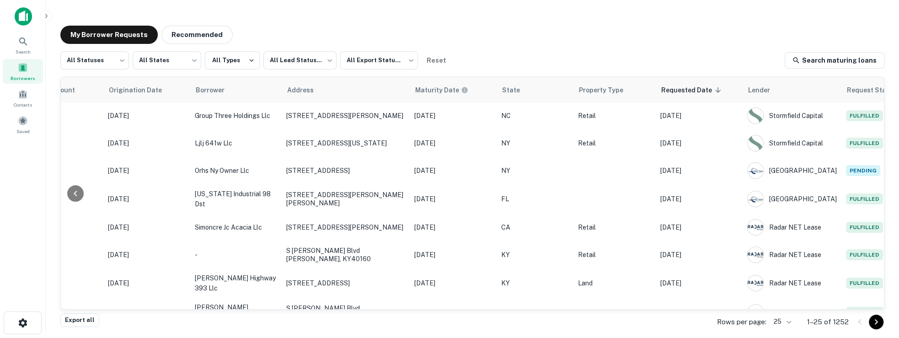
scroll to position [0, 158]
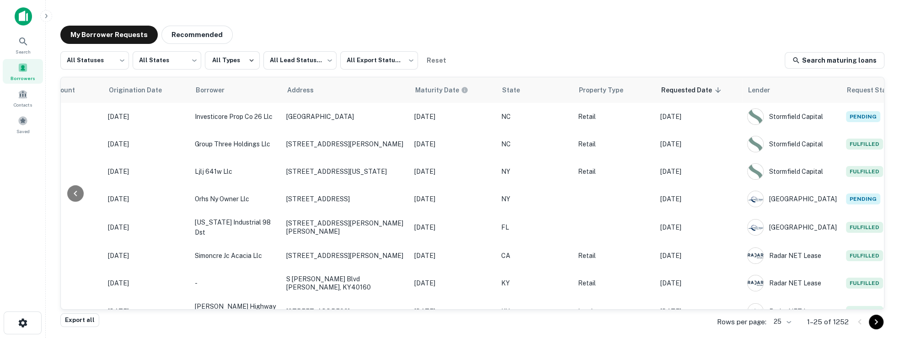
click at [24, 21] on img at bounding box center [23, 16] width 17 height 18
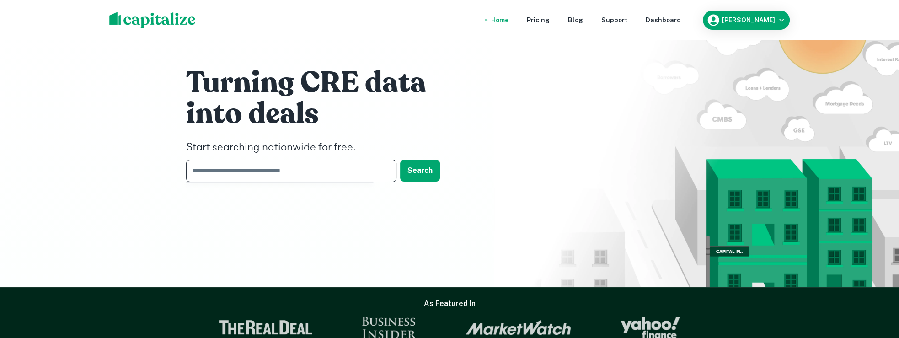
click at [241, 171] on input "text" at bounding box center [288, 171] width 204 height 22
drag, startPoint x: 681, startPoint y: 22, endPoint x: 687, endPoint y: 22, distance: 5.9
click at [681, 22] on nav "Home Pricing Blog Support Dashboard" at bounding box center [585, 20] width 219 height 20
click at [681, 22] on div "Dashboard" at bounding box center [663, 20] width 35 height 10
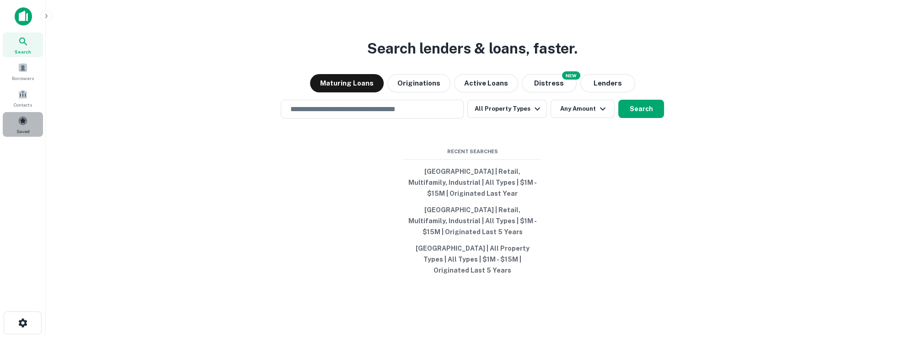
click at [27, 123] on span at bounding box center [23, 121] width 10 height 10
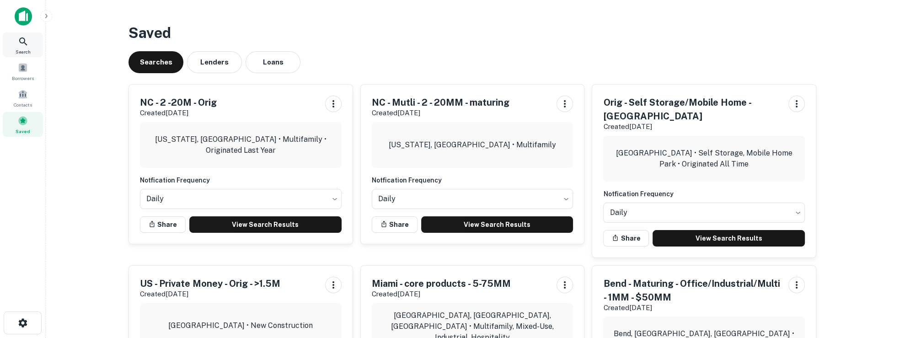
click at [28, 44] on icon at bounding box center [23, 41] width 11 height 11
